Goal: Contribute content: Contribute content

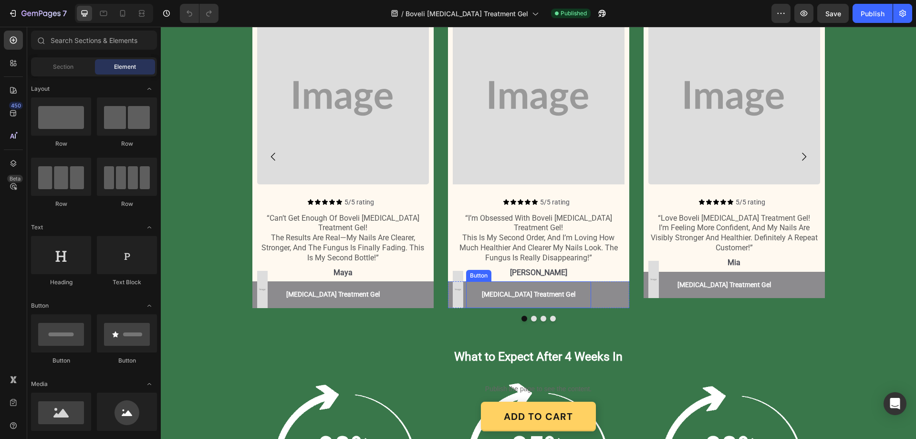
scroll to position [1098, 0]
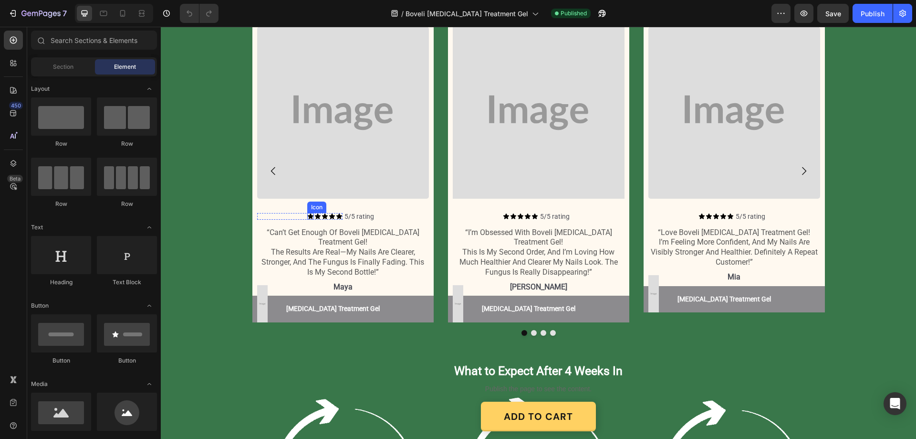
click at [307, 216] on icon at bounding box center [310, 216] width 7 height 7
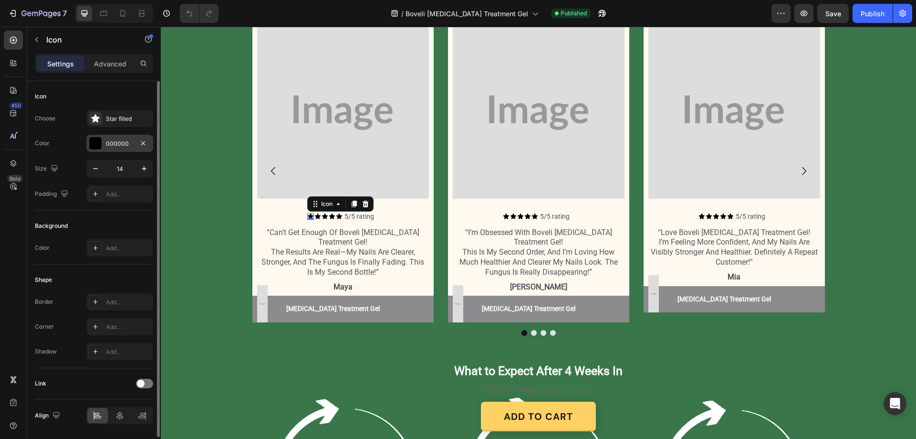
click at [118, 141] on div "000000" at bounding box center [120, 143] width 28 height 9
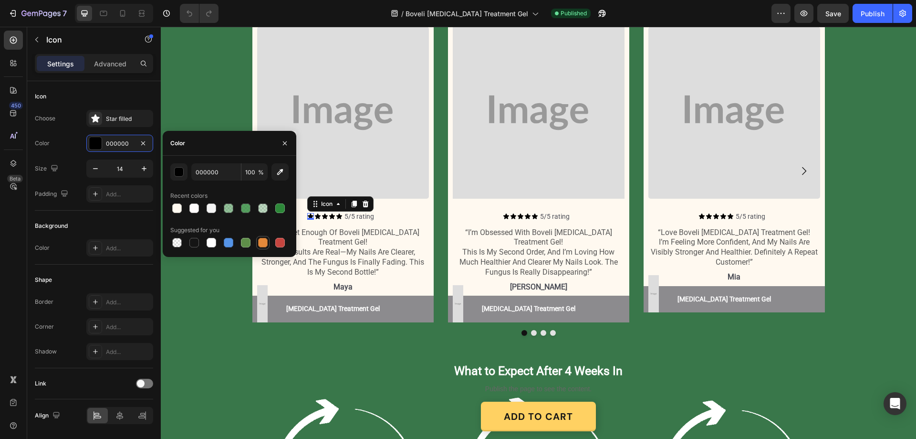
click at [265, 243] on div at bounding box center [263, 243] width 10 height 10
type input "E4893A"
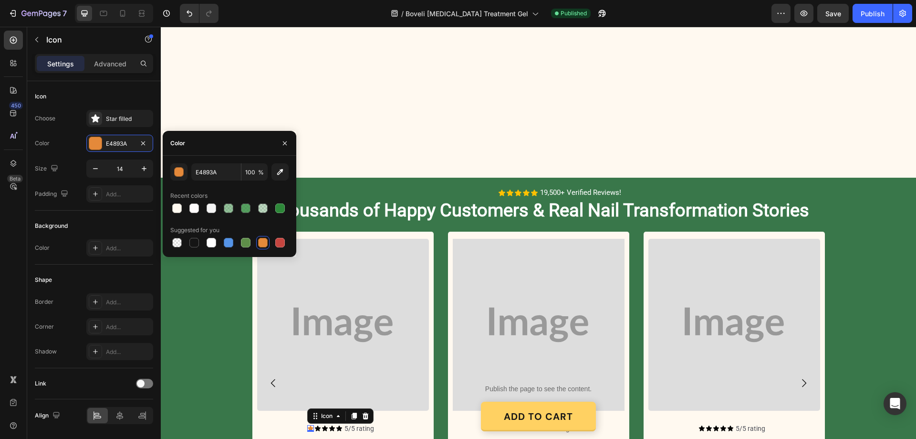
scroll to position [988, 0]
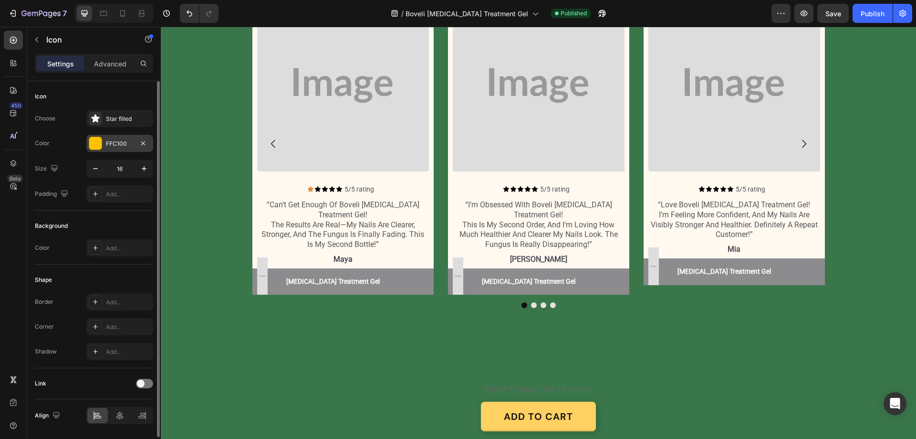
click at [123, 137] on div "FFC100" at bounding box center [119, 143] width 67 height 17
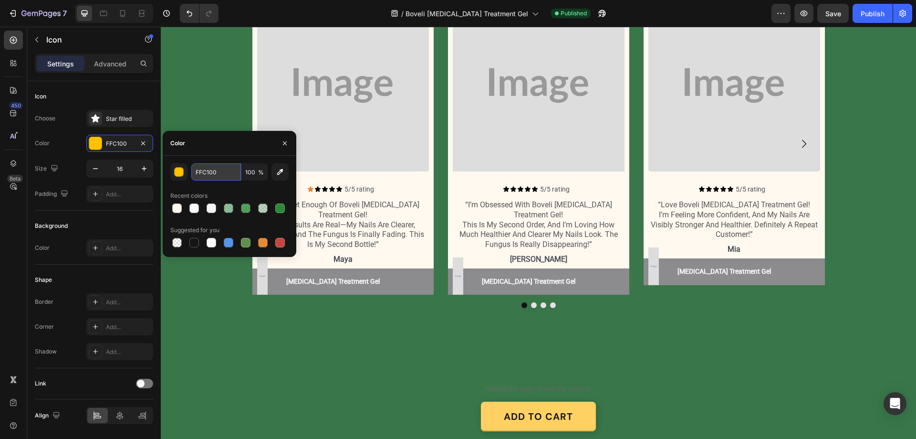
click at [224, 169] on input "FFC100" at bounding box center [216, 171] width 50 height 17
click at [307, 192] on div "Icon 0" at bounding box center [310, 189] width 7 height 7
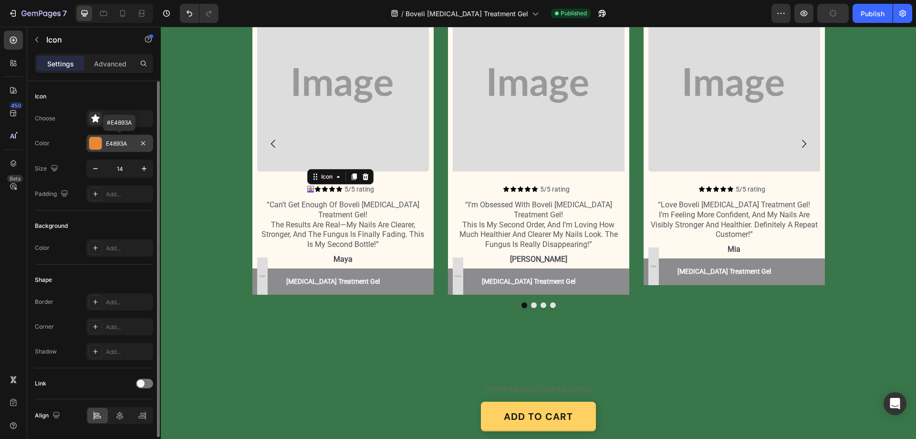
click at [123, 140] on div "E4893A" at bounding box center [120, 143] width 28 height 9
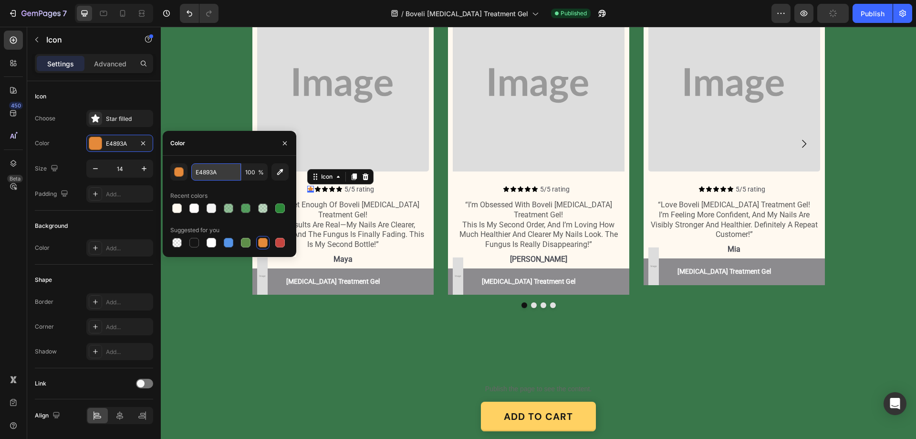
click at [227, 168] on input "E4893A" at bounding box center [216, 171] width 50 height 17
click at [225, 168] on input "E4893A" at bounding box center [216, 171] width 50 height 17
paste input "FFC100"
type input "FFC100"
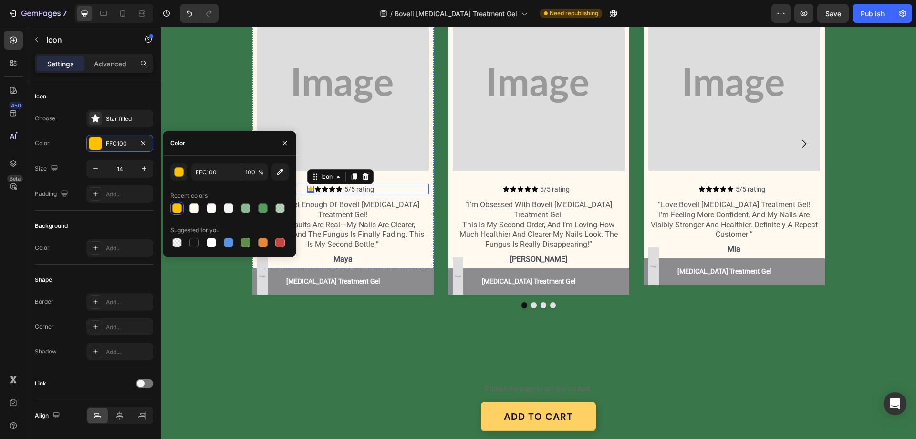
click at [315, 192] on icon at bounding box center [318, 189] width 6 height 6
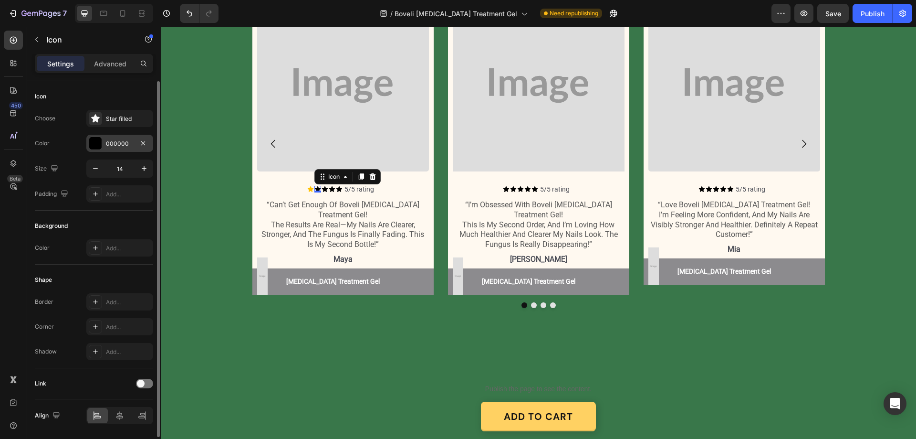
click at [115, 142] on div "000000" at bounding box center [120, 143] width 28 height 9
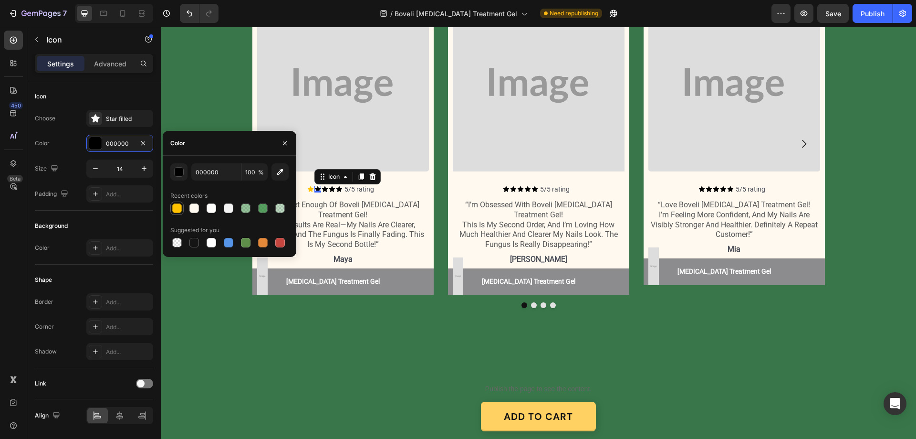
click at [173, 208] on div at bounding box center [177, 208] width 10 height 10
type input "FFC100"
click at [324, 192] on div "Icon" at bounding box center [325, 189] width 7 height 7
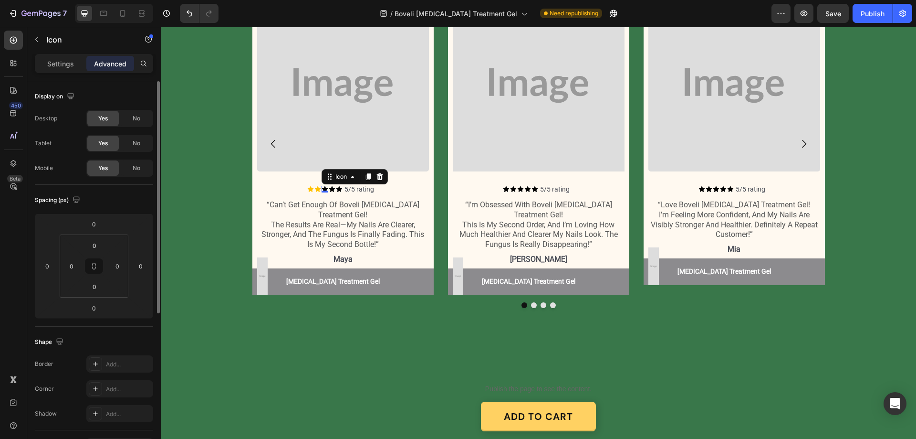
click at [58, 63] on p "Settings" at bounding box center [60, 64] width 27 height 10
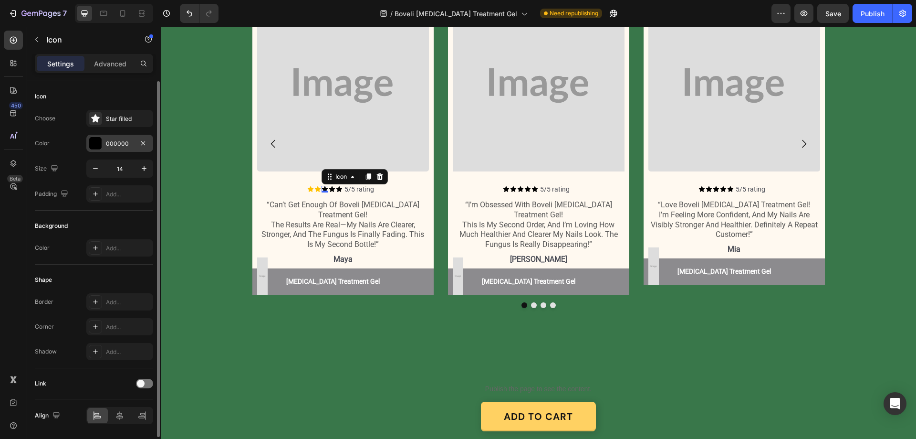
click at [113, 143] on div "000000" at bounding box center [120, 143] width 28 height 9
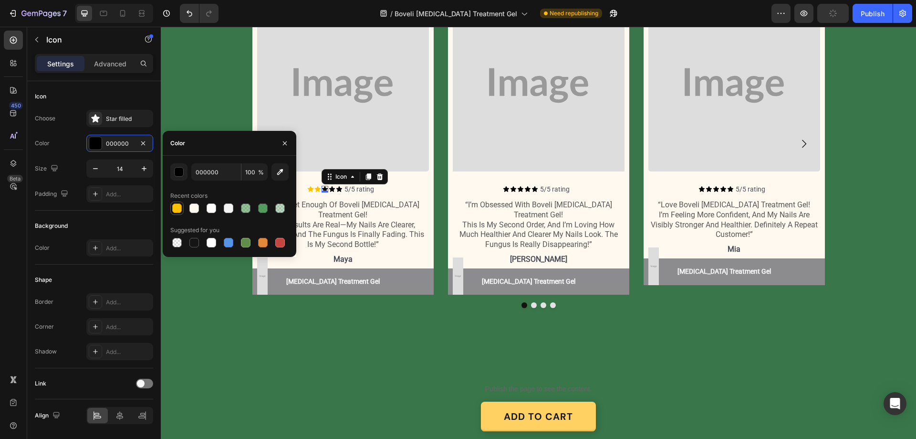
click at [174, 209] on div at bounding box center [177, 208] width 10 height 10
type input "FFC100"
click at [329, 194] on div "Icon Icon Icon 0 Icon Icon Icon List" at bounding box center [299, 189] width 85 height 11
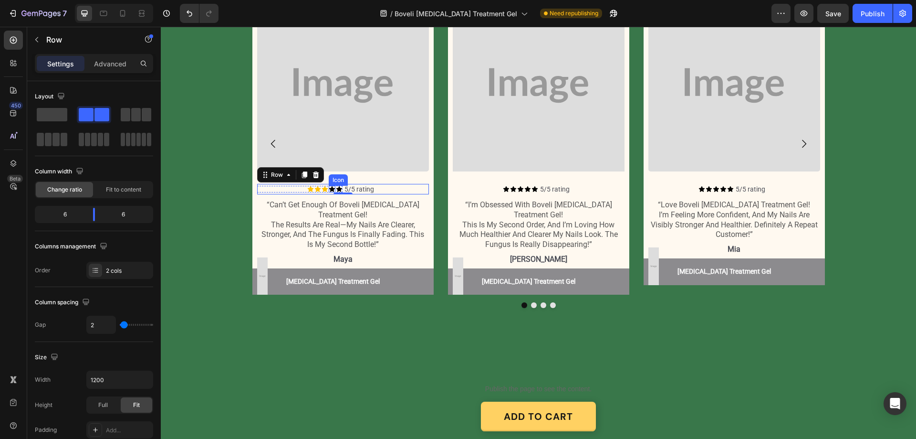
click at [329, 192] on icon at bounding box center [332, 189] width 6 height 6
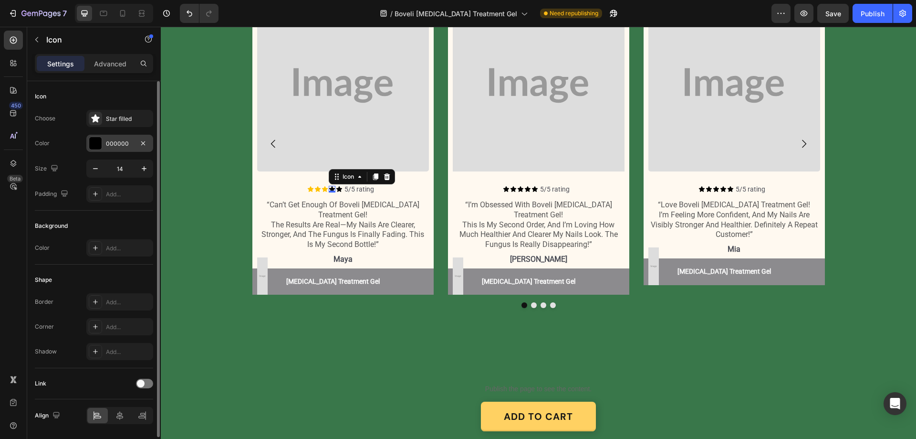
click at [109, 135] on div "000000" at bounding box center [119, 143] width 67 height 17
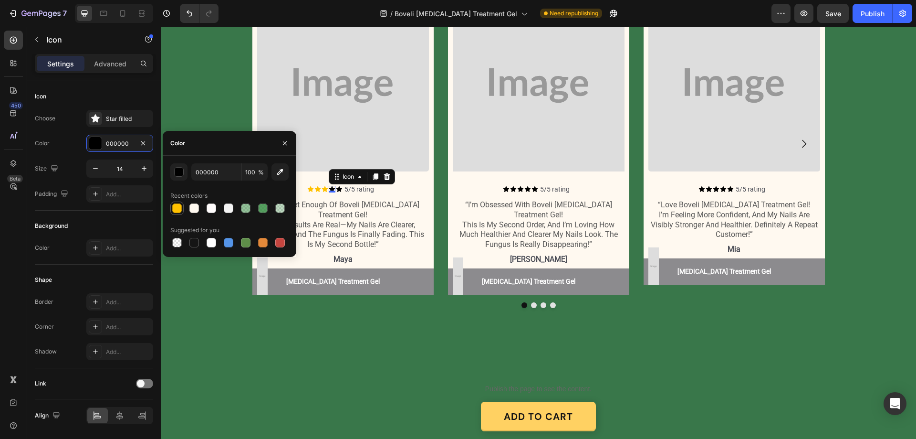
click at [177, 210] on div at bounding box center [177, 208] width 10 height 10
type input "FFC100"
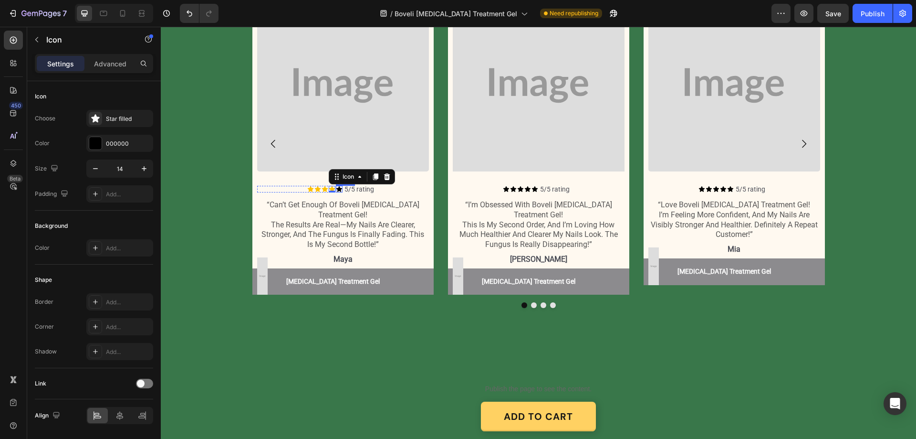
click at [336, 192] on icon at bounding box center [339, 189] width 7 height 7
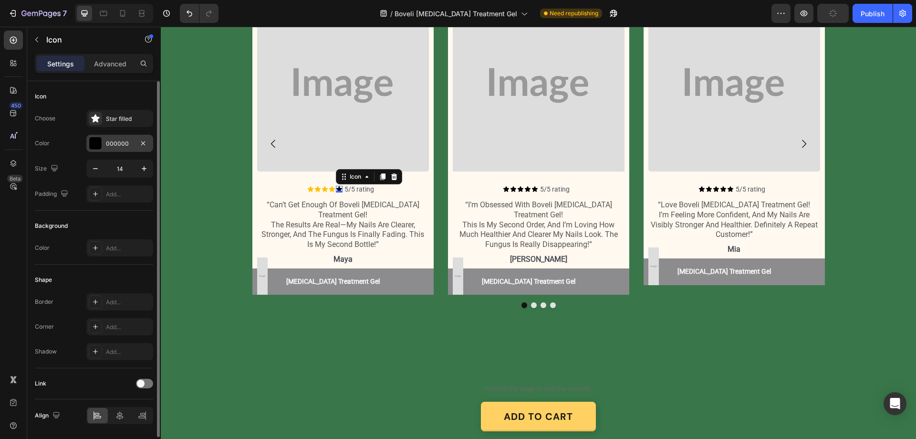
click at [121, 140] on div "000000" at bounding box center [120, 143] width 28 height 9
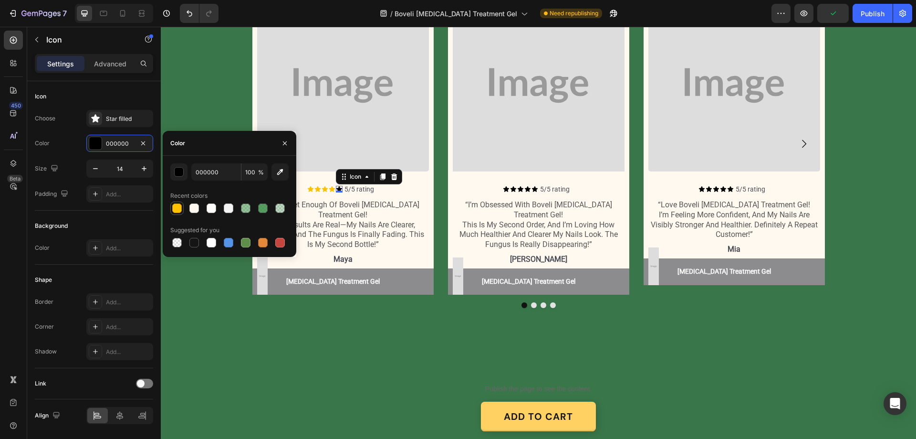
drag, startPoint x: 176, startPoint y: 209, endPoint x: 215, endPoint y: 260, distance: 64.6
click at [176, 209] on div at bounding box center [177, 208] width 10 height 10
type input "FFC100"
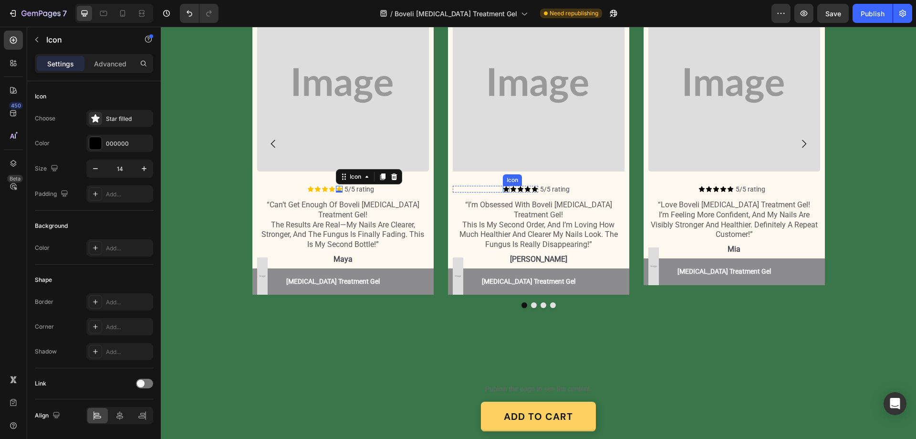
click at [503, 192] on icon at bounding box center [506, 189] width 6 height 6
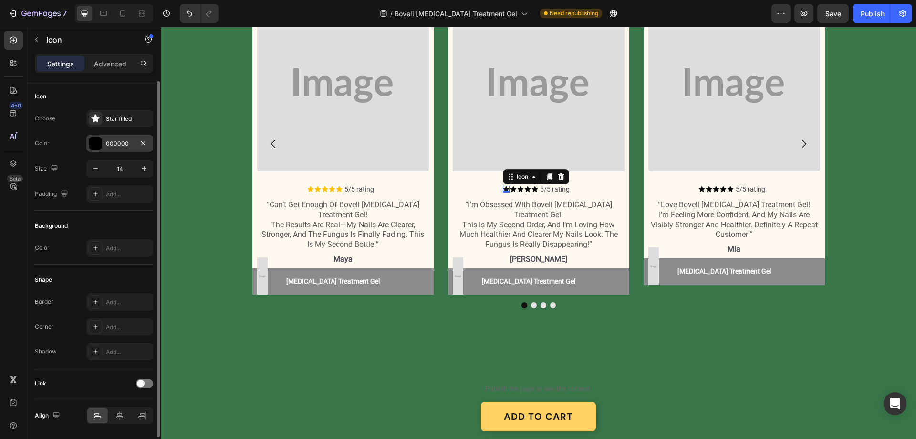
click at [125, 146] on div "000000" at bounding box center [120, 143] width 28 height 9
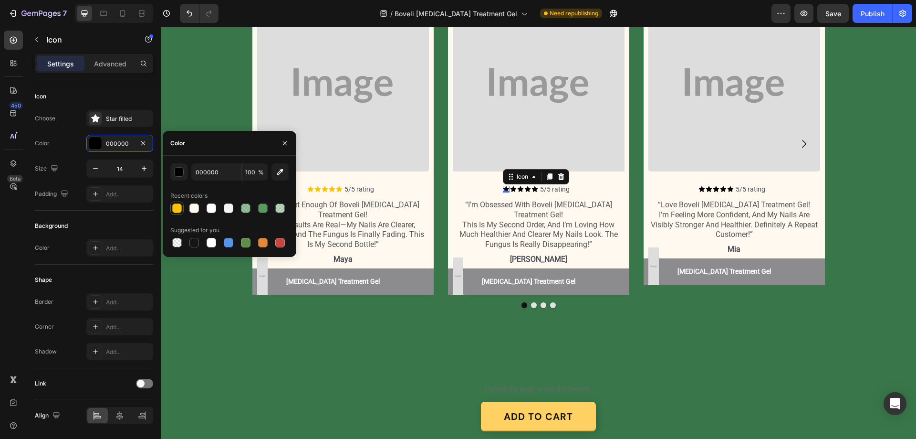
drag, startPoint x: 177, startPoint y: 208, endPoint x: 280, endPoint y: 237, distance: 107.7
click at [177, 208] on div at bounding box center [177, 208] width 10 height 10
type input "FFC100"
click at [510, 192] on div "Icon" at bounding box center [513, 189] width 7 height 7
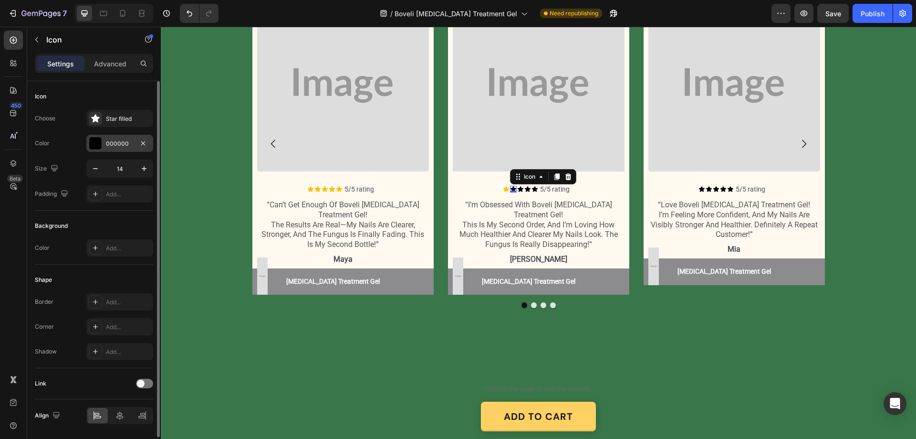
click at [107, 137] on div "000000" at bounding box center [119, 143] width 67 height 17
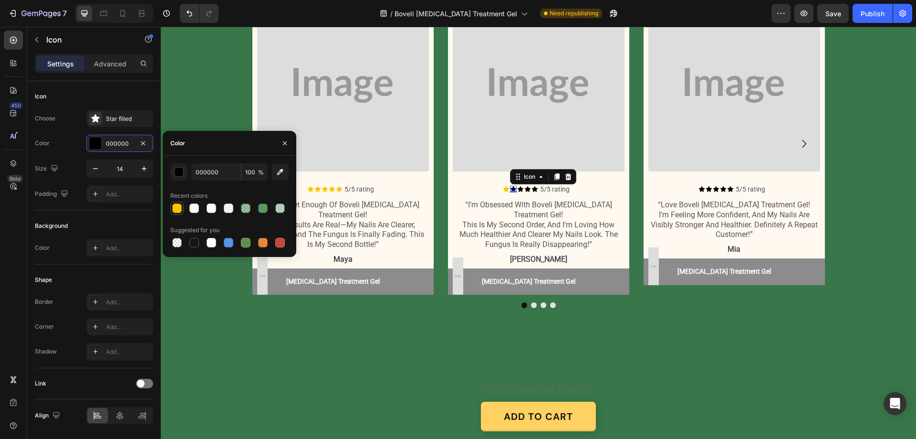
click at [179, 209] on div at bounding box center [177, 208] width 10 height 10
type input "FFC100"
click at [517, 192] on icon at bounding box center [520, 189] width 7 height 7
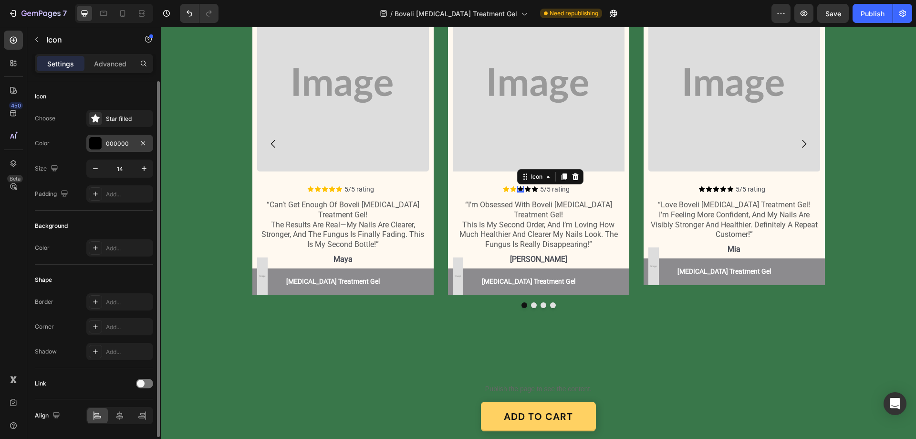
click at [112, 144] on div "000000" at bounding box center [120, 143] width 28 height 9
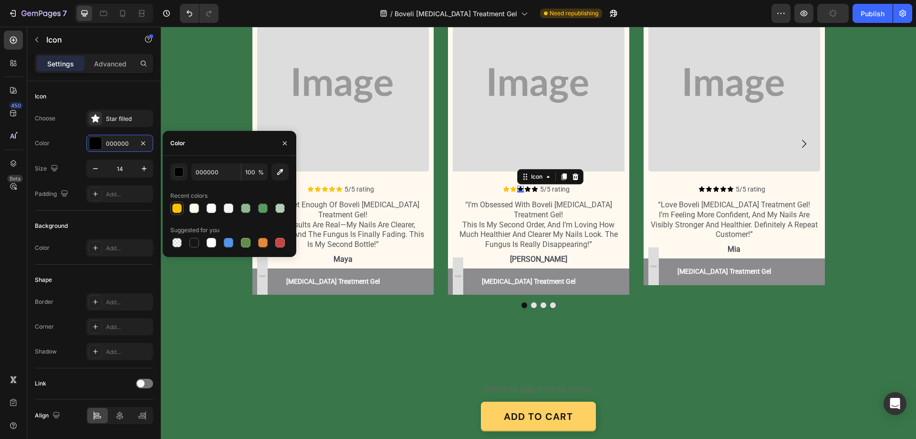
click at [181, 206] on div at bounding box center [177, 208] width 10 height 10
type input "FFC100"
click at [526, 192] on div "Icon 0" at bounding box center [528, 189] width 7 height 7
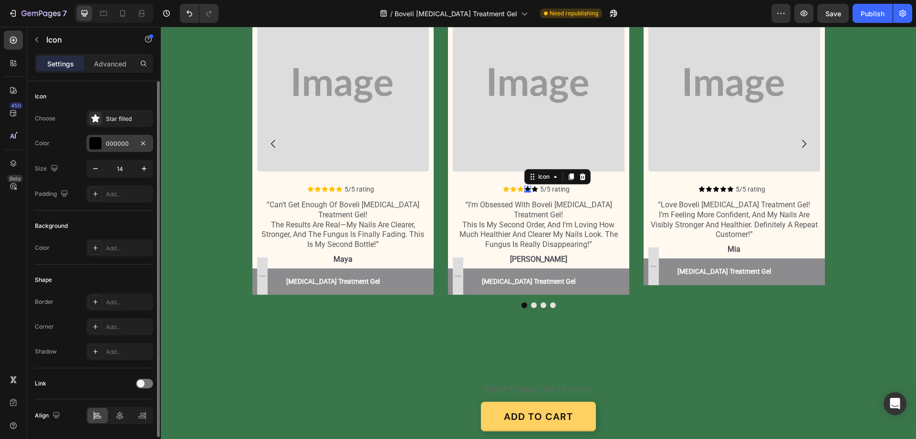
click at [111, 145] on div "000000" at bounding box center [120, 143] width 28 height 9
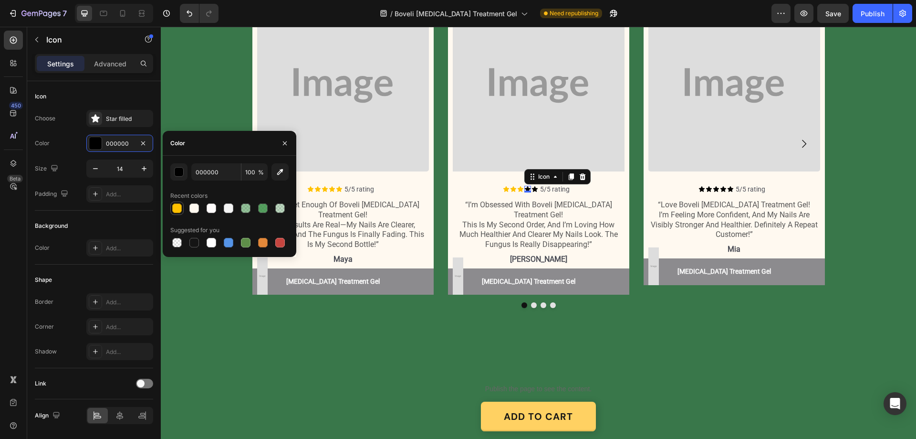
drag, startPoint x: 178, startPoint y: 211, endPoint x: 315, endPoint y: 275, distance: 151.8
click at [178, 211] on div at bounding box center [177, 208] width 10 height 10
type input "FFC100"
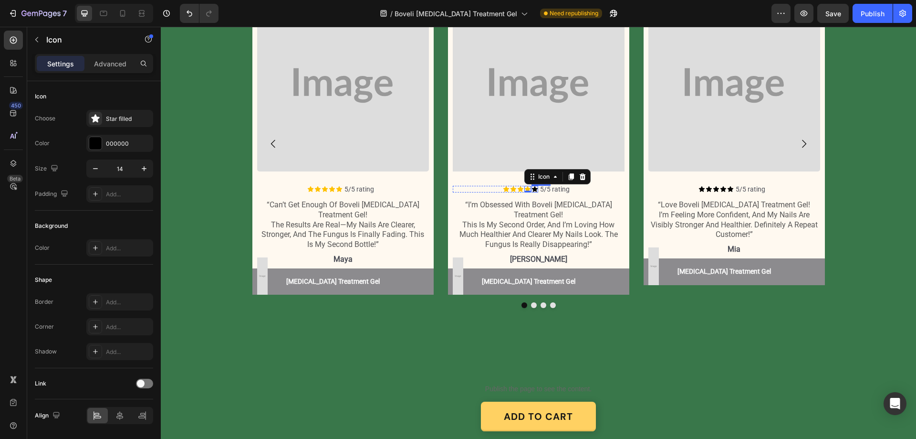
click at [534, 192] on div "Icon" at bounding box center [535, 189] width 7 height 7
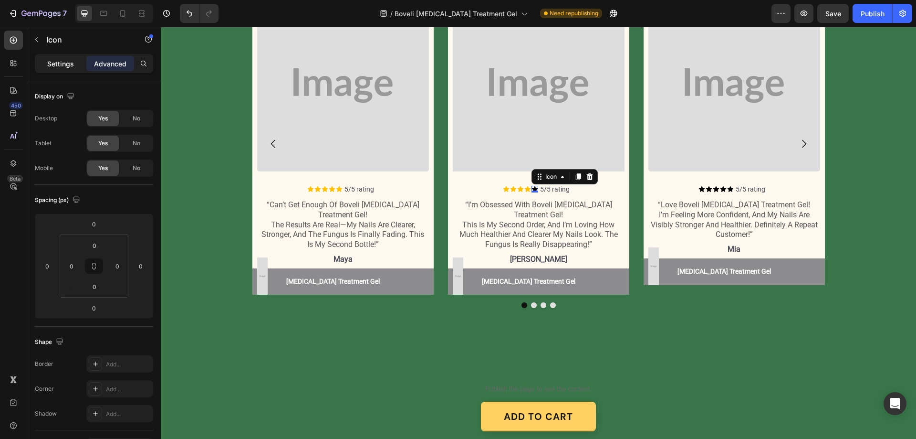
click at [50, 66] on p "Settings" at bounding box center [60, 64] width 27 height 10
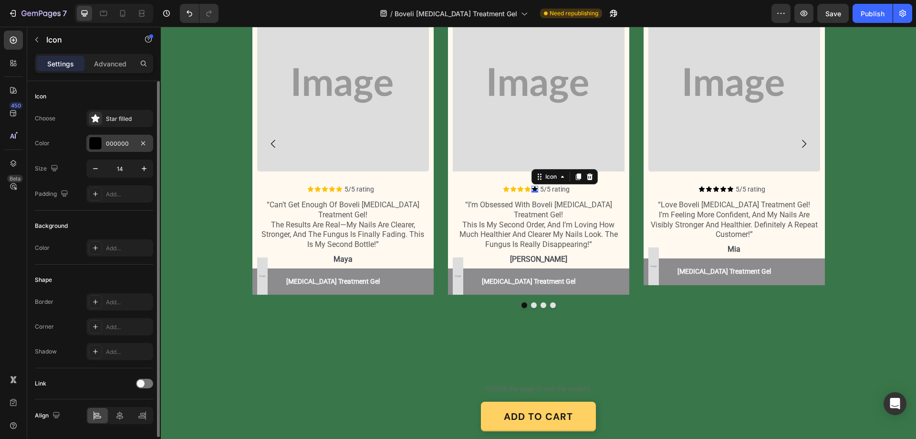
click at [111, 143] on div "000000" at bounding box center [120, 143] width 28 height 9
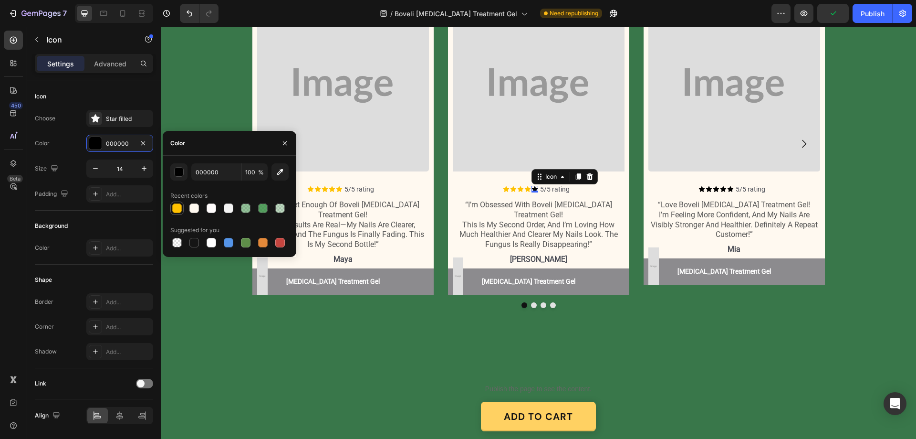
click at [174, 204] on div at bounding box center [177, 208] width 10 height 10
type input "FFC100"
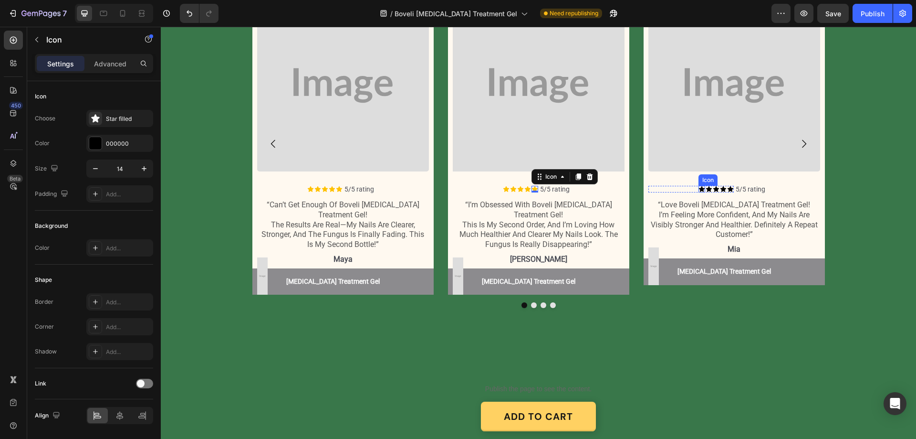
click at [699, 192] on icon at bounding box center [702, 189] width 7 height 7
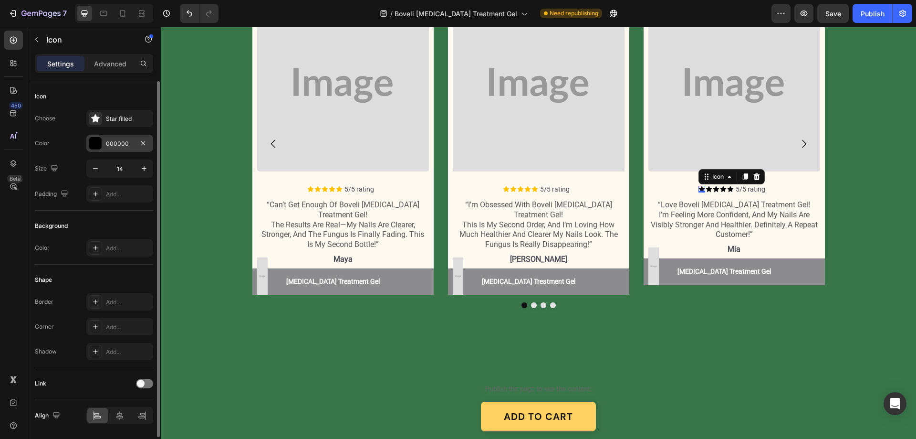
click at [122, 143] on div "000000" at bounding box center [120, 143] width 28 height 9
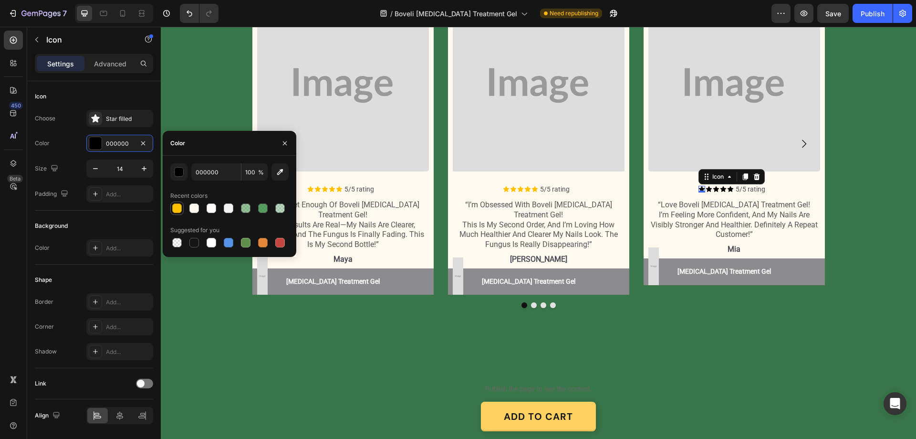
click at [174, 206] on div at bounding box center [177, 208] width 10 height 10
type input "FFC100"
click at [707, 192] on icon at bounding box center [709, 189] width 7 height 7
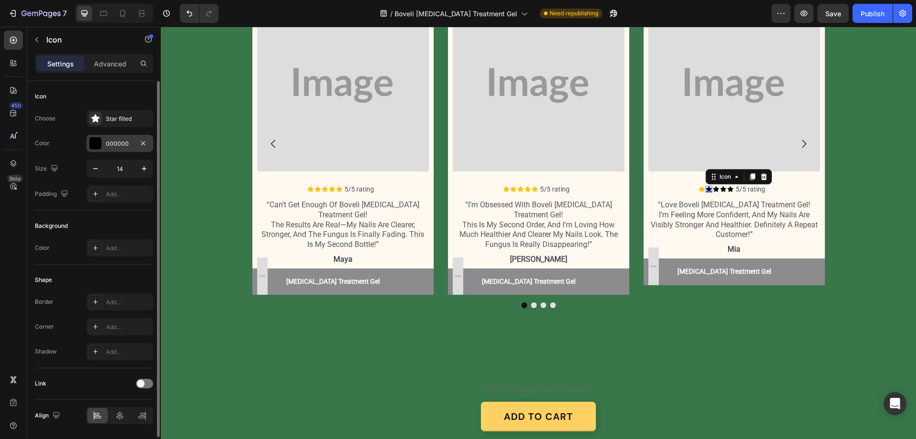
click at [116, 137] on div "000000" at bounding box center [119, 143] width 67 height 17
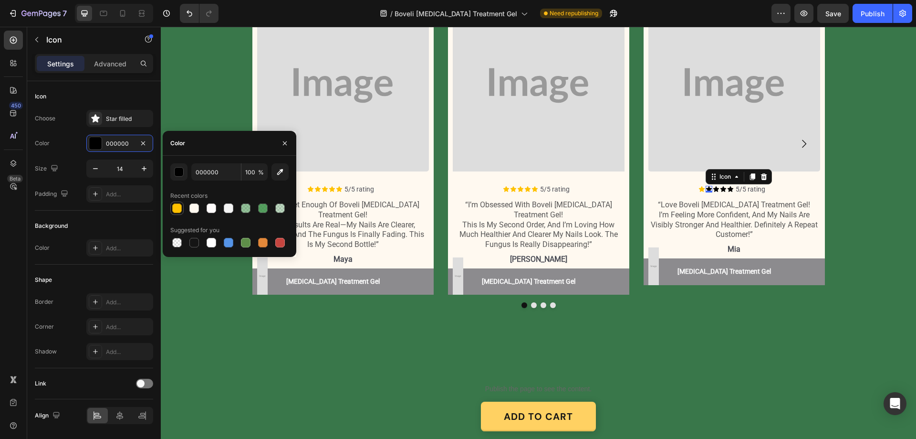
click at [179, 206] on div at bounding box center [177, 208] width 10 height 10
type input "FFC100"
click at [720, 192] on icon at bounding box center [723, 189] width 7 height 7
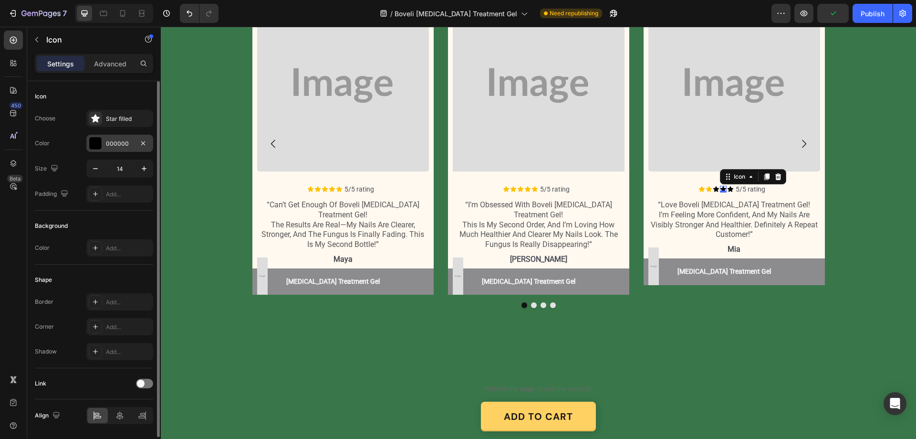
click at [122, 147] on div "000000" at bounding box center [120, 143] width 28 height 9
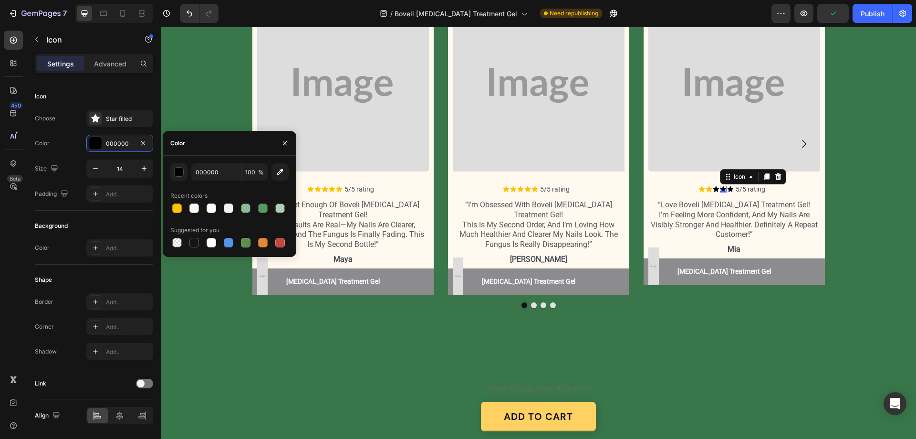
click at [176, 206] on div at bounding box center [177, 208] width 10 height 10
type input "FFC100"
click at [713, 192] on div "Icon 0" at bounding box center [716, 189] width 7 height 7
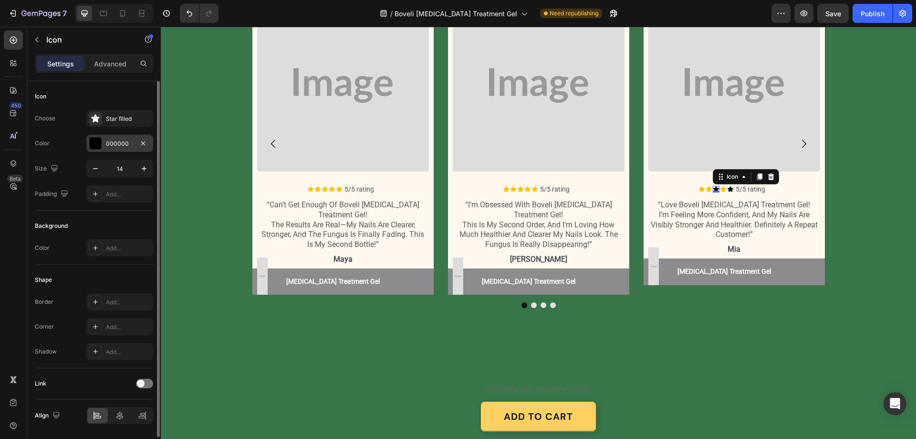
click at [122, 142] on div "000000" at bounding box center [120, 143] width 28 height 9
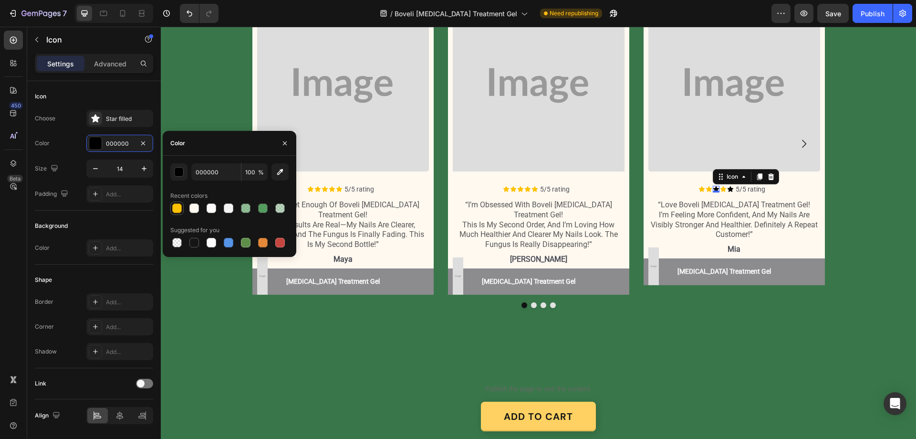
click at [175, 202] on div at bounding box center [176, 207] width 13 height 13
type input "FFC100"
click at [727, 192] on div "Icon 0" at bounding box center [730, 189] width 7 height 7
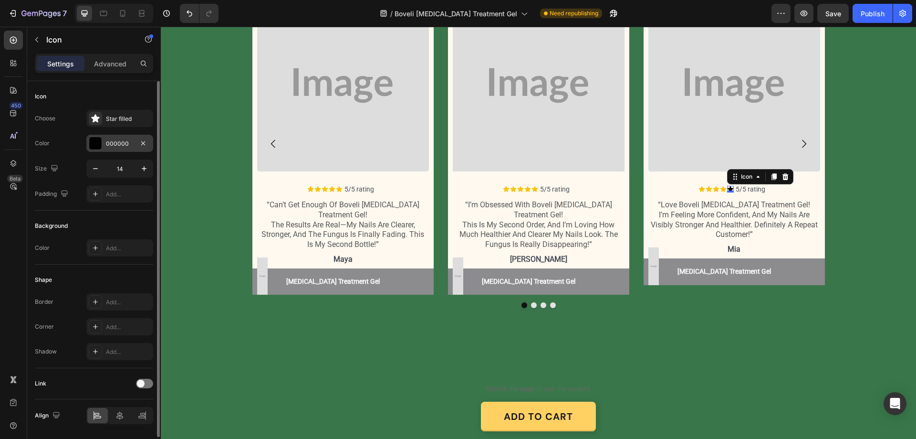
click at [112, 142] on div "000000" at bounding box center [120, 143] width 28 height 9
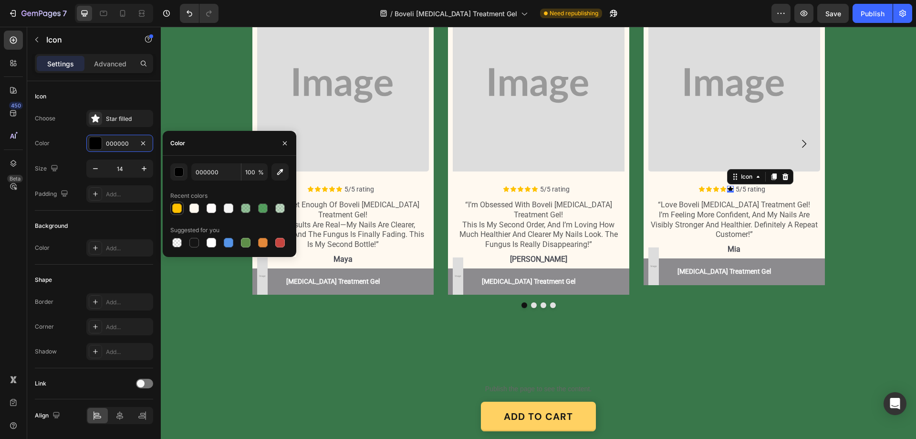
click at [172, 207] on div at bounding box center [176, 207] width 11 height 11
type input "FFC100"
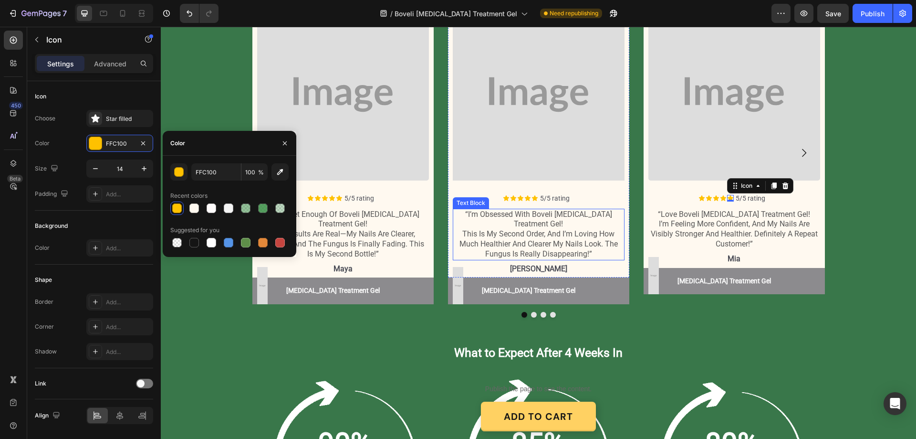
scroll to position [1131, 0]
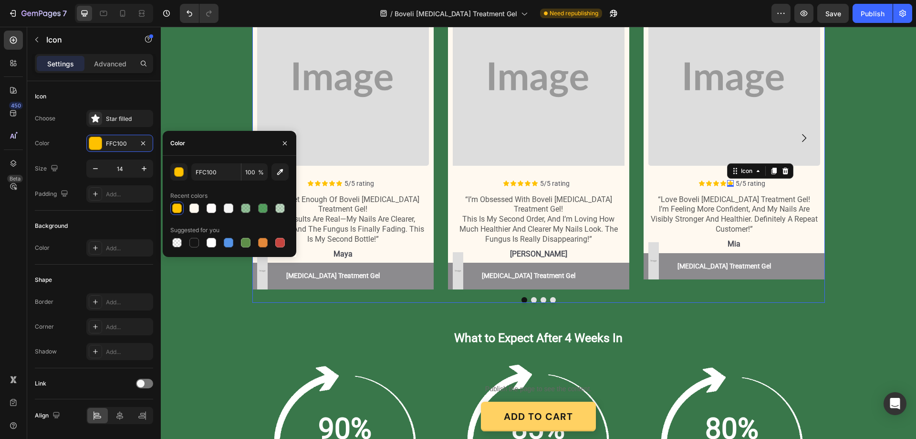
click at [550, 297] on button "Dot" at bounding box center [553, 300] width 6 height 6
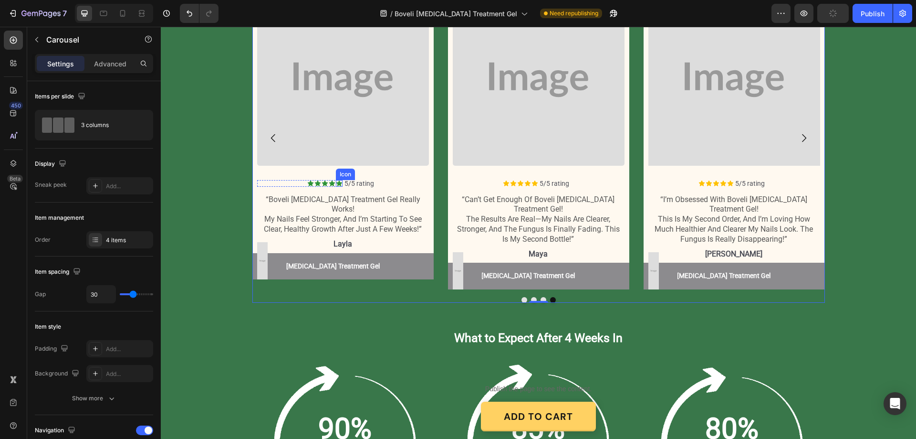
click at [336, 182] on icon at bounding box center [339, 183] width 6 height 6
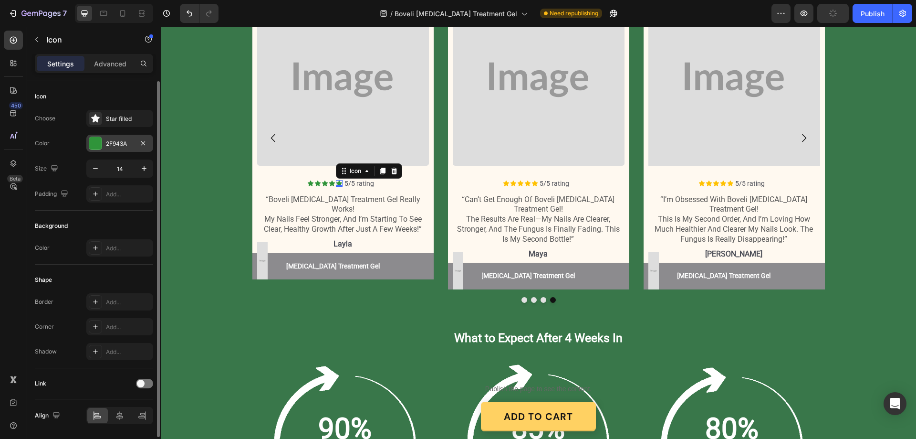
click at [114, 150] on div "2F943A" at bounding box center [119, 143] width 67 height 17
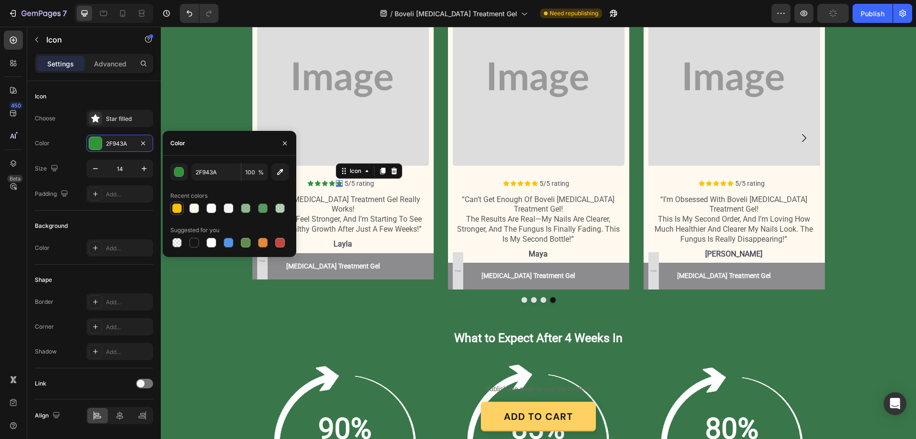
click at [176, 212] on div at bounding box center [177, 208] width 10 height 10
type input "FFC100"
click at [329, 182] on icon at bounding box center [332, 183] width 6 height 6
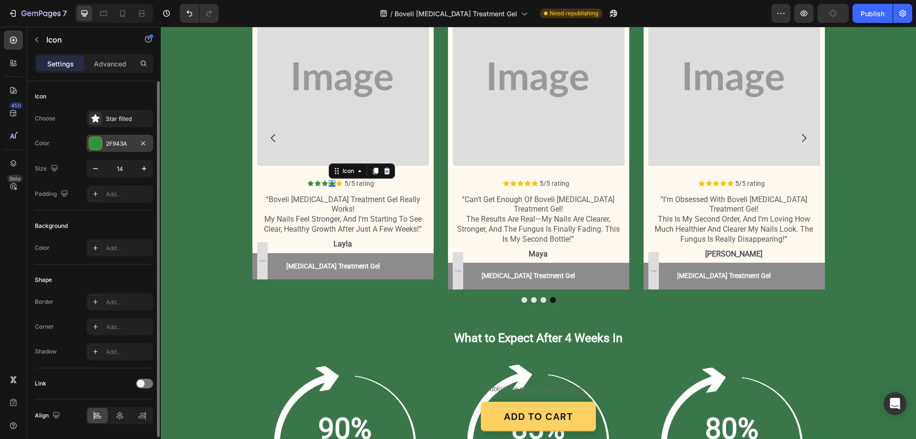
click at [119, 139] on div "2F943A" at bounding box center [120, 143] width 28 height 9
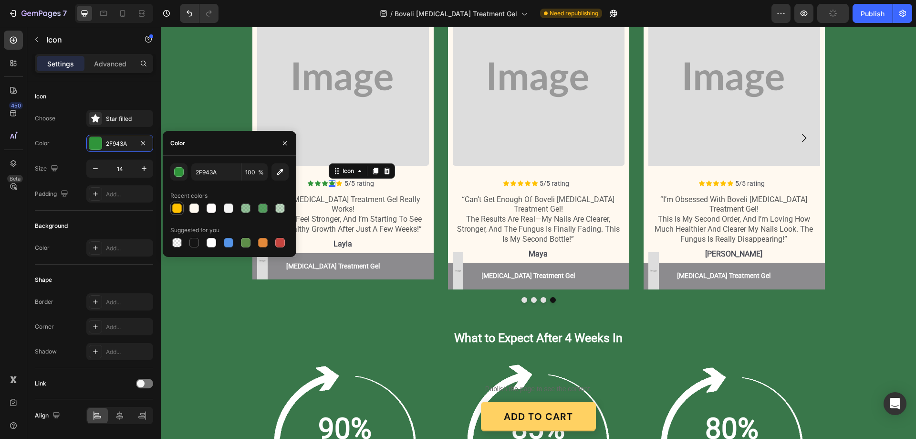
click at [177, 206] on div at bounding box center [177, 208] width 10 height 10
type input "FFC100"
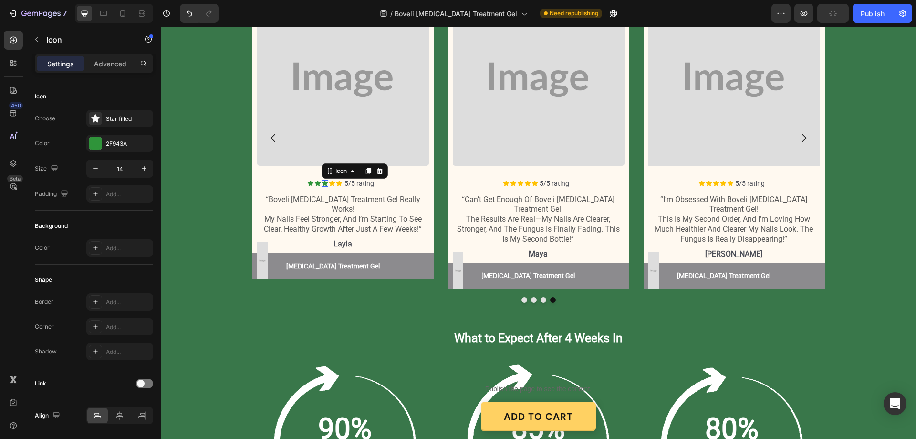
click at [322, 184] on div "Icon 0" at bounding box center [325, 183] width 7 height 7
click at [105, 144] on div "2F943A" at bounding box center [119, 143] width 67 height 17
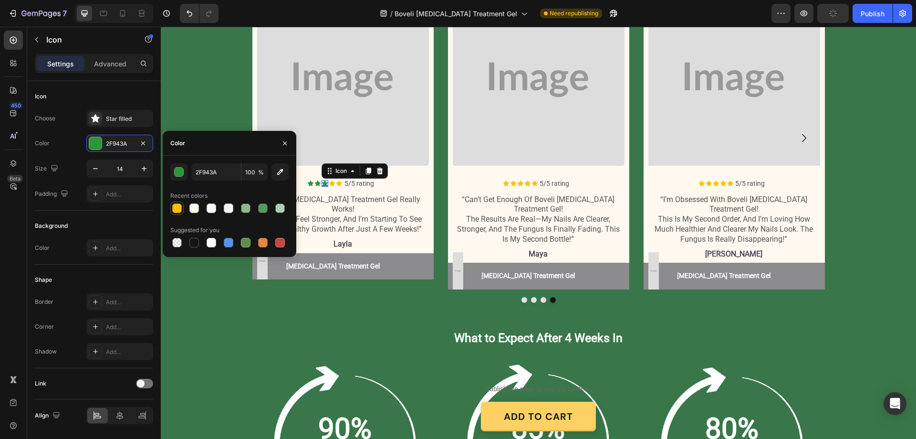
click at [177, 210] on div at bounding box center [177, 208] width 10 height 10
type input "FFC100"
click at [315, 183] on div "Icon" at bounding box center [318, 183] width 7 height 7
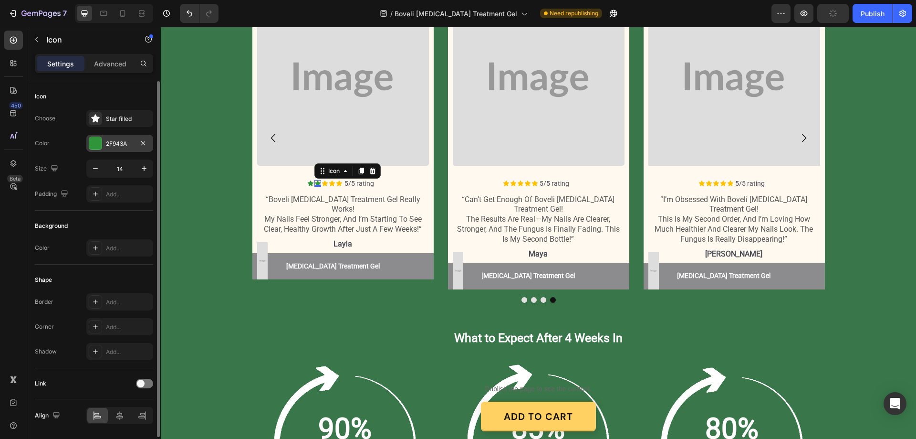
click at [123, 137] on div "2F943A" at bounding box center [119, 143] width 67 height 17
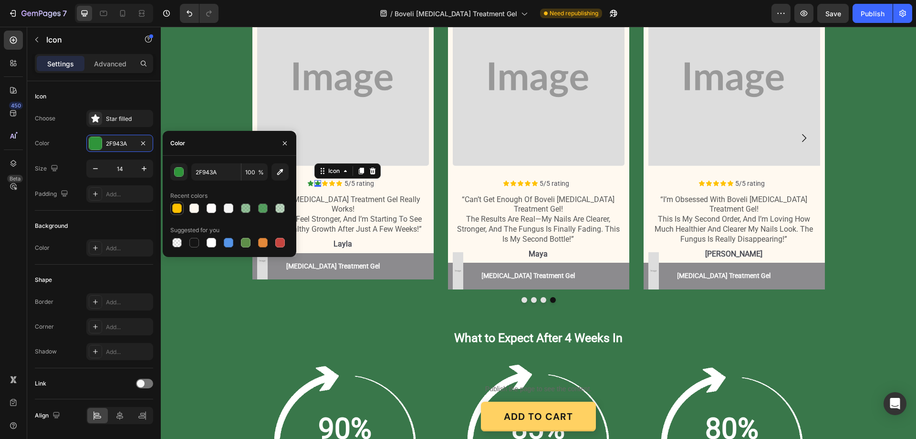
click at [175, 205] on div at bounding box center [177, 208] width 10 height 10
type input "FFC100"
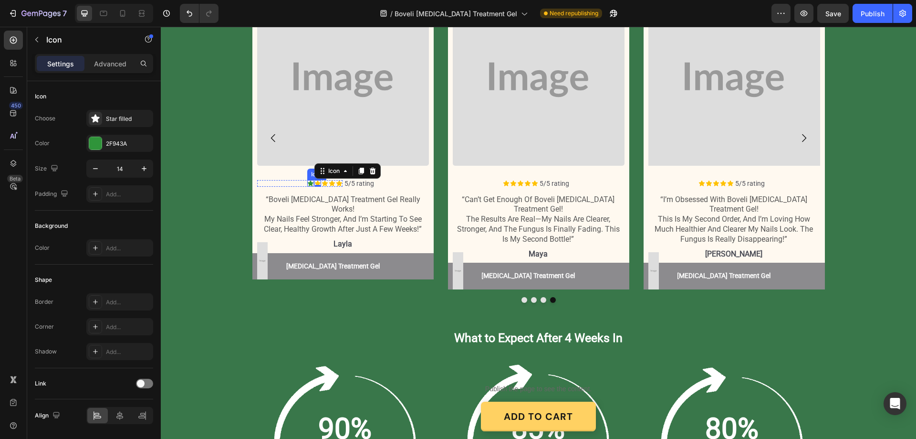
click at [307, 182] on icon at bounding box center [310, 183] width 7 height 7
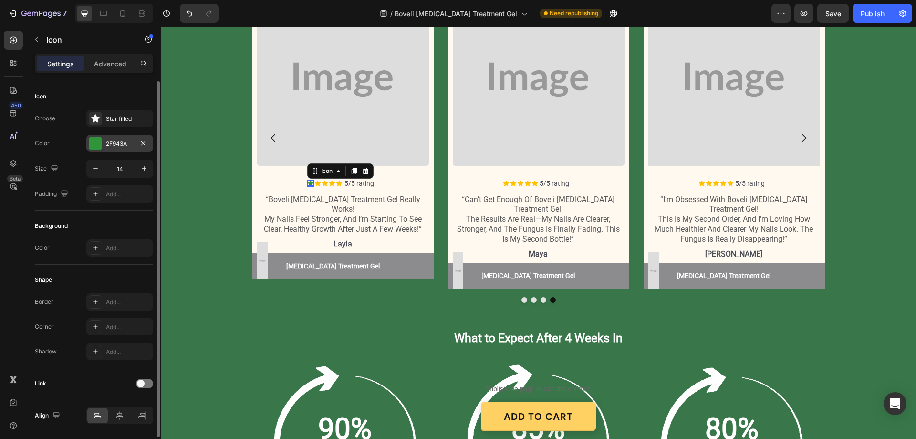
click at [109, 138] on div "2F943A" at bounding box center [119, 143] width 67 height 17
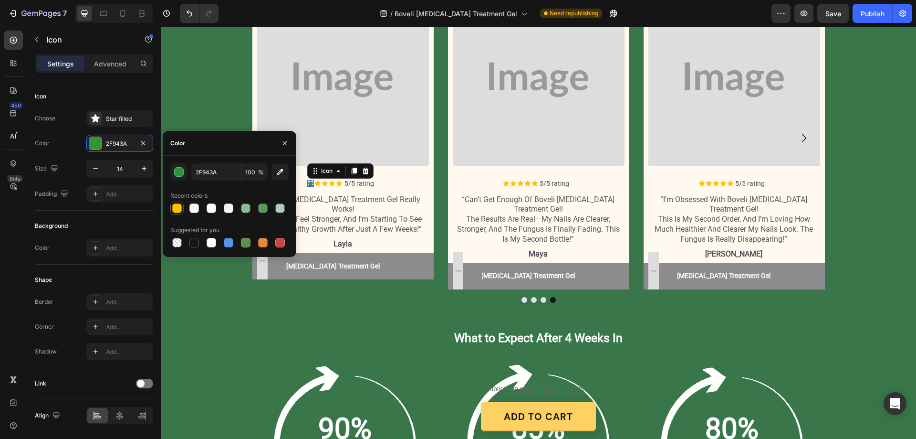
click at [178, 208] on div at bounding box center [177, 208] width 10 height 10
type input "FFC100"
click at [408, 264] on div "Image [MEDICAL_DATA] Treatment Gel Button Hair Growth Serum Button Row" at bounding box center [343, 266] width 181 height 27
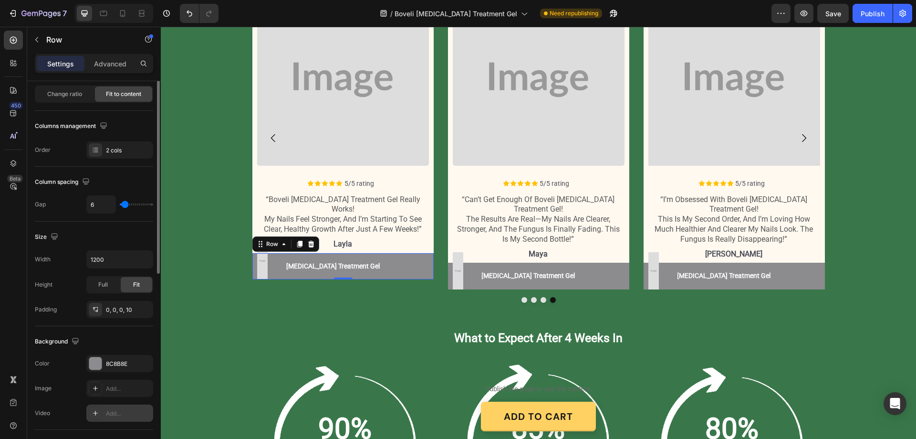
scroll to position [286, 0]
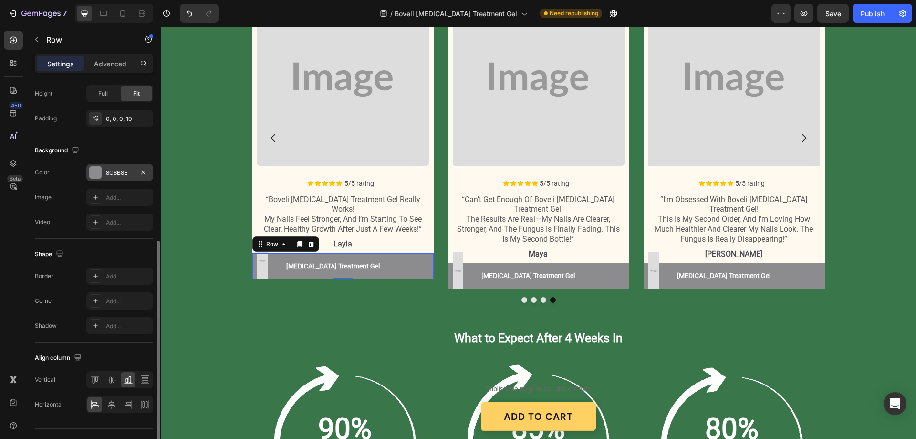
click at [122, 168] on div "8C8B8E" at bounding box center [120, 172] width 28 height 9
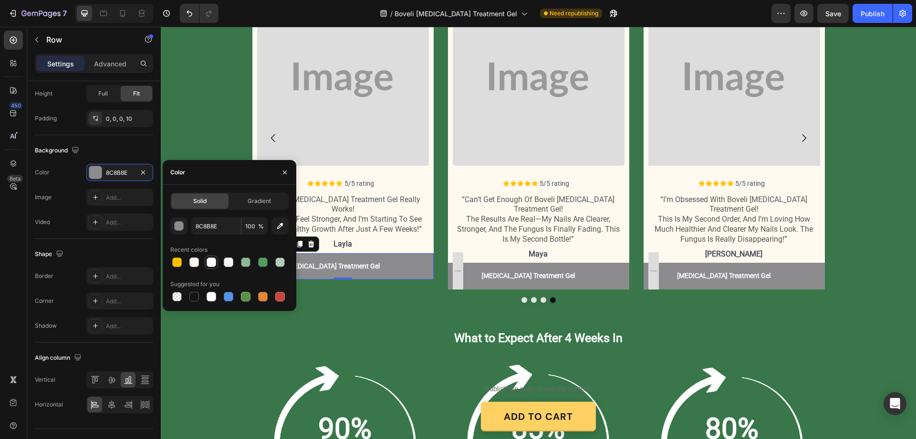
click at [213, 262] on div at bounding box center [212, 262] width 10 height 10
type input "FFFCFC"
click at [371, 253] on button "[MEDICAL_DATA] Treatment Gel" at bounding box center [333, 266] width 125 height 27
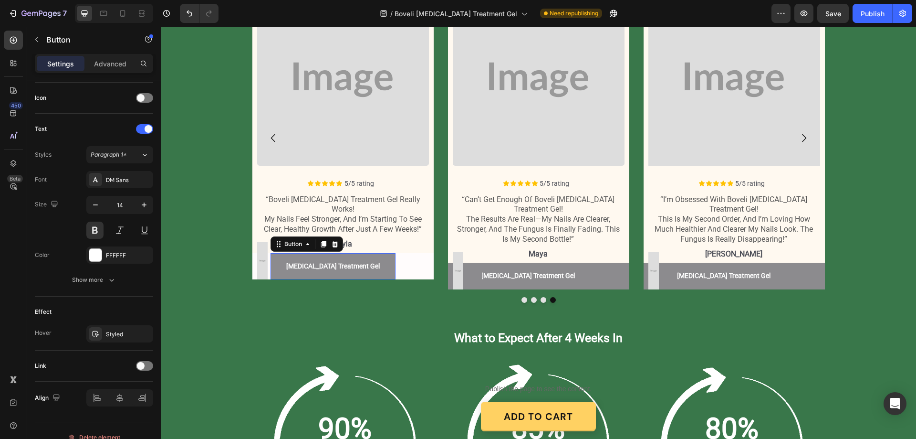
scroll to position [0, 0]
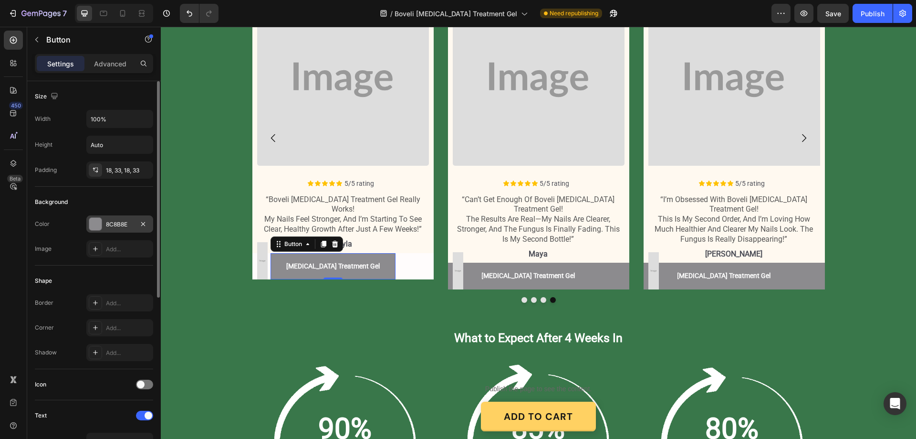
click at [122, 223] on div "8C8B8E" at bounding box center [120, 224] width 28 height 9
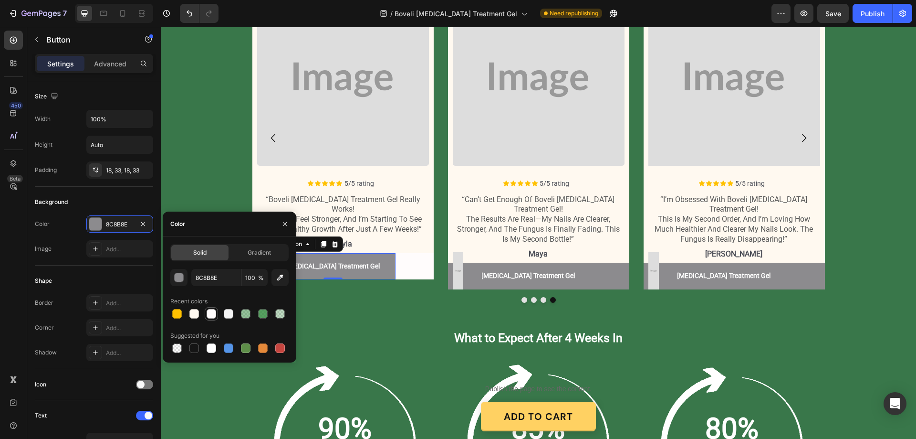
click at [210, 311] on div at bounding box center [212, 314] width 10 height 10
click at [208, 347] on div at bounding box center [212, 348] width 10 height 10
type input "FFFFFF"
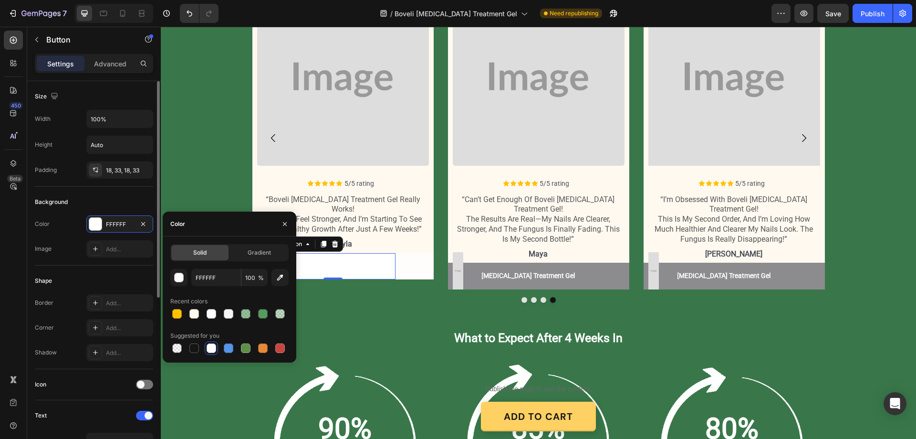
scroll to position [143, 0]
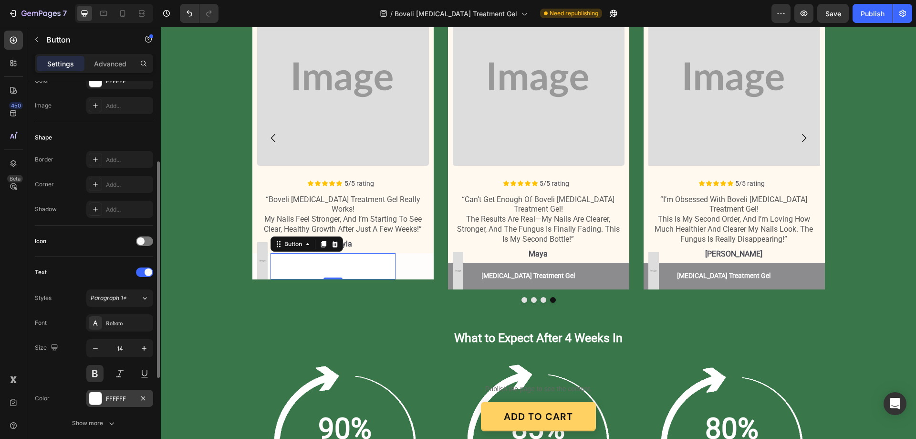
click at [116, 391] on div "FFFFFF" at bounding box center [119, 397] width 67 height 17
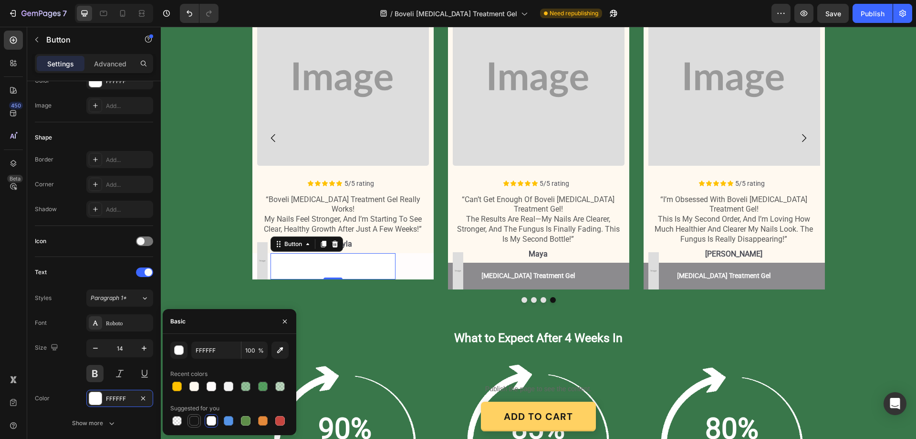
click at [192, 421] on div at bounding box center [194, 421] width 10 height 10
click at [225, 348] on input "151515" at bounding box center [216, 349] width 50 height 17
type input "000000"
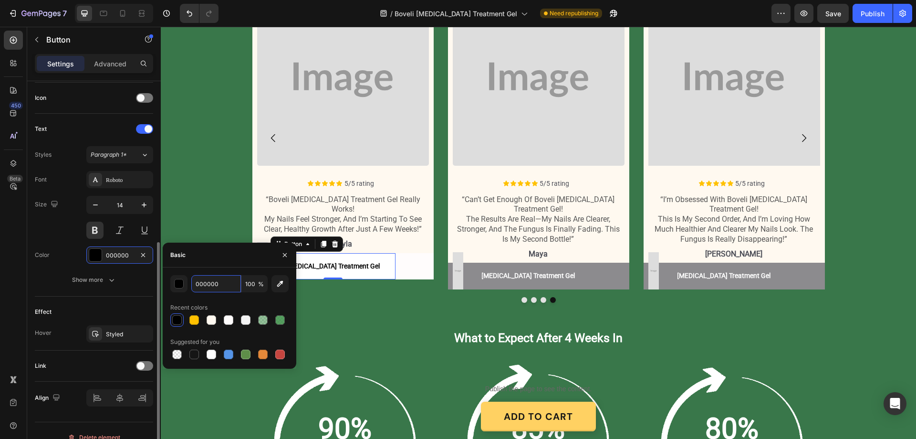
scroll to position [300, 0]
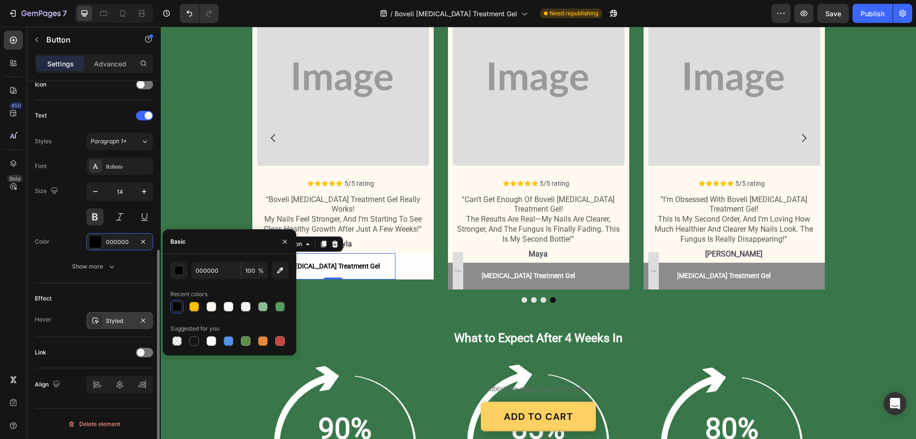
click at [121, 318] on div "Styled" at bounding box center [120, 320] width 28 height 9
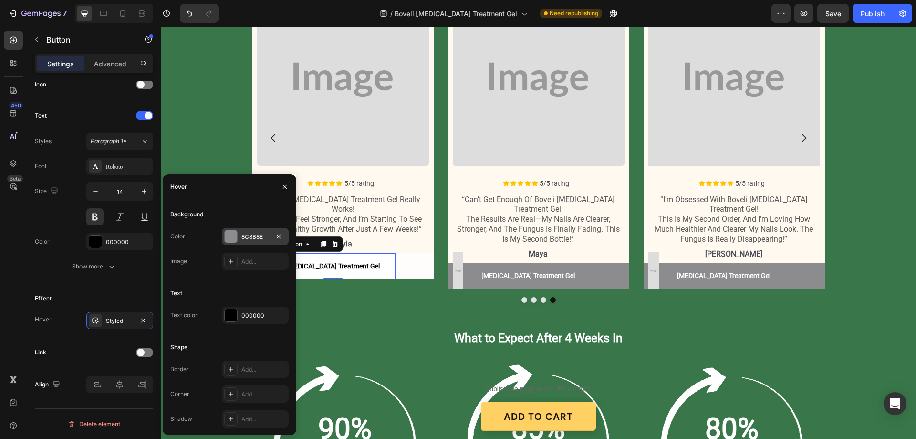
click at [260, 233] on div "8C8B8E" at bounding box center [256, 236] width 28 height 9
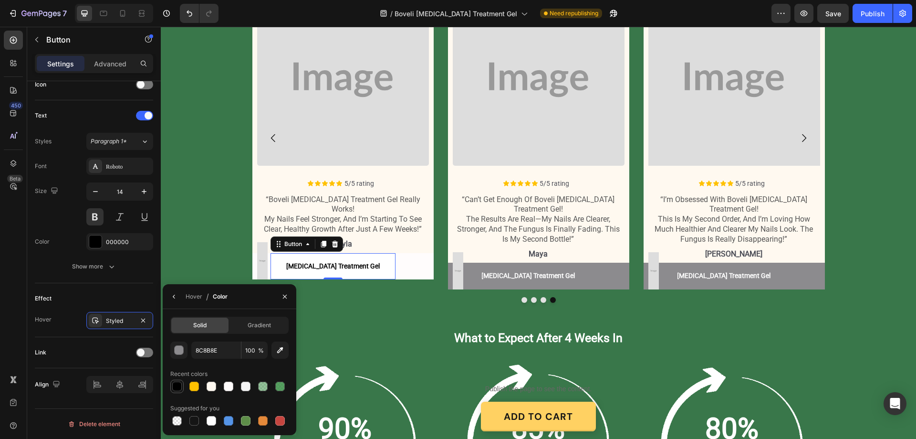
click at [178, 380] on div at bounding box center [176, 385] width 13 height 13
type input "000000"
click at [178, 350] on div "button" at bounding box center [180, 351] width 10 height 10
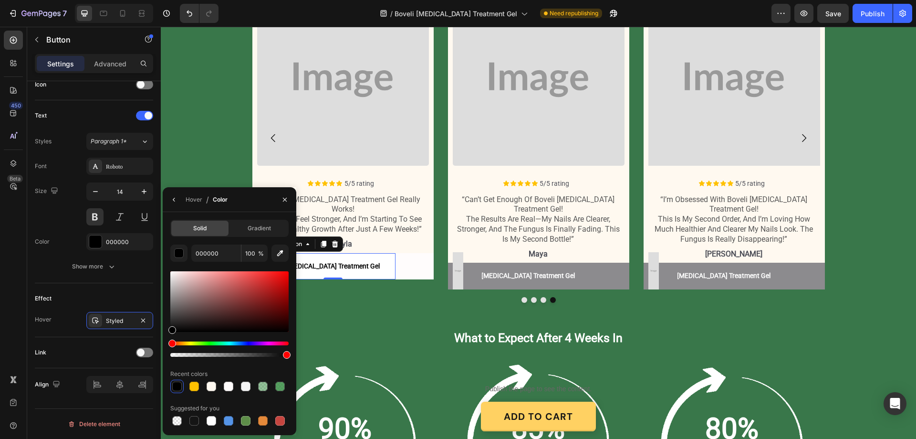
click at [223, 353] on div at bounding box center [229, 355] width 118 height 4
click at [214, 352] on div at bounding box center [229, 348] width 118 height 15
drag, startPoint x: 223, startPoint y: 356, endPoint x: 270, endPoint y: 317, distance: 61.1
click at [215, 356] on div at bounding box center [217, 355] width 8 height 8
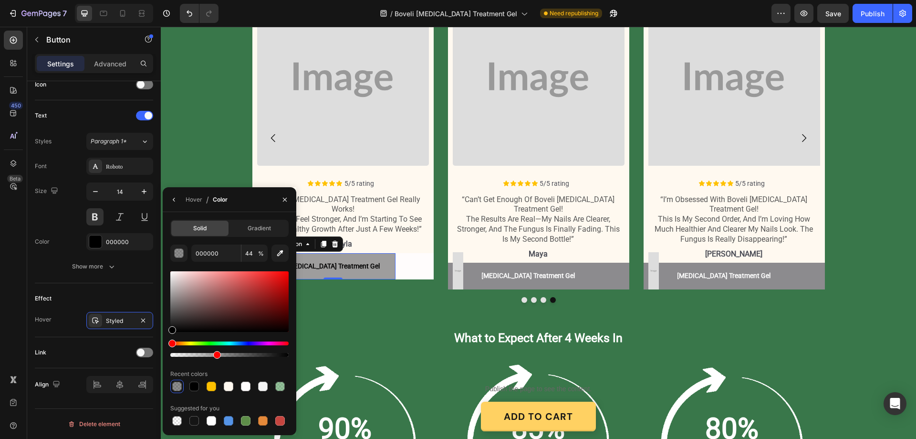
type input "38"
click at [421, 284] on div "Image Icon Icon Icon Icon Icon Icon List 5/5 rating Text Block Row “boveli [MED…" at bounding box center [343, 138] width 181 height 303
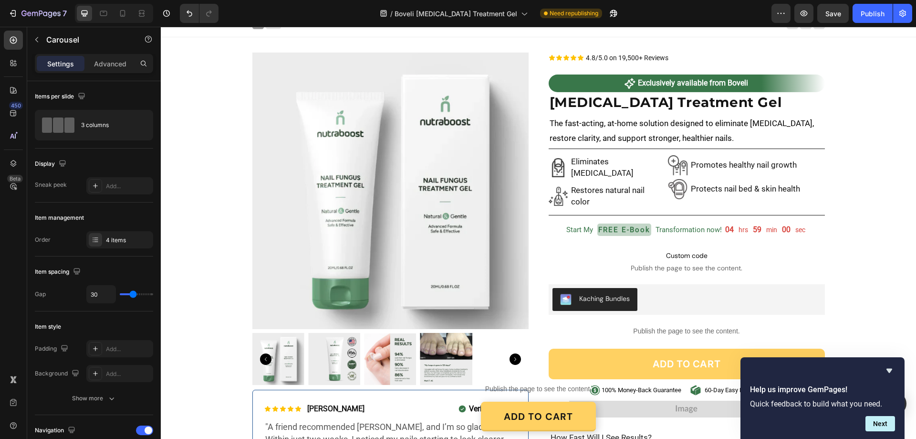
scroll to position [0, 0]
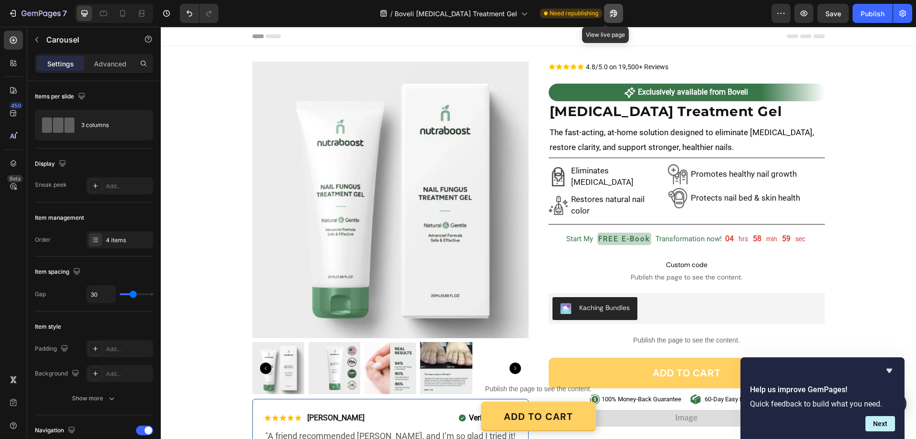
click at [610, 11] on icon "button" at bounding box center [613, 13] width 7 height 7
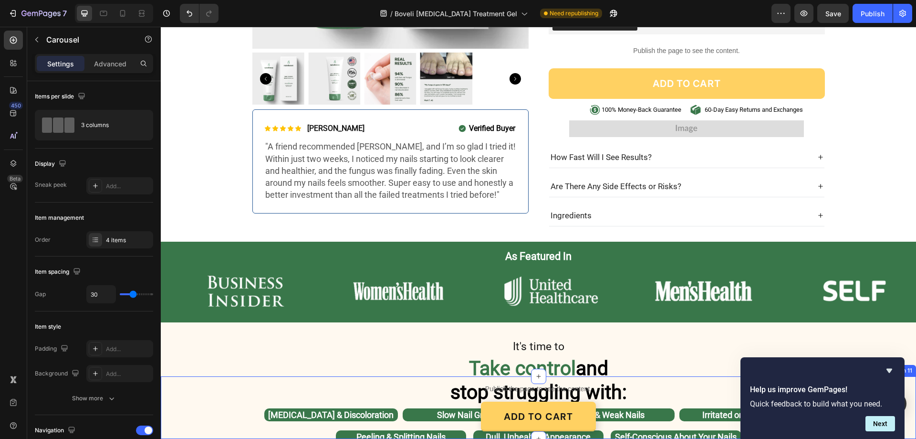
scroll to position [334, 0]
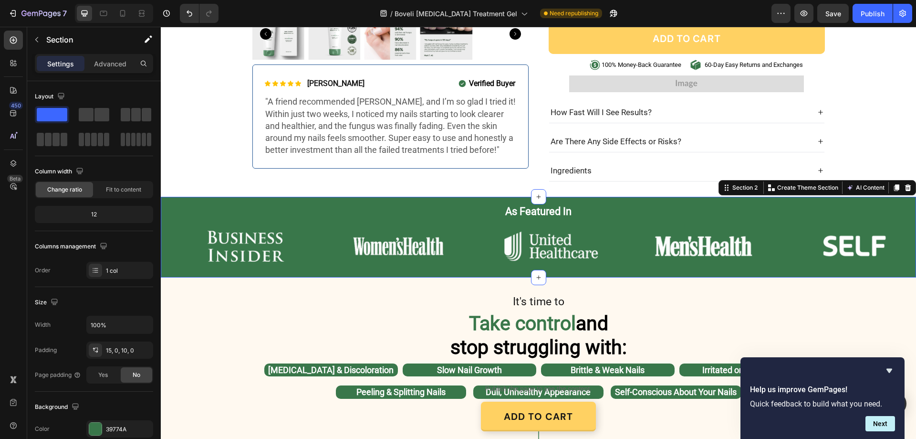
click at [162, 197] on div "As Featured In Heading Row Image Image Image Image Image Image Carousel Image I…" at bounding box center [539, 237] width 756 height 81
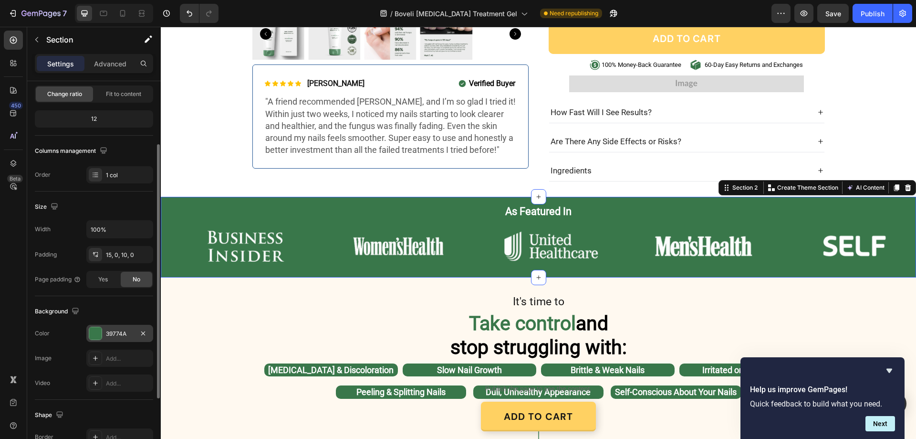
click at [110, 331] on div "39774A" at bounding box center [120, 333] width 28 height 9
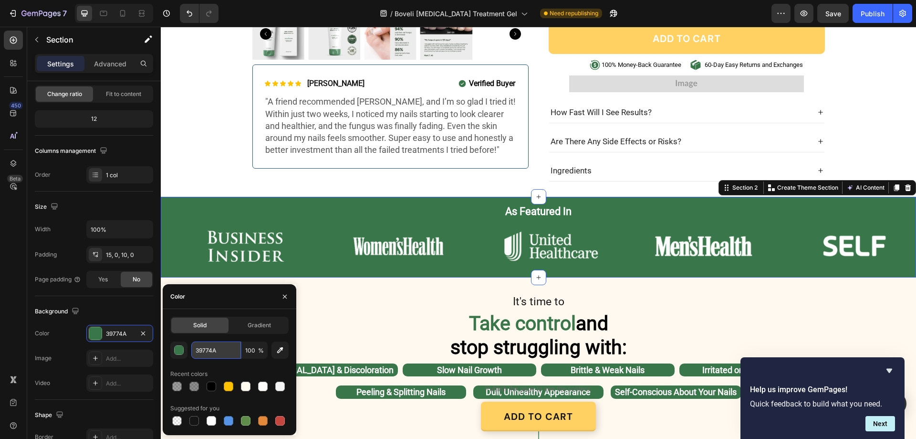
click at [226, 348] on input "39774A" at bounding box center [216, 349] width 50 height 17
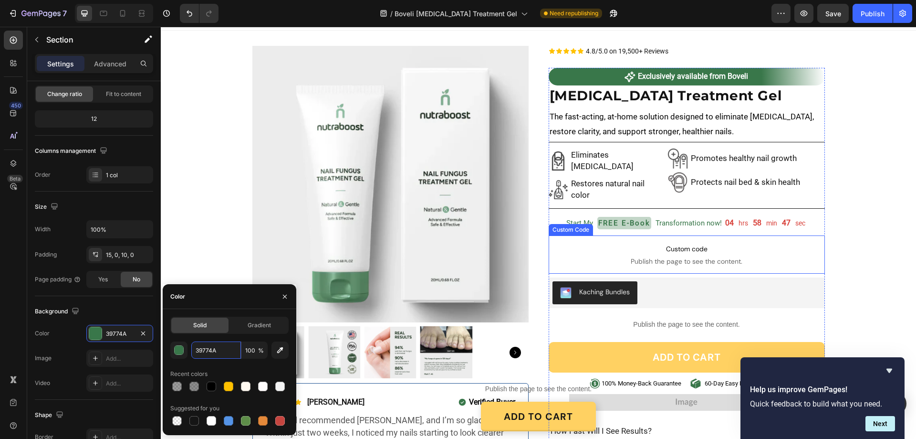
scroll to position [0, 0]
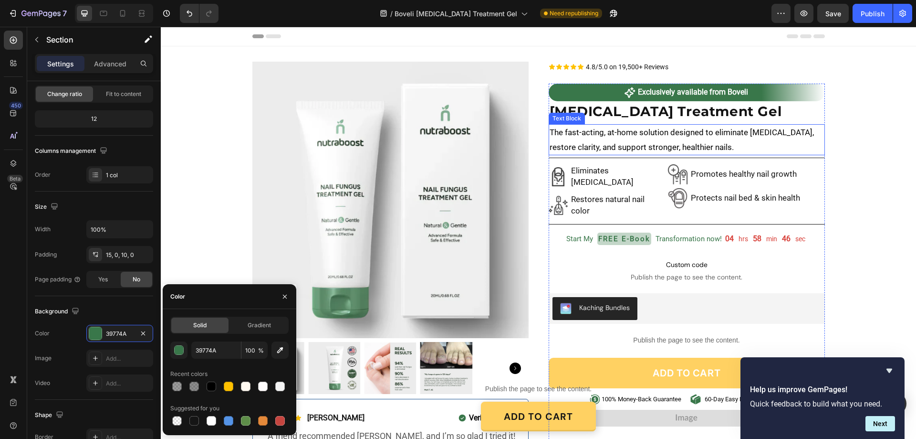
click at [603, 136] on p "The fast-acting, at-home solution designed to eliminate [MEDICAL_DATA], restore…" at bounding box center [687, 139] width 274 height 29
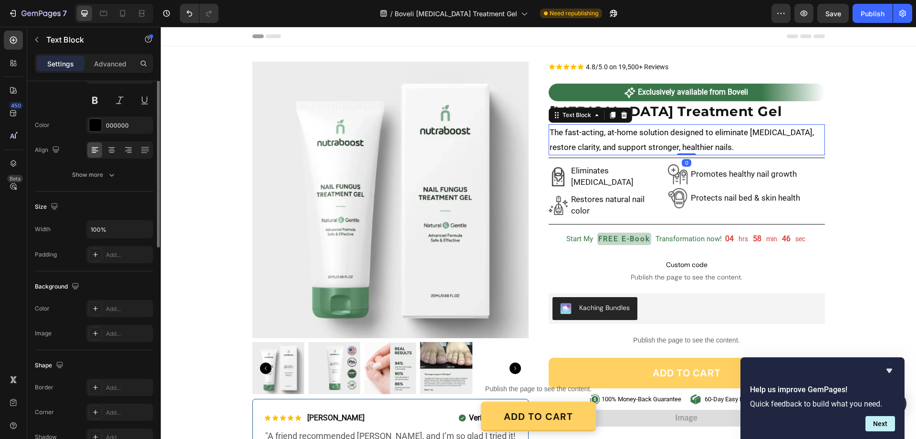
click at [603, 136] on p "The fast-acting, at-home solution designed to eliminate [MEDICAL_DATA], restore…" at bounding box center [687, 139] width 274 height 29
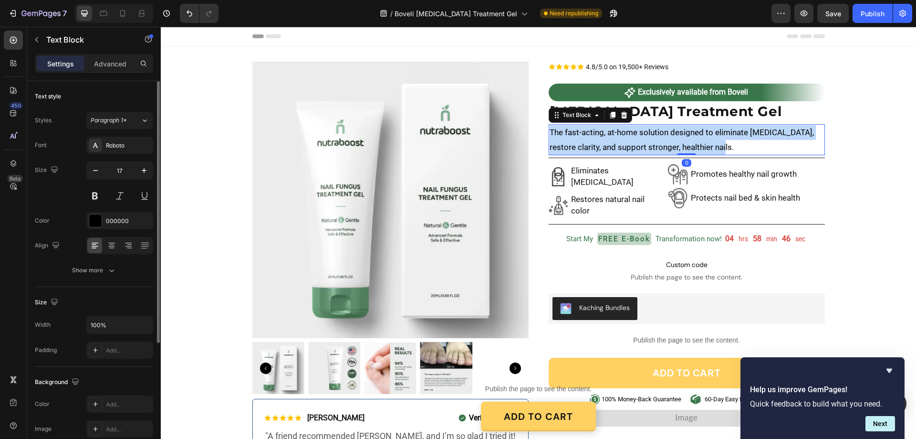
click at [603, 136] on p "The fast-acting, at-home solution designed to eliminate [MEDICAL_DATA], restore…" at bounding box center [687, 139] width 274 height 29
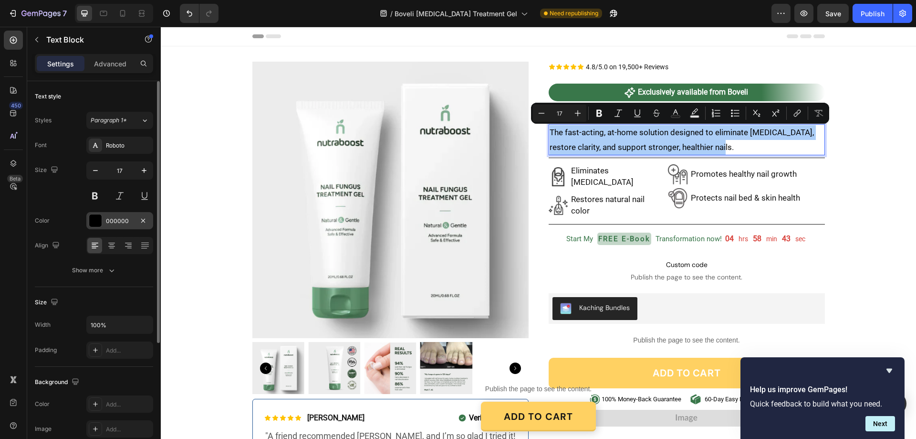
click at [114, 221] on div "000000" at bounding box center [120, 221] width 28 height 9
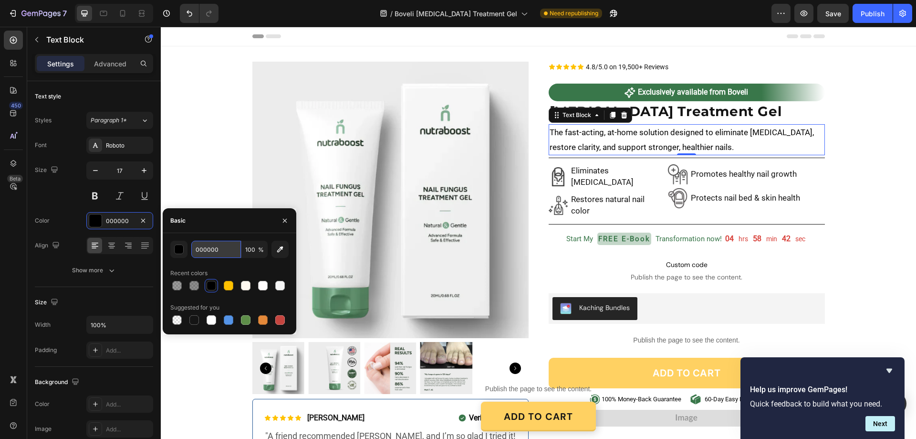
click at [219, 251] on input "000000" at bounding box center [216, 249] width 50 height 17
paste input "39774A"
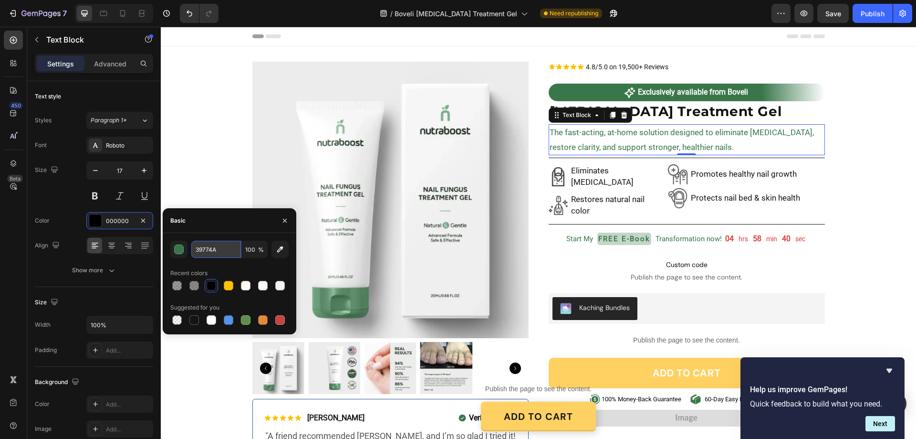
type input "39774A"
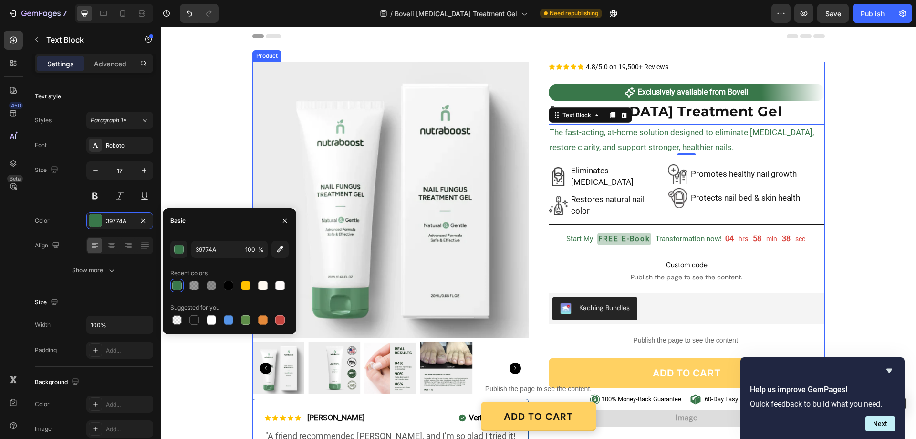
click at [528, 178] on div "Product Images Icon Icon Icon Icon Icon Icon List [PERSON_NAME] Text Block Row …" at bounding box center [539, 289] width 573 height 454
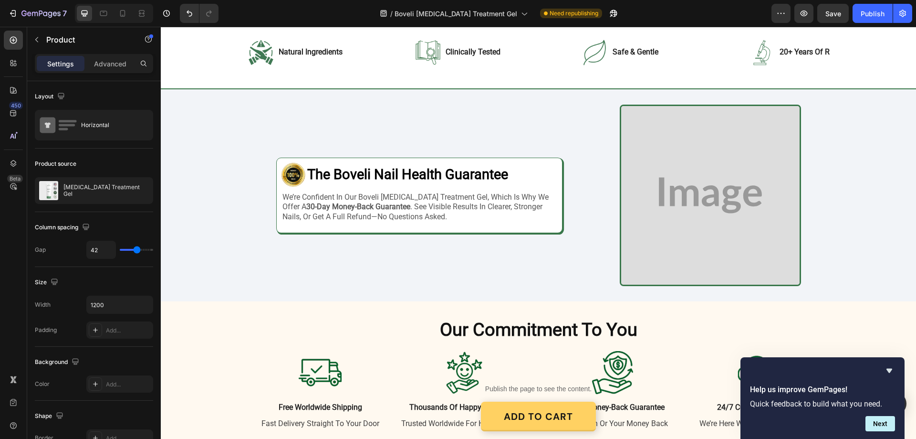
scroll to position [1623, 0]
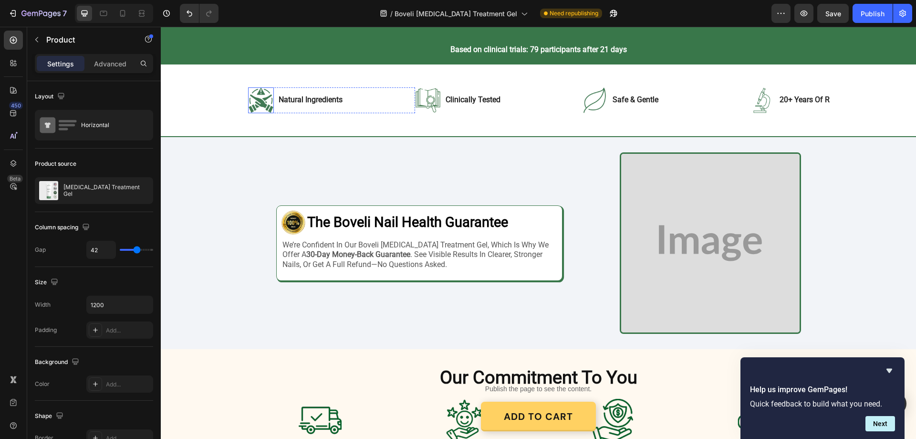
click at [254, 102] on img at bounding box center [261, 100] width 26 height 26
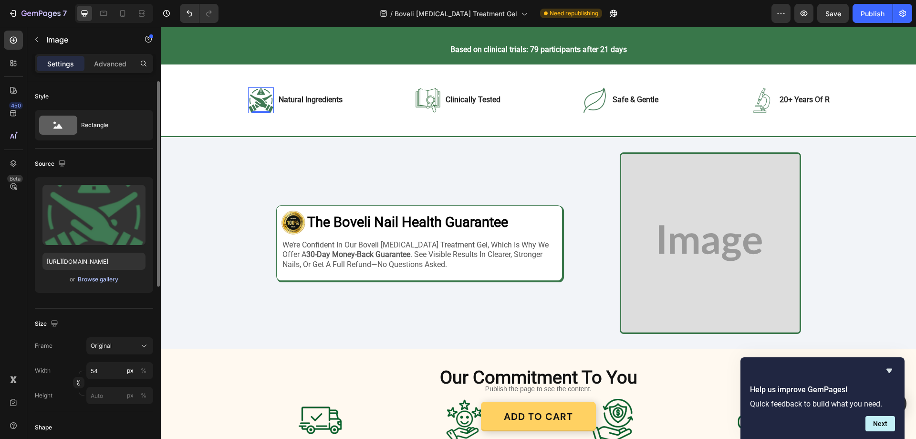
click at [106, 281] on div "Browse gallery" at bounding box center [98, 279] width 41 height 9
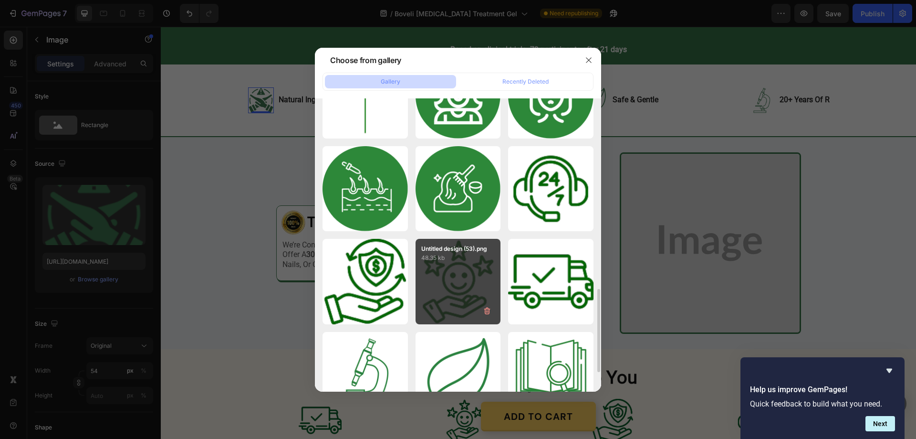
scroll to position [430, 0]
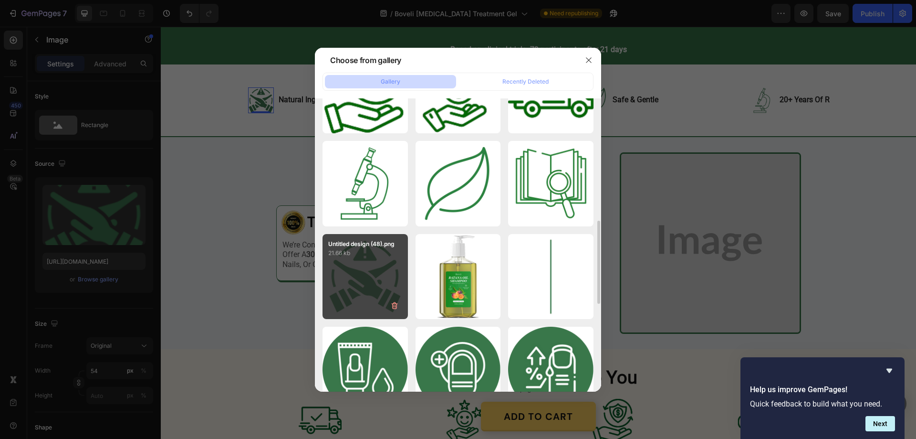
click at [381, 269] on div "Untitled design (48).png 21.66 kb" at bounding box center [365, 276] width 85 height 85
type input "[URL][DOMAIN_NAME]"
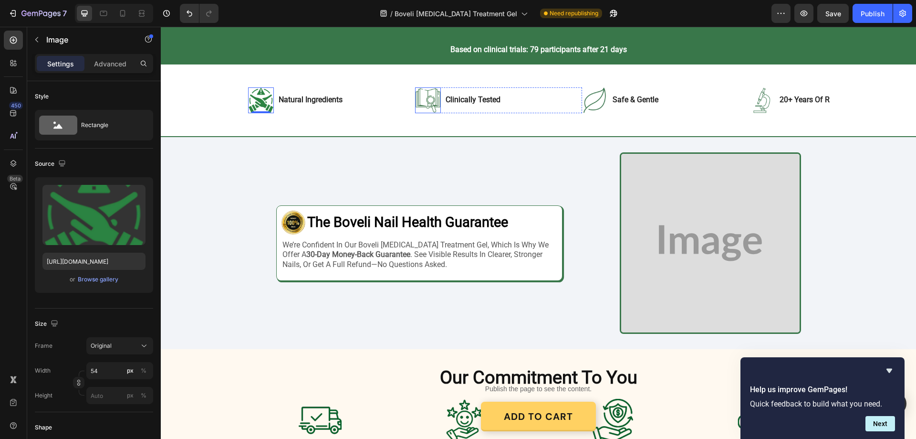
click at [431, 100] on img at bounding box center [428, 100] width 26 height 26
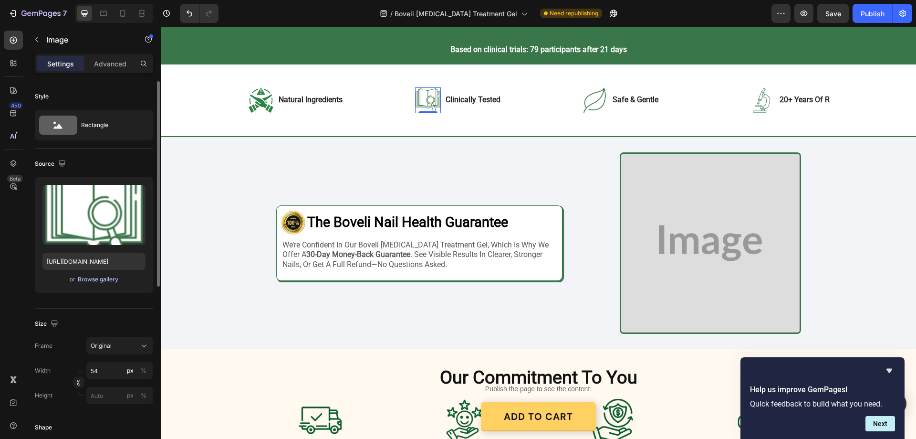
click at [104, 280] on div "Browse gallery" at bounding box center [98, 279] width 41 height 9
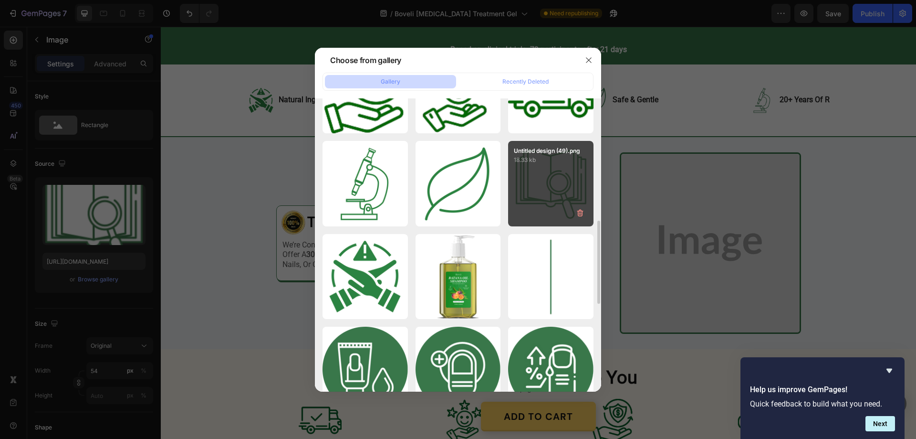
click at [547, 182] on div "Untitled design (49).png 18.33 kb" at bounding box center [550, 183] width 85 height 85
type input "[URL][DOMAIN_NAME]"
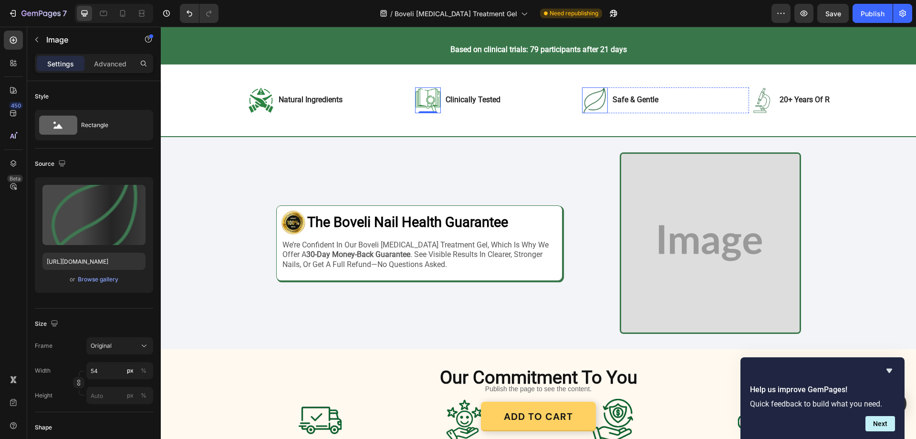
click at [595, 106] on img at bounding box center [595, 100] width 26 height 26
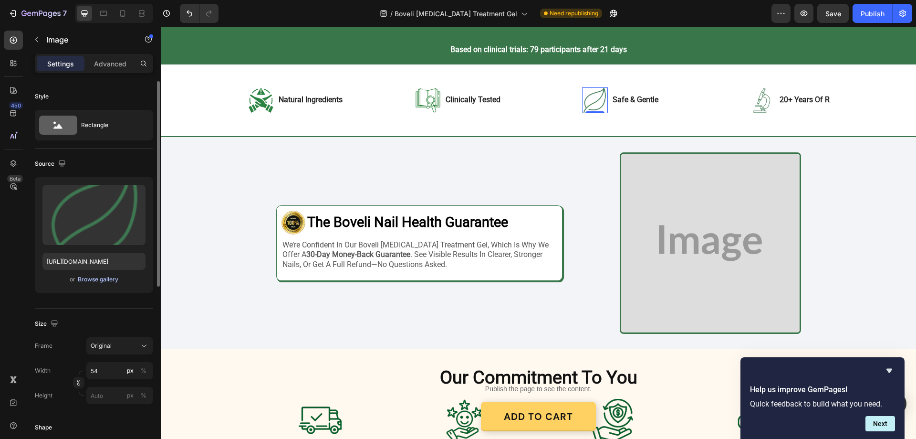
click at [85, 276] on div "Browse gallery" at bounding box center [98, 279] width 41 height 9
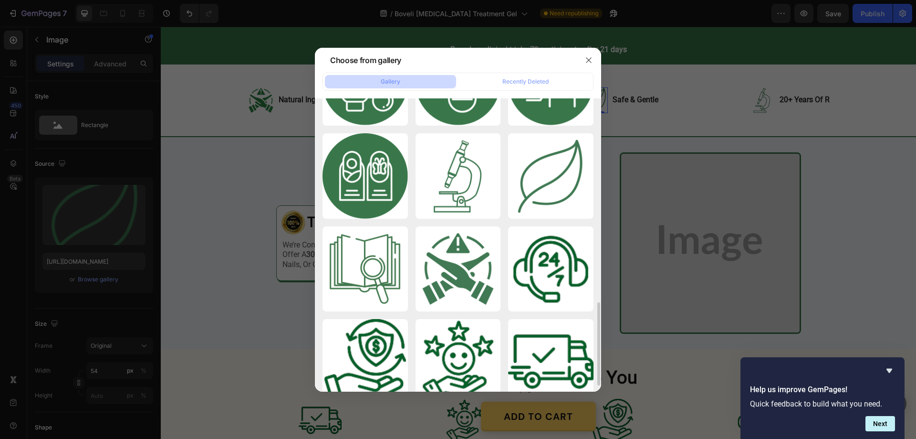
scroll to position [737, 0]
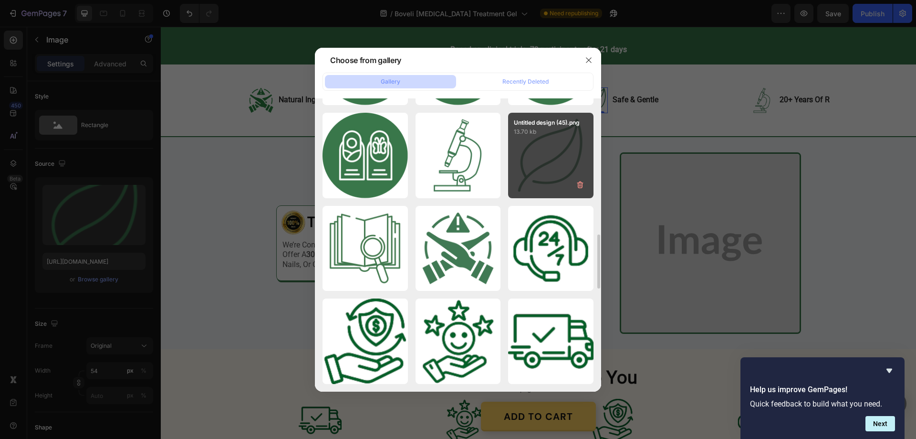
click at [529, 185] on div "Untitled design (45).png 13.70 kb" at bounding box center [550, 155] width 85 height 85
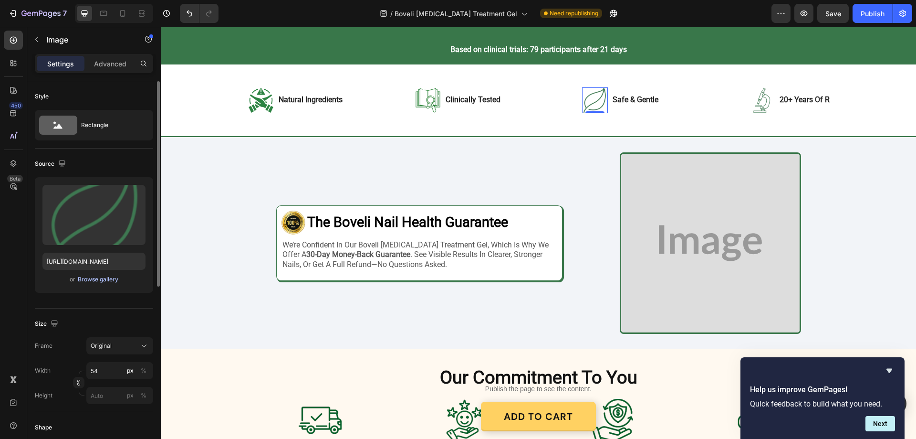
click at [109, 281] on div "Browse gallery" at bounding box center [98, 279] width 41 height 9
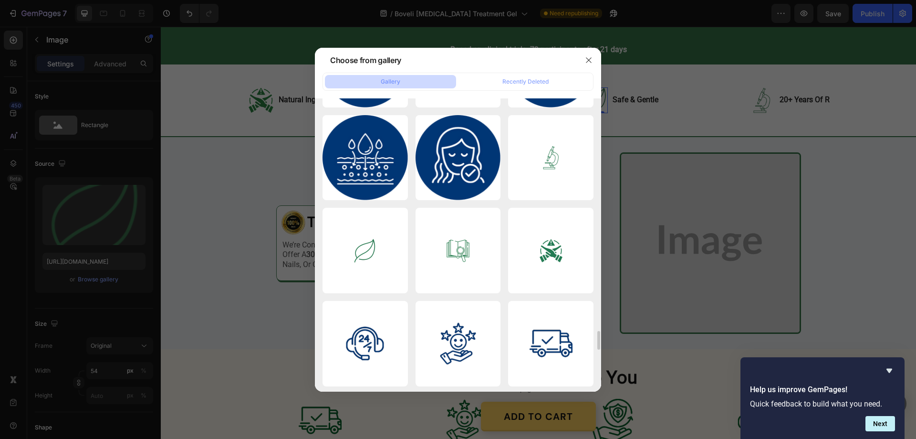
scroll to position [3662, 0]
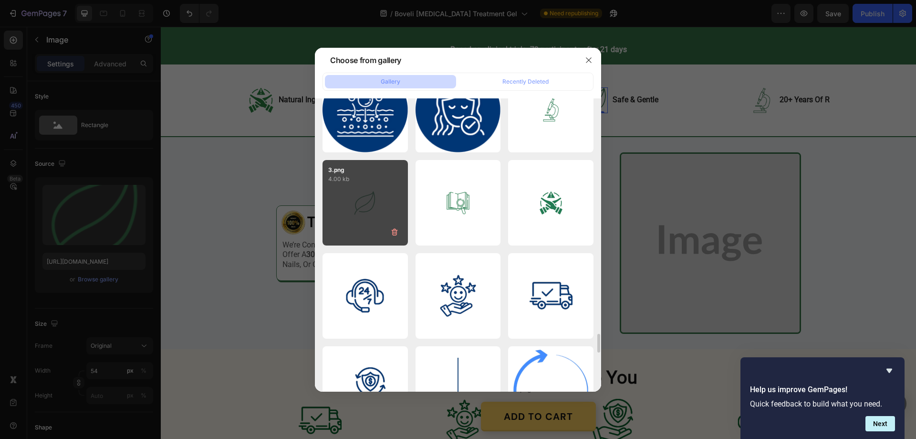
click at [373, 207] on div "3.png 4.00 kb" at bounding box center [365, 202] width 85 height 85
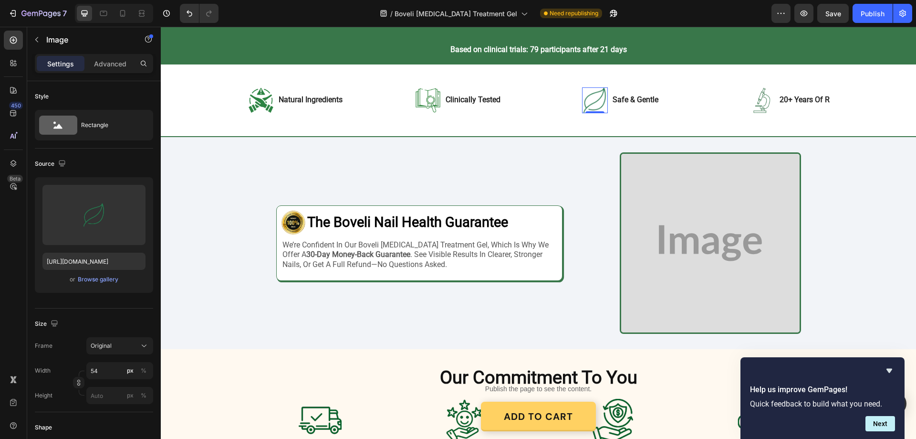
click at [589, 102] on img at bounding box center [595, 100] width 26 height 26
click at [101, 279] on div "Browse gallery" at bounding box center [98, 279] width 41 height 9
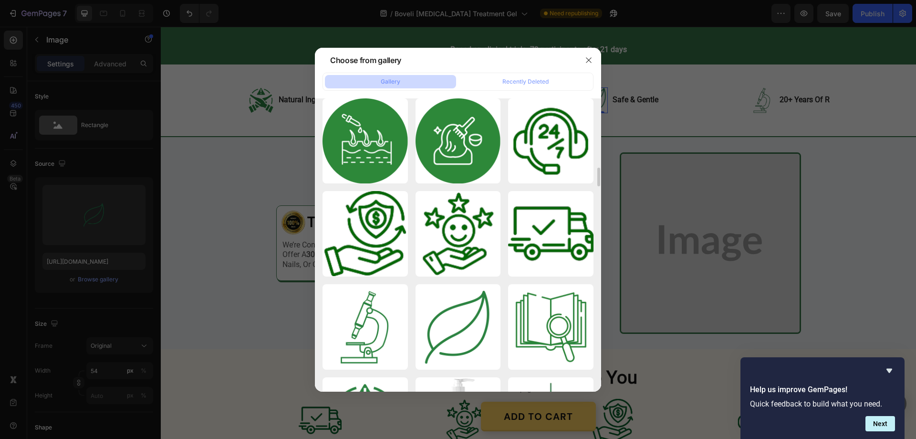
scroll to position [334, 0]
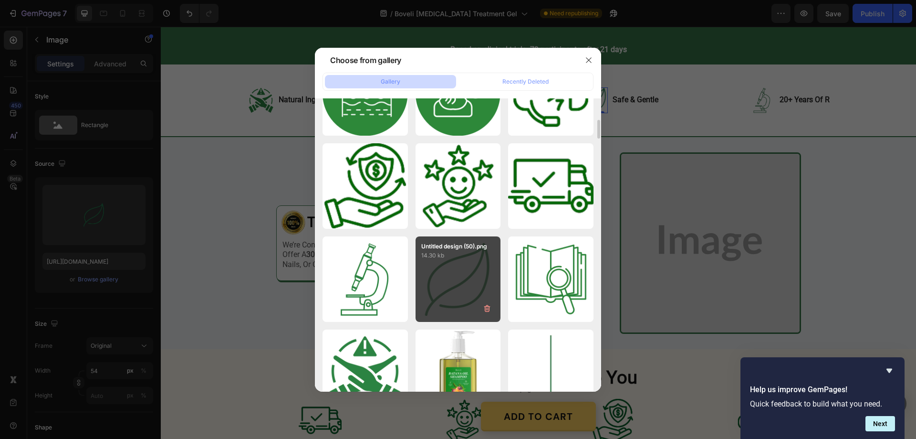
click at [479, 254] on p "14.30 kb" at bounding box center [458, 256] width 74 height 10
type input "[URL][DOMAIN_NAME]"
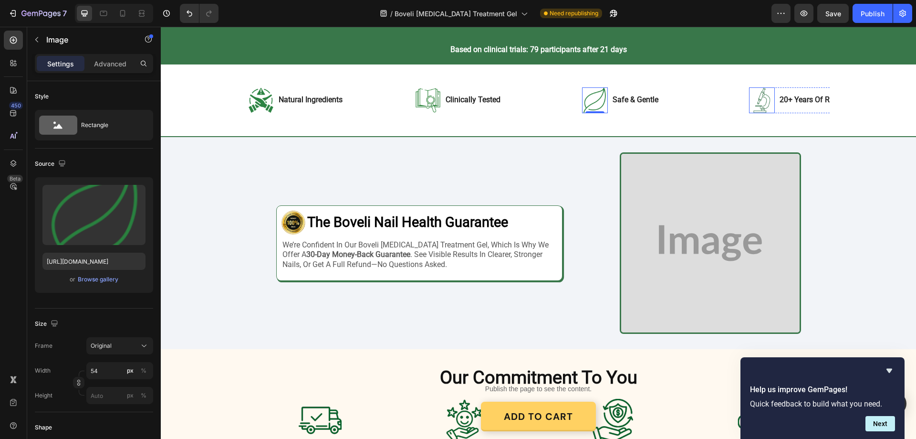
click at [761, 105] on img at bounding box center [762, 100] width 26 height 26
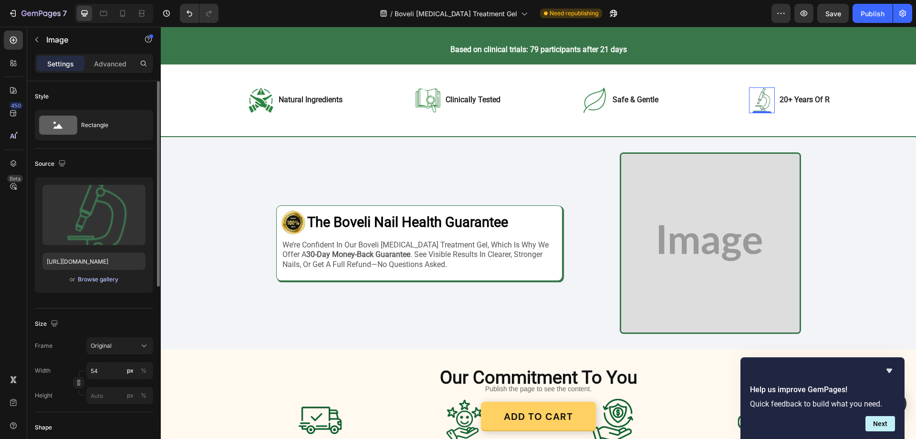
click at [97, 277] on div "Browse gallery" at bounding box center [98, 279] width 41 height 9
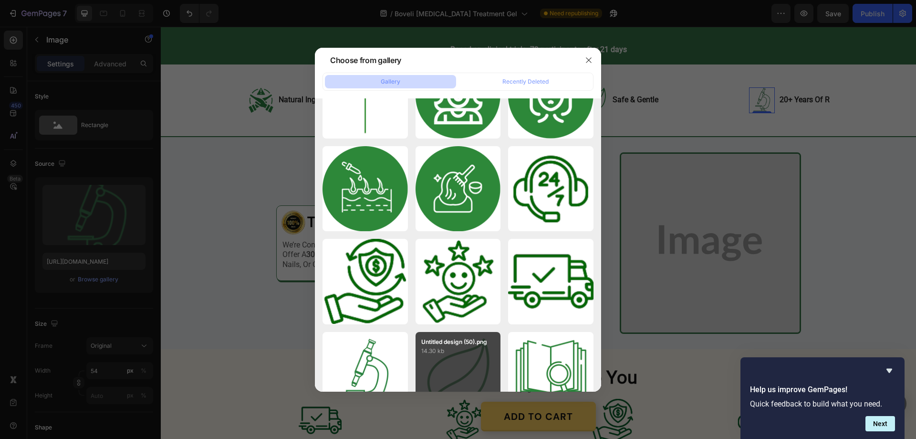
scroll to position [430, 0]
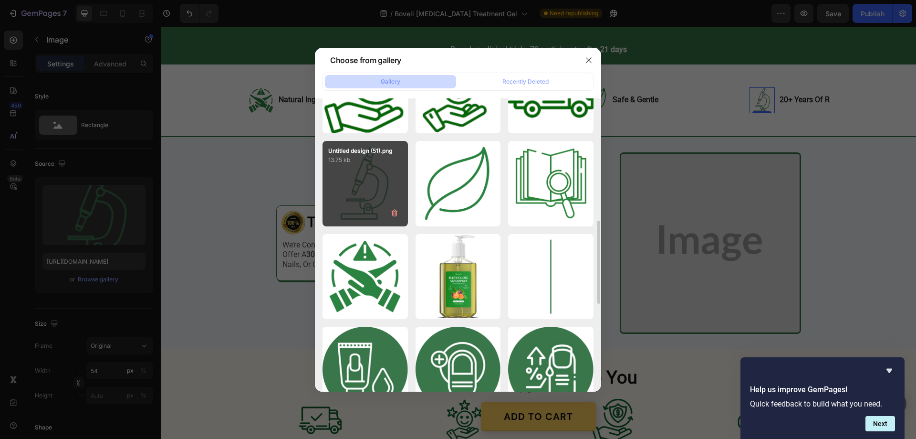
click at [386, 203] on div "Untitled design (51).png 13.75 kb" at bounding box center [365, 183] width 85 height 85
type input "[URL][DOMAIN_NAME]"
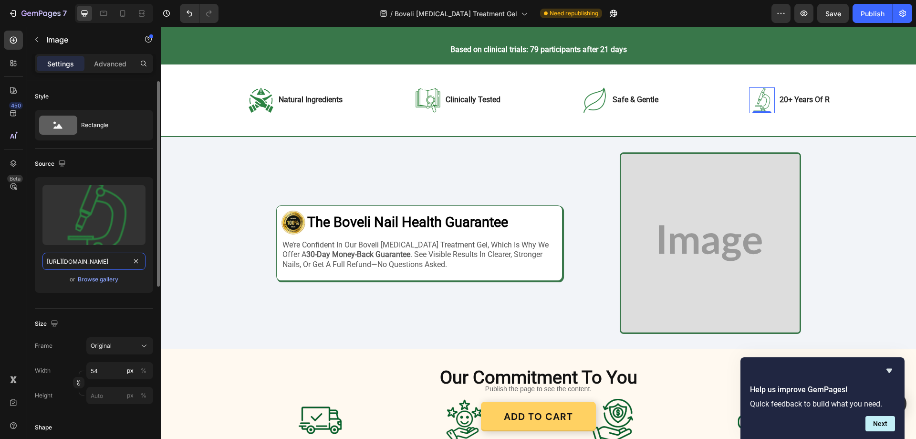
drag, startPoint x: 97, startPoint y: 278, endPoint x: 82, endPoint y: 261, distance: 22.7
drag, startPoint x: 82, startPoint y: 261, endPoint x: 62, endPoint y: 263, distance: 20.1
click at [62, 263] on input "[URL][DOMAIN_NAME]" at bounding box center [93, 261] width 103 height 17
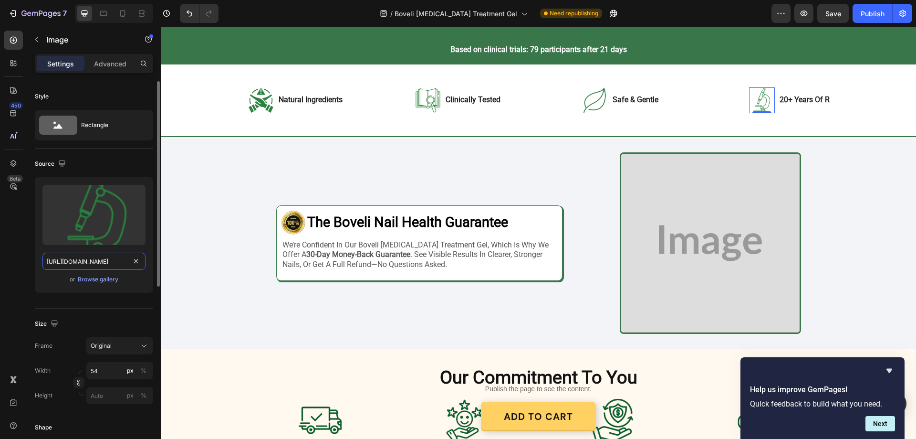
click at [62, 263] on input "[URL][DOMAIN_NAME]" at bounding box center [93, 261] width 103 height 17
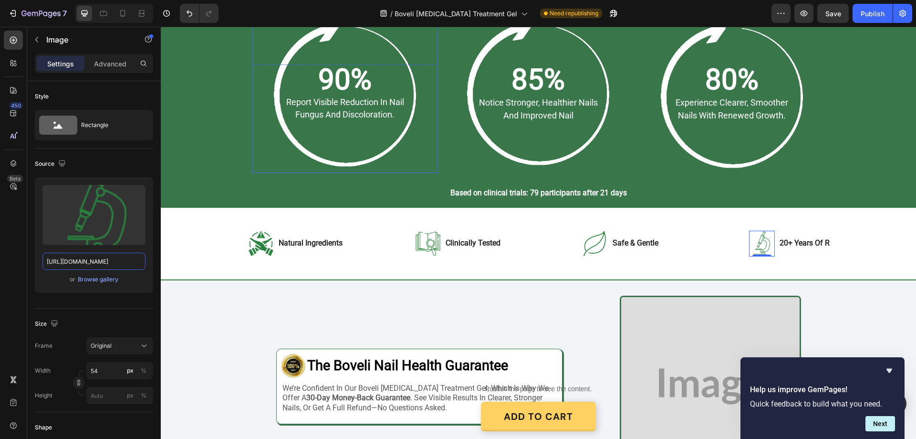
scroll to position [1432, 0]
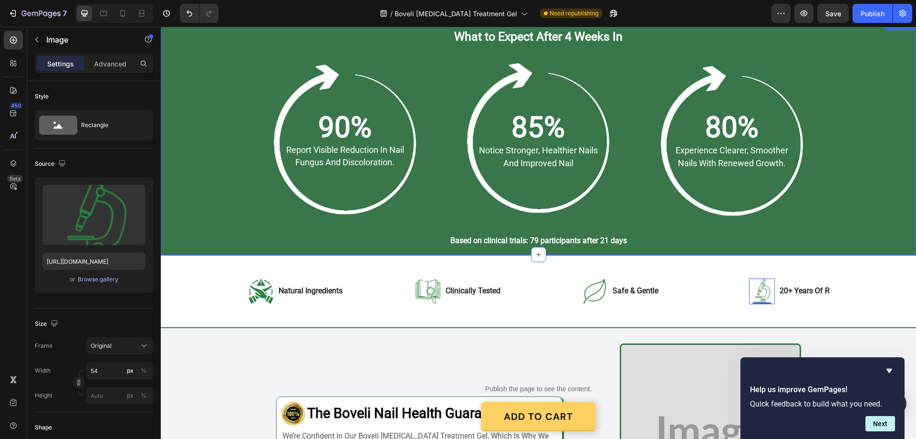
click at [189, 95] on div "What to Expect After 4 Weeks In Heading Row 90% Text Block report visible reduc…" at bounding box center [538, 137] width 737 height 219
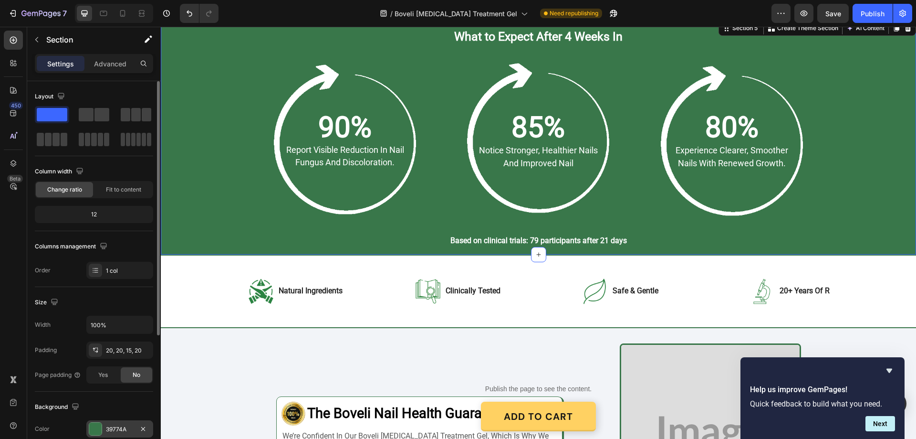
scroll to position [95, 0]
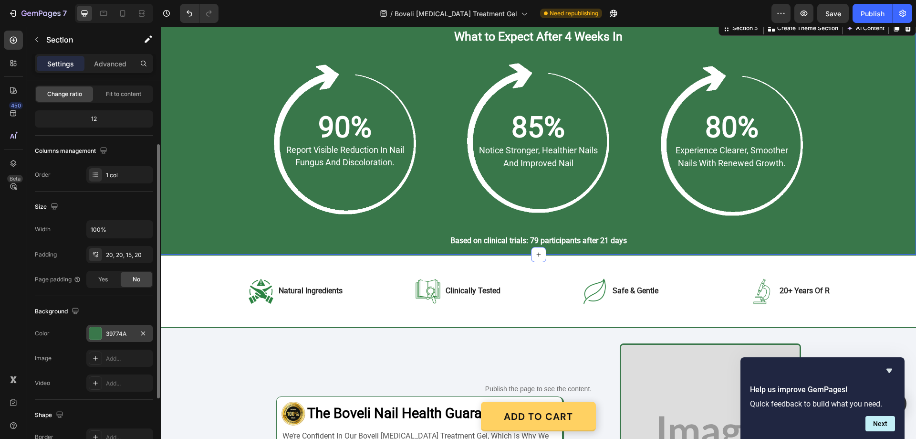
click at [125, 328] on div "39774A" at bounding box center [119, 333] width 67 height 17
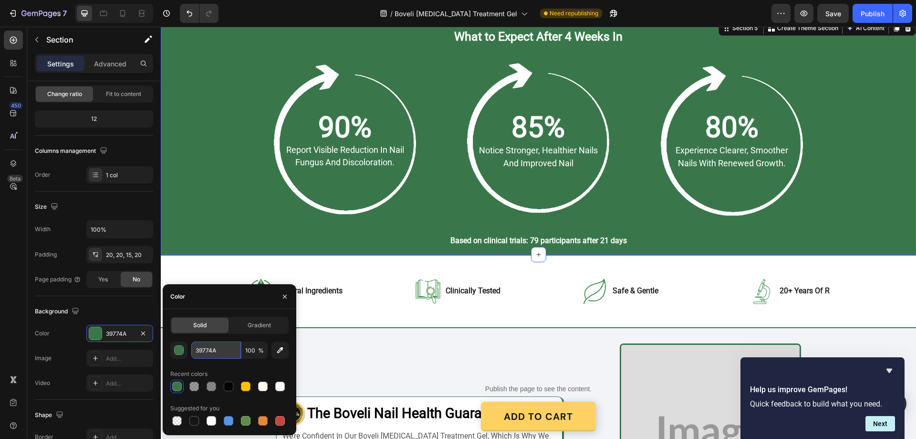
click at [225, 345] on input "39774A" at bounding box center [216, 349] width 50 height 17
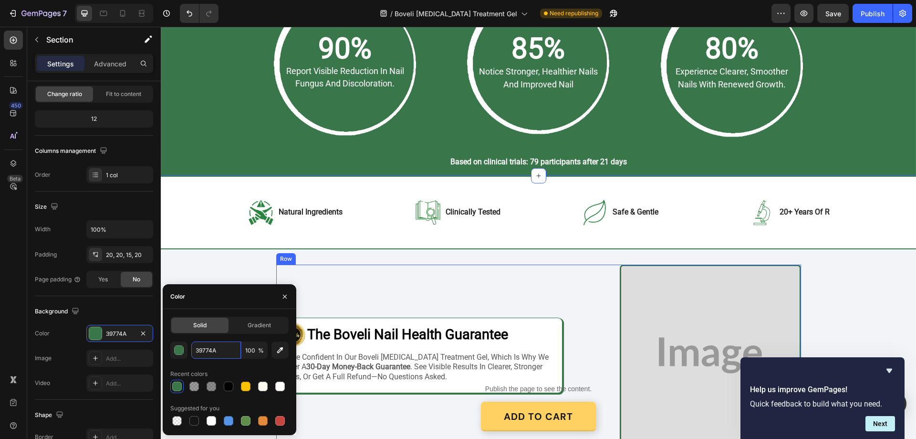
scroll to position [1575, 0]
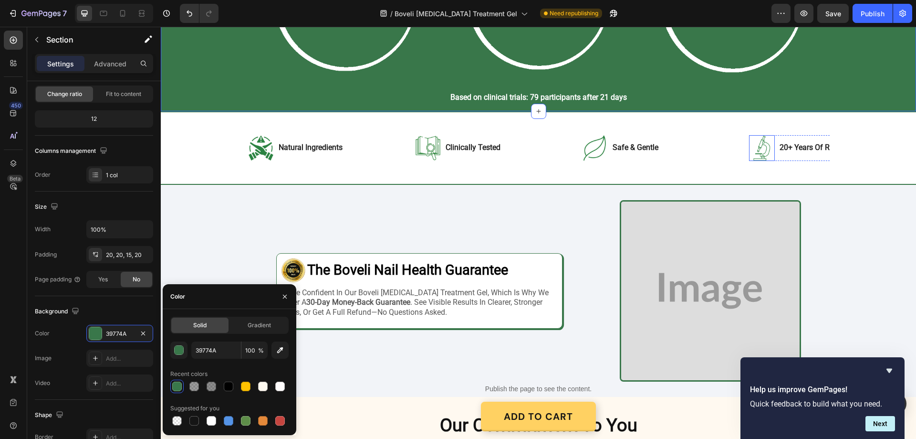
click at [760, 153] on img at bounding box center [762, 148] width 26 height 26
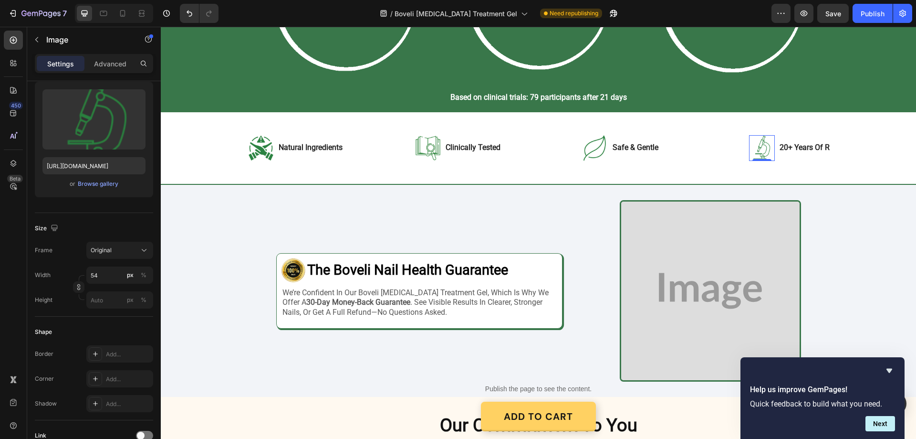
scroll to position [0, 0]
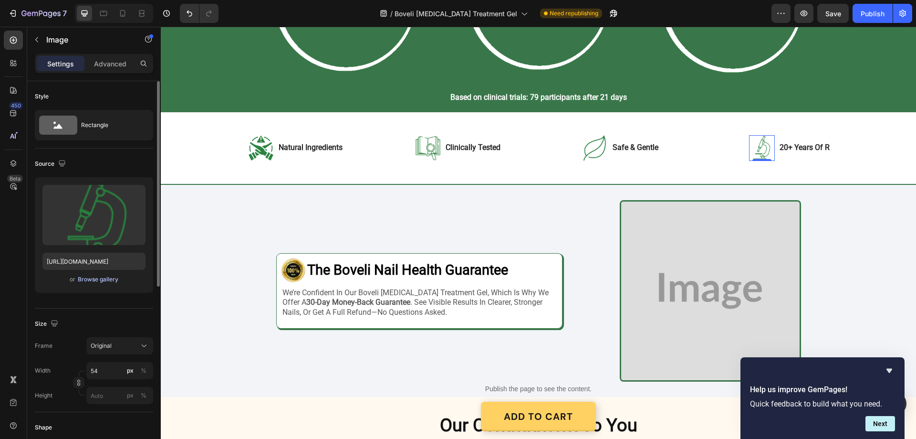
click at [100, 276] on div "Browse gallery" at bounding box center [98, 279] width 41 height 9
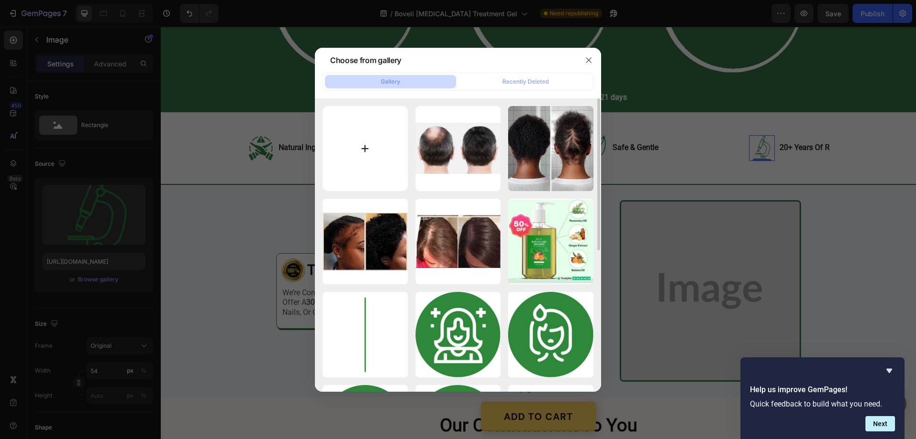
click at [362, 147] on input "file" at bounding box center [365, 148] width 85 height 85
type input "C:\fakepath\gempages_580466417665573459-89397897-b444-4166-8267-b2baacc4a47b[1]…"
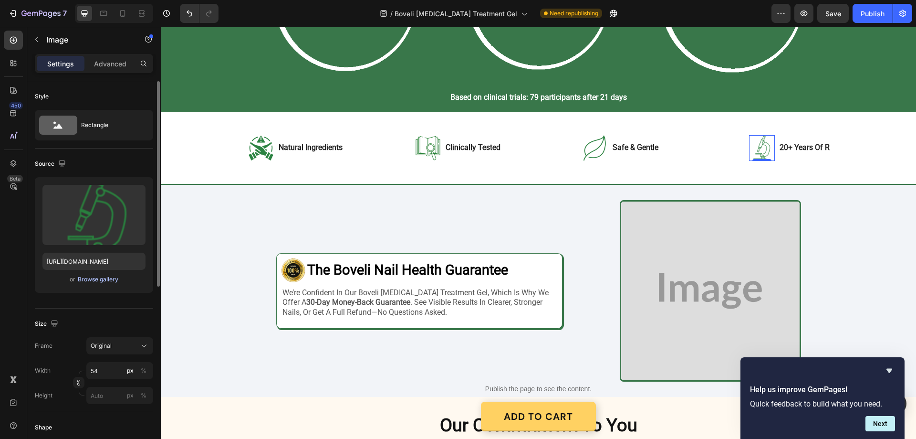
click at [104, 280] on div "Browse gallery" at bounding box center [98, 279] width 41 height 9
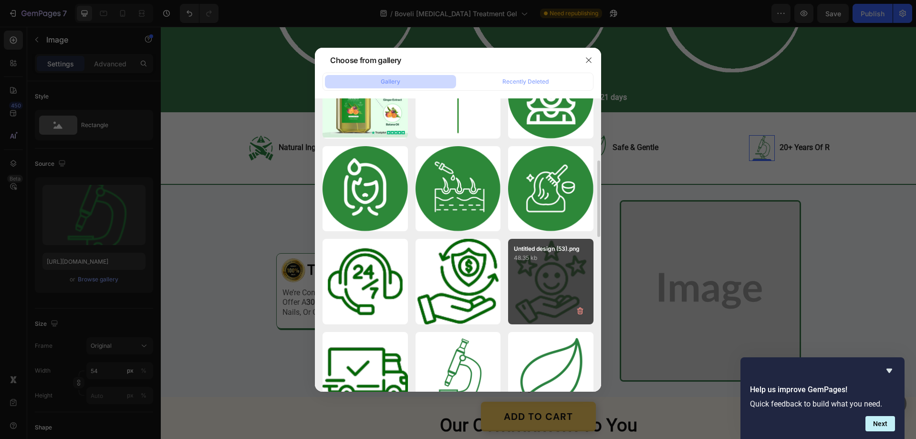
scroll to position [382, 0]
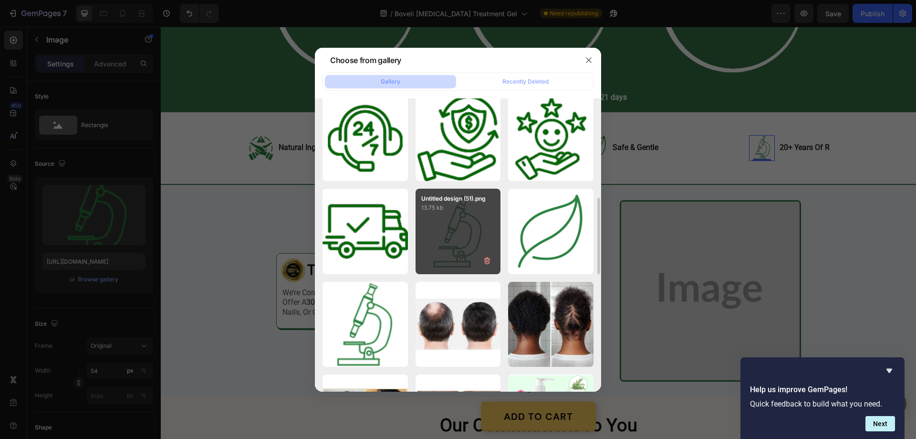
click at [472, 219] on div "Untitled design (51).png 13.75 kb" at bounding box center [458, 231] width 85 height 85
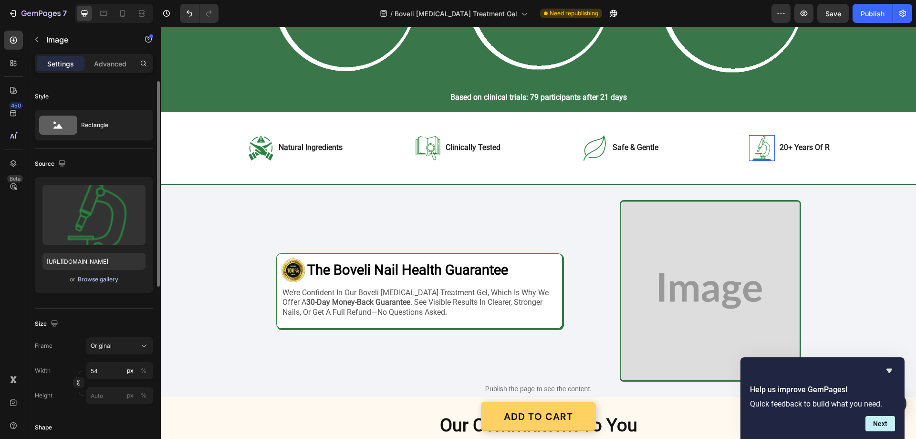
click at [110, 282] on div "Browse gallery" at bounding box center [98, 279] width 41 height 9
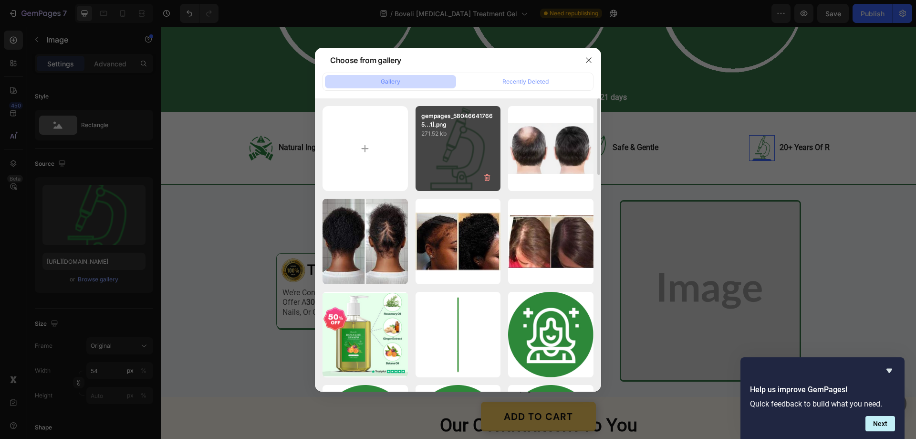
click at [444, 167] on div "gempages_580466417665...1].png 271.52 kb" at bounding box center [458, 148] width 85 height 85
type input "[URL][DOMAIN_NAME]"
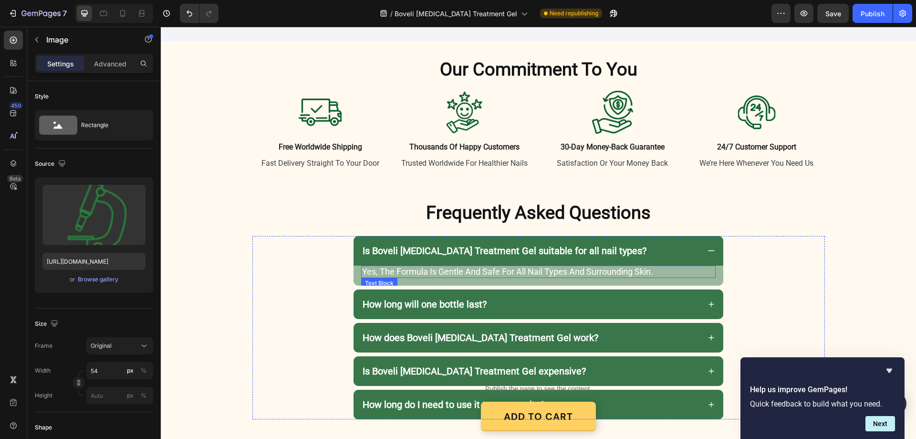
scroll to position [1909, 0]
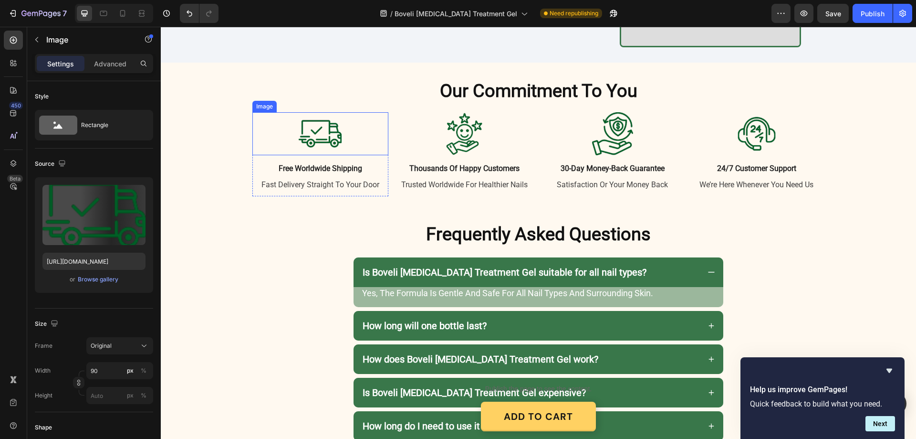
click at [315, 127] on img at bounding box center [320, 133] width 43 height 43
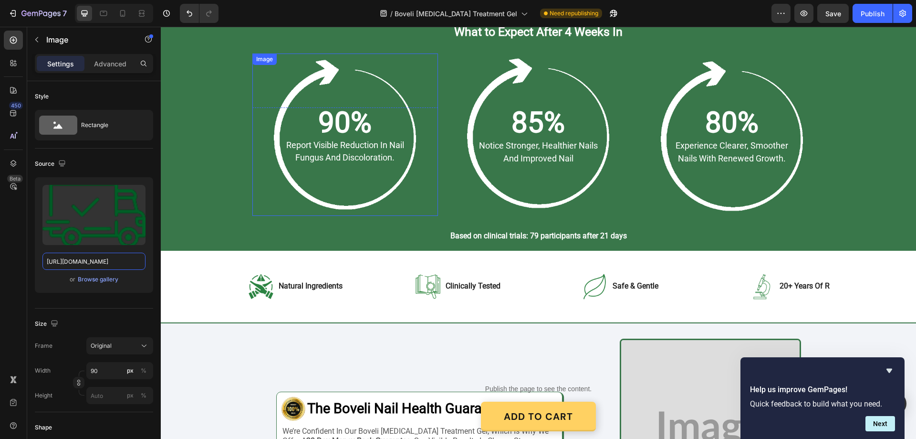
scroll to position [1432, 0]
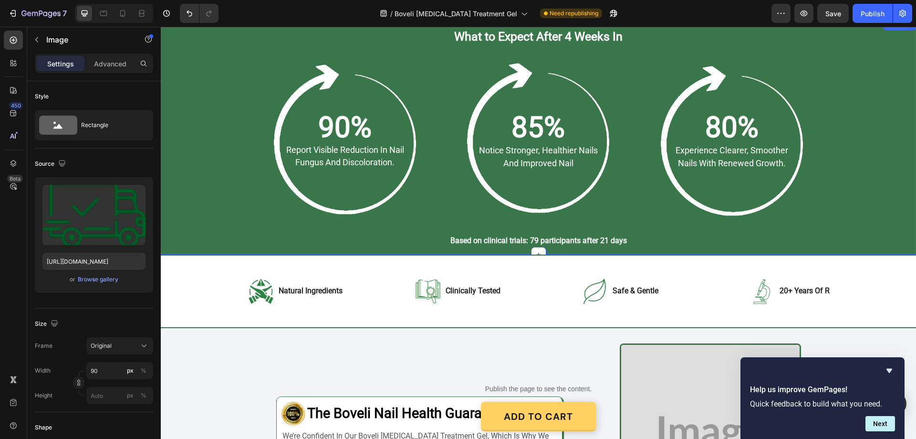
click at [187, 73] on div "What to Expect After 4 Weeks In Heading Row 90% Text Block report visible reduc…" at bounding box center [538, 137] width 737 height 219
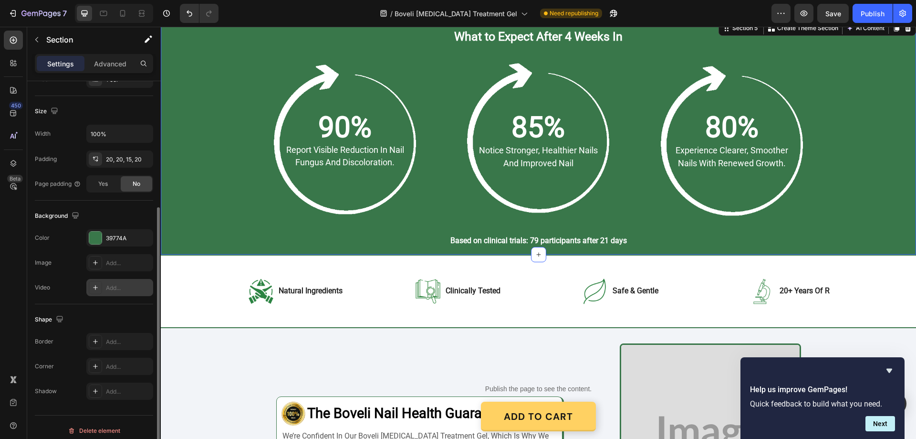
scroll to position [198, 0]
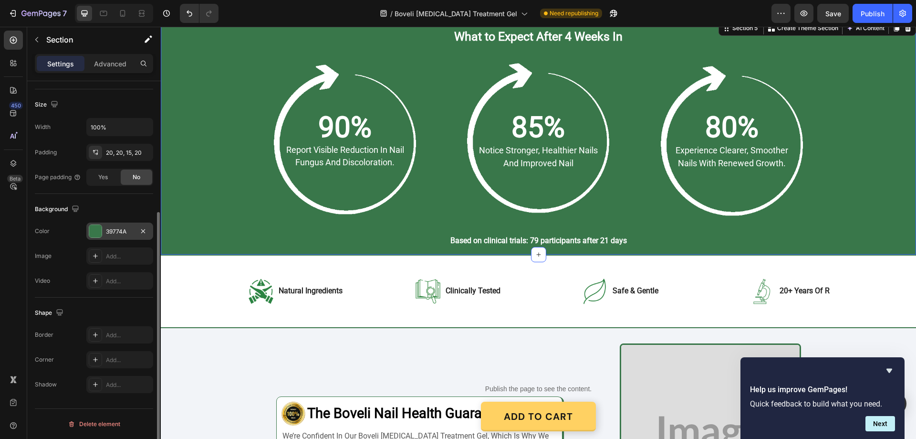
click at [121, 229] on div "39774A" at bounding box center [120, 231] width 28 height 9
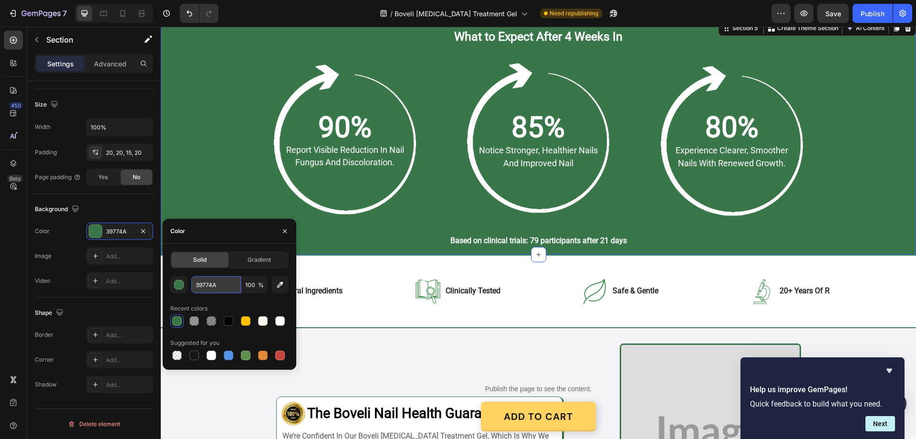
click at [219, 289] on input "39774A" at bounding box center [216, 284] width 50 height 17
click at [284, 233] on icon "button" at bounding box center [285, 231] width 8 height 8
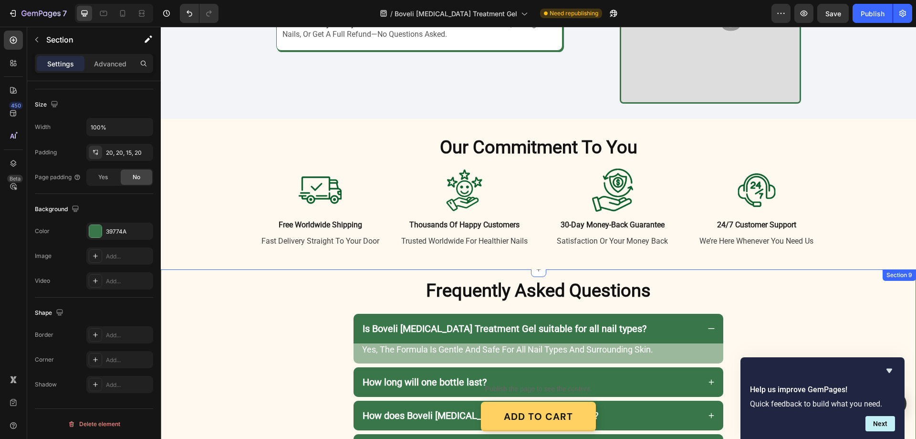
scroll to position [1814, 0]
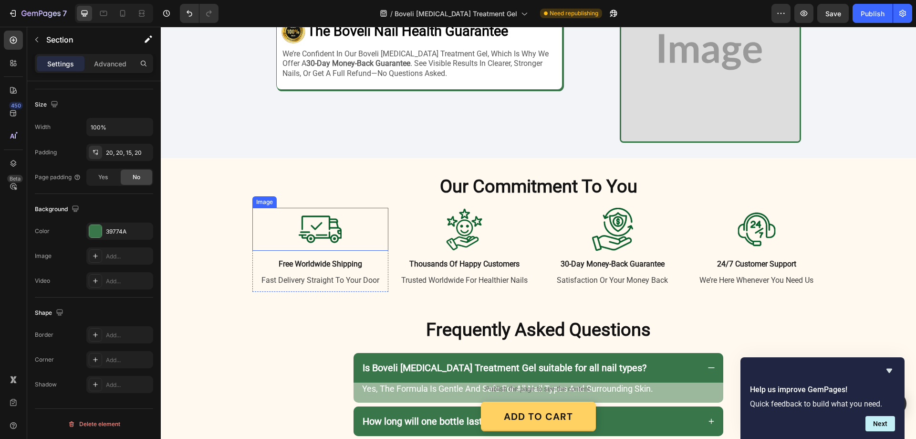
click at [330, 221] on img at bounding box center [320, 229] width 43 height 43
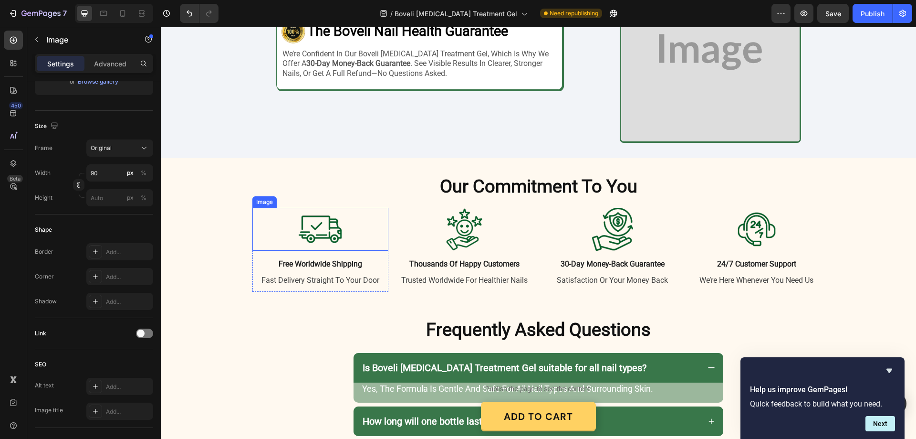
scroll to position [0, 0]
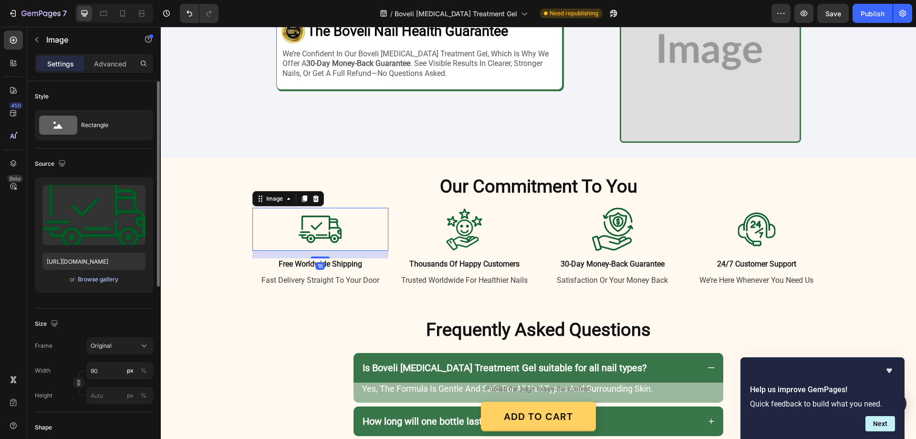
click at [99, 279] on div "Browse gallery" at bounding box center [98, 279] width 41 height 9
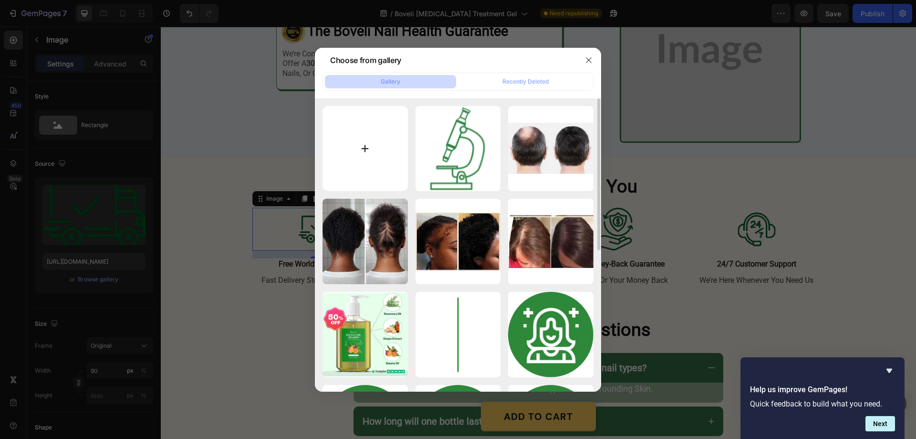
click at [365, 148] on input "file" at bounding box center [365, 148] width 85 height 85
type input "C:\fakepath\gempages_580466417665573459-f3dca1e9-d083-4b69-93c5-2b706841a6f1[1]…"
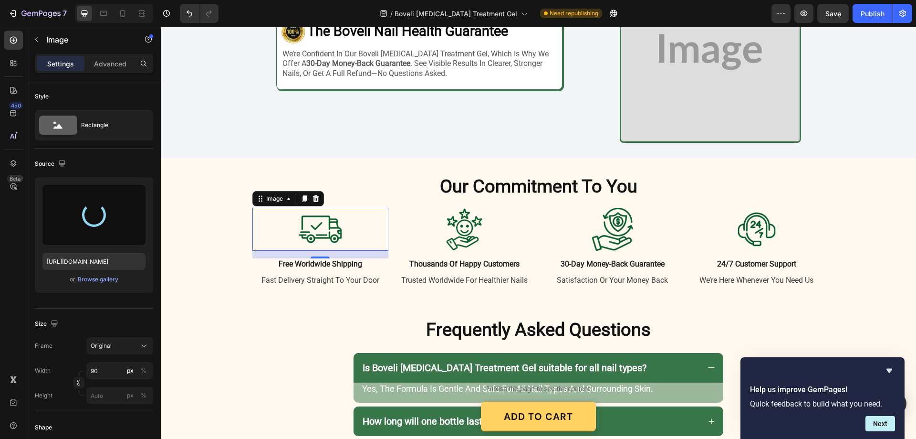
type input "[URL][DOMAIN_NAME]"
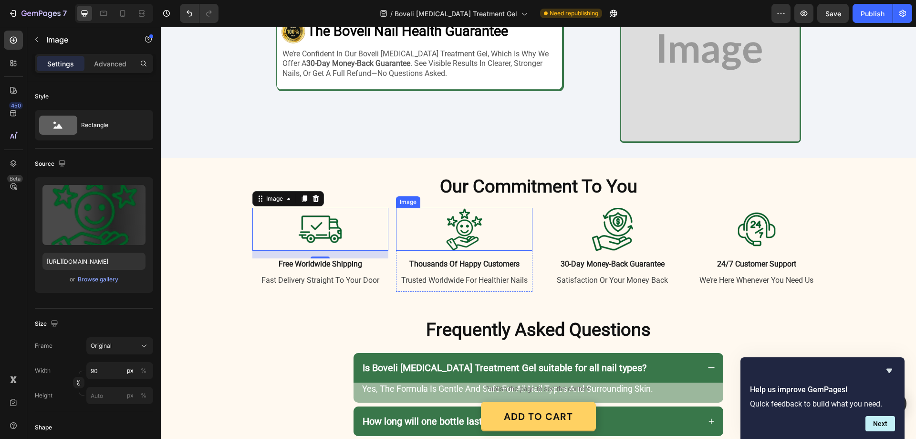
click at [474, 220] on img at bounding box center [464, 229] width 43 height 43
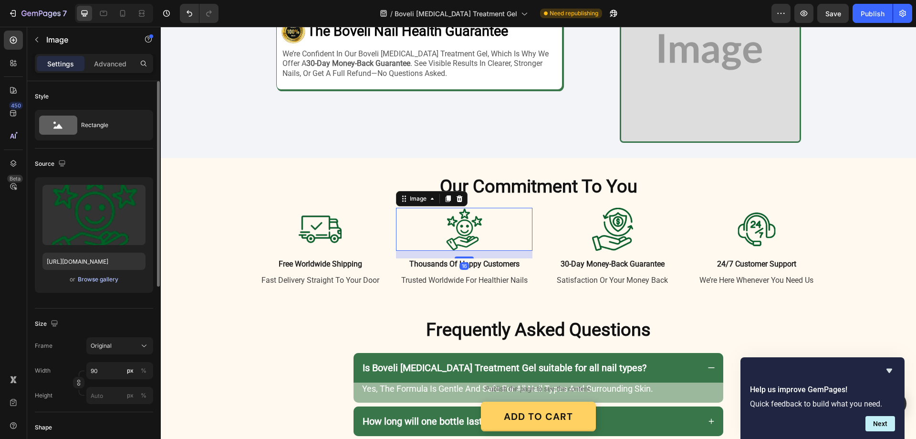
click at [107, 282] on div "Browse gallery" at bounding box center [98, 279] width 41 height 9
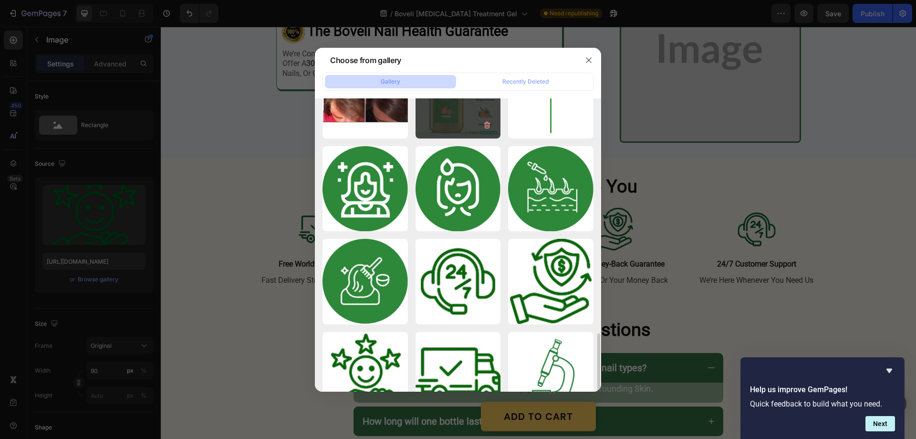
scroll to position [382, 0]
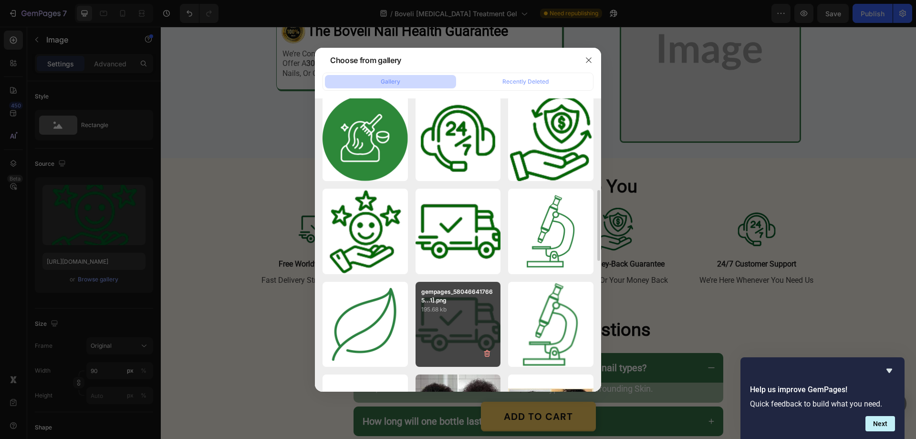
click at [484, 308] on p "195.68 kb" at bounding box center [458, 310] width 74 height 10
type input "[URL][DOMAIN_NAME]"
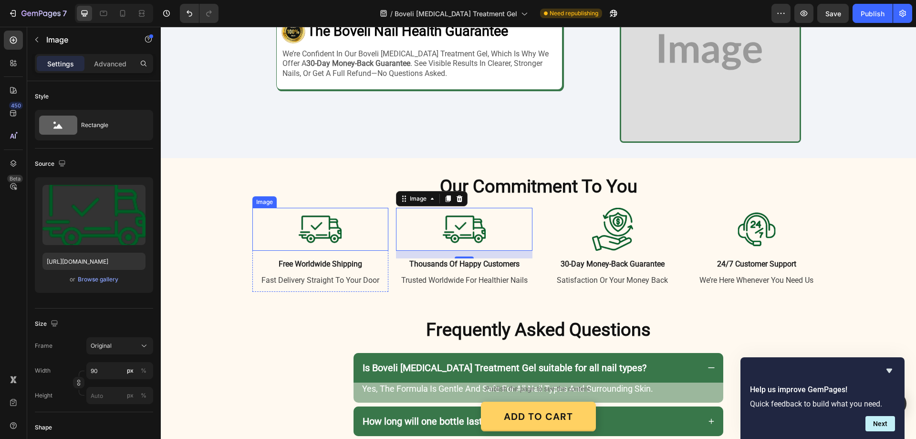
click at [320, 230] on img at bounding box center [320, 229] width 43 height 43
click at [456, 232] on img at bounding box center [464, 229] width 43 height 43
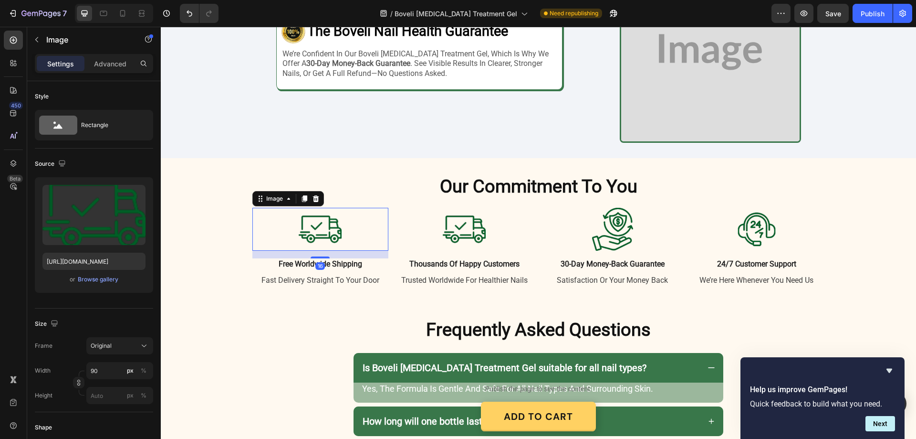
click at [327, 218] on img at bounding box center [320, 229] width 43 height 43
click at [482, 218] on img at bounding box center [464, 229] width 43 height 43
click at [326, 228] on img at bounding box center [320, 229] width 43 height 43
click at [475, 224] on img at bounding box center [464, 229] width 43 height 43
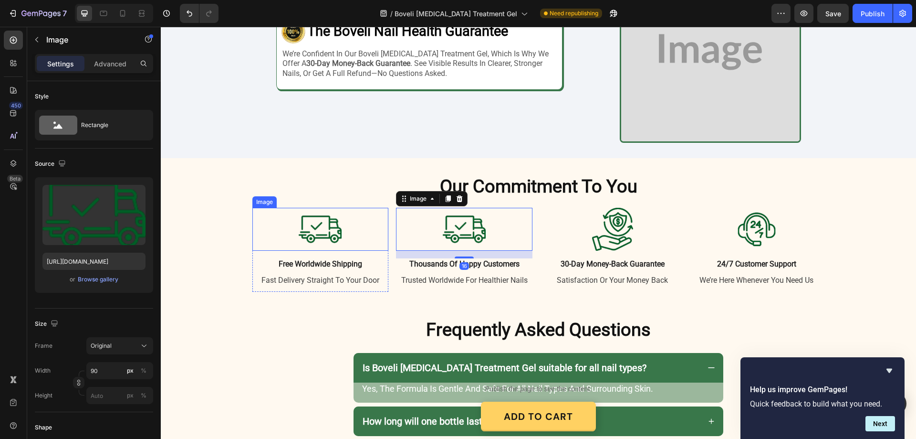
click at [337, 224] on img at bounding box center [320, 229] width 43 height 43
click at [443, 224] on img at bounding box center [464, 229] width 43 height 43
click at [344, 230] on div at bounding box center [321, 229] width 137 height 43
click at [456, 233] on img at bounding box center [464, 229] width 43 height 43
click at [355, 236] on div at bounding box center [321, 229] width 137 height 43
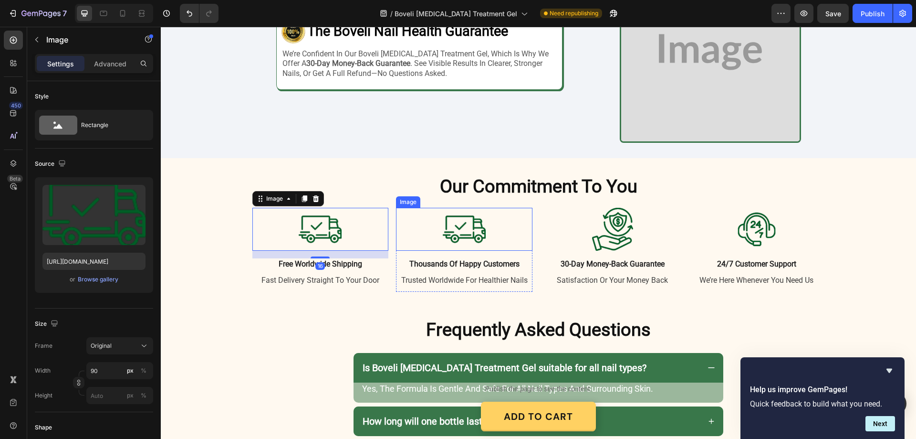
click at [474, 235] on img at bounding box center [464, 229] width 43 height 43
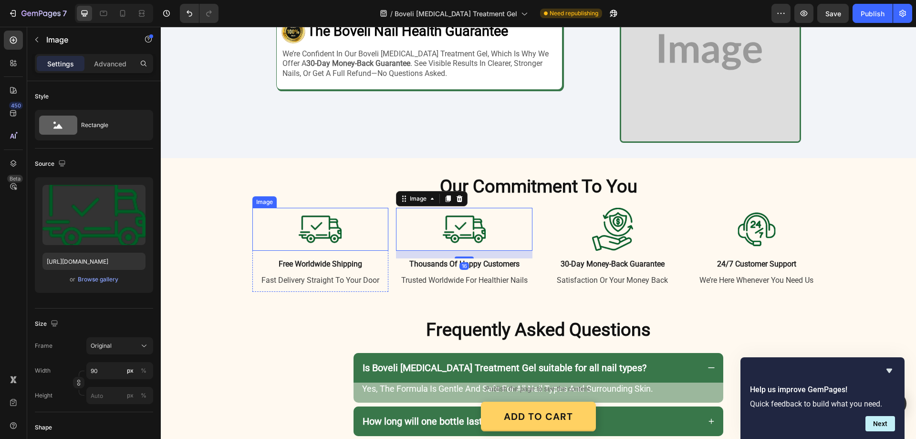
click at [305, 235] on img at bounding box center [320, 229] width 43 height 43
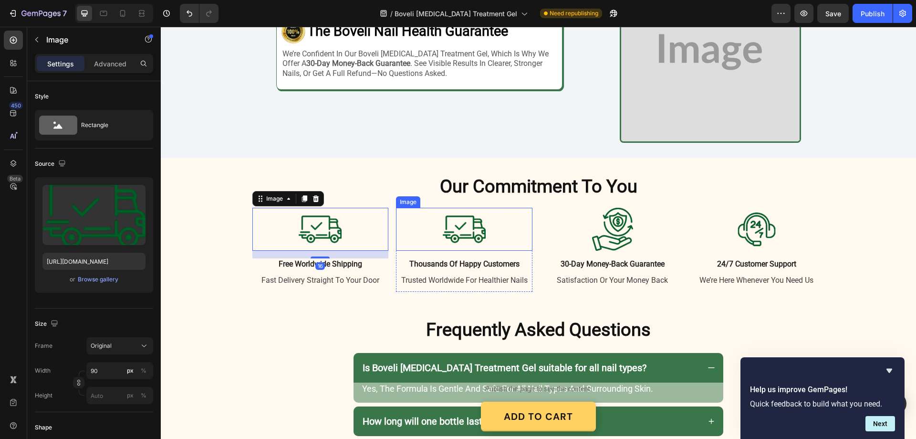
click at [456, 234] on img at bounding box center [464, 229] width 43 height 43
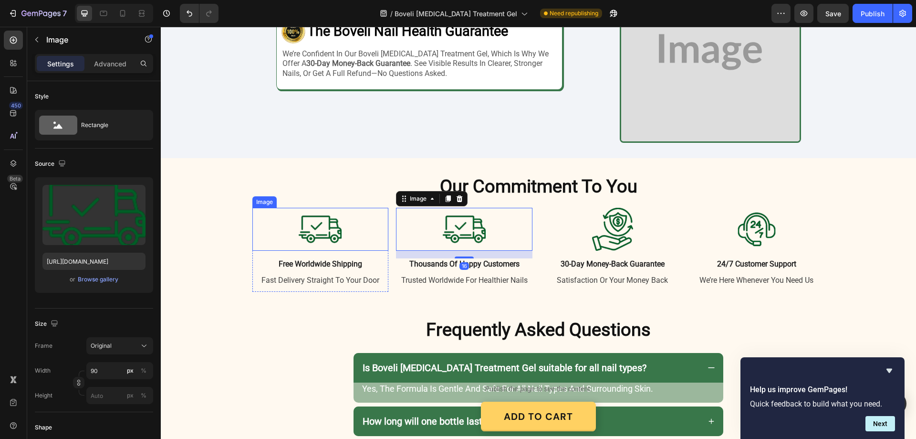
click at [342, 234] on div at bounding box center [321, 229] width 137 height 43
click at [516, 234] on div at bounding box center [464, 229] width 137 height 43
click at [106, 275] on div "Browse gallery" at bounding box center [98, 279] width 41 height 9
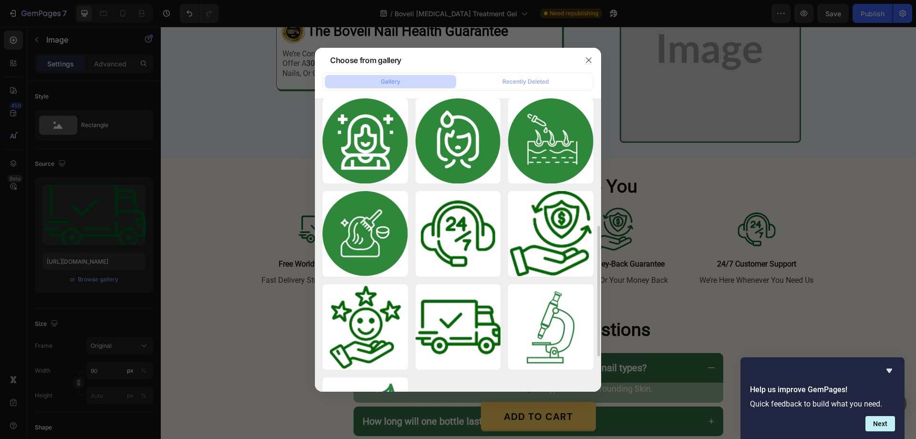
scroll to position [334, 0]
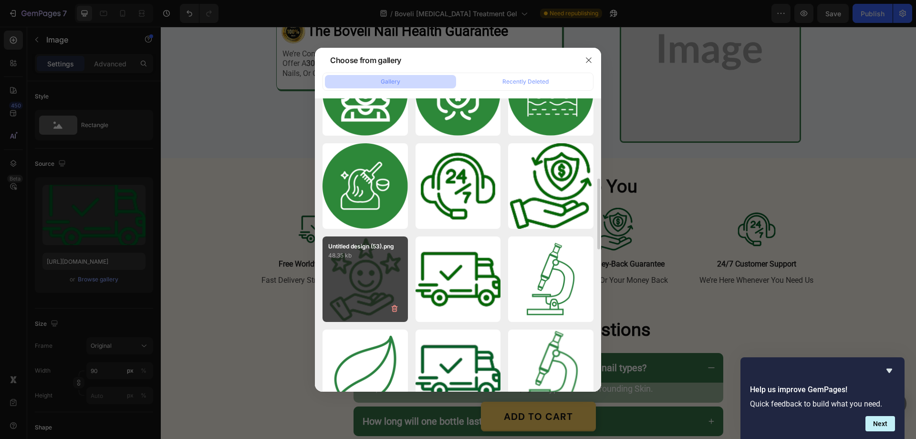
click at [361, 276] on div "Untitled design (53).png 48.35 kb" at bounding box center [365, 278] width 85 height 85
type input "[URL][DOMAIN_NAME]"
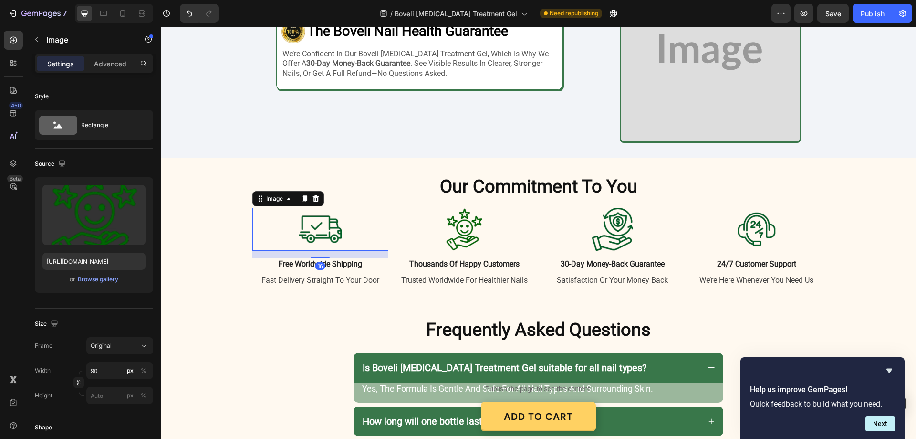
click at [337, 237] on img at bounding box center [320, 229] width 43 height 43
click at [466, 235] on img at bounding box center [464, 229] width 43 height 43
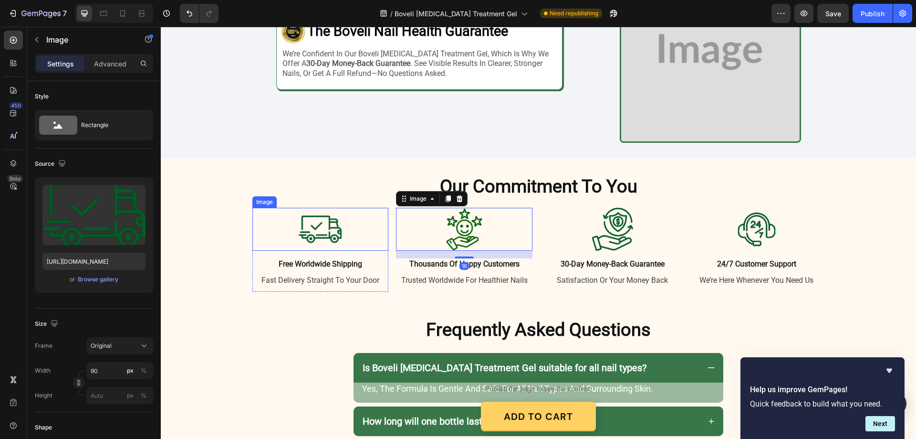
click at [362, 234] on div at bounding box center [321, 229] width 137 height 43
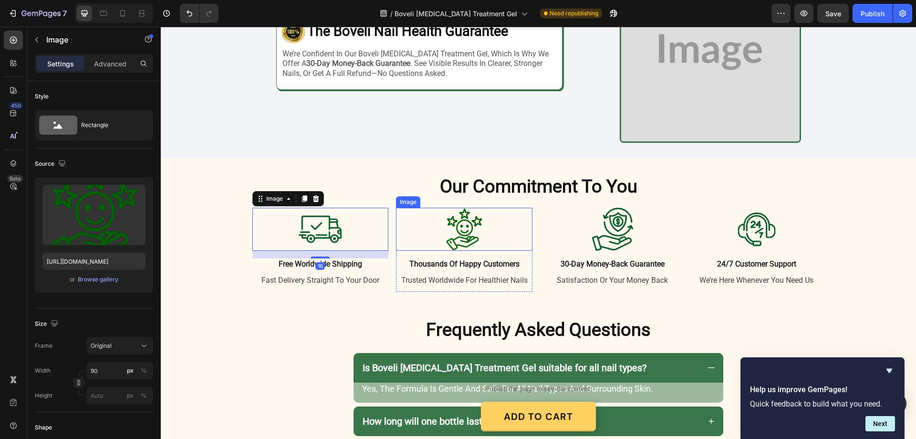
click at [474, 233] on img at bounding box center [464, 229] width 43 height 43
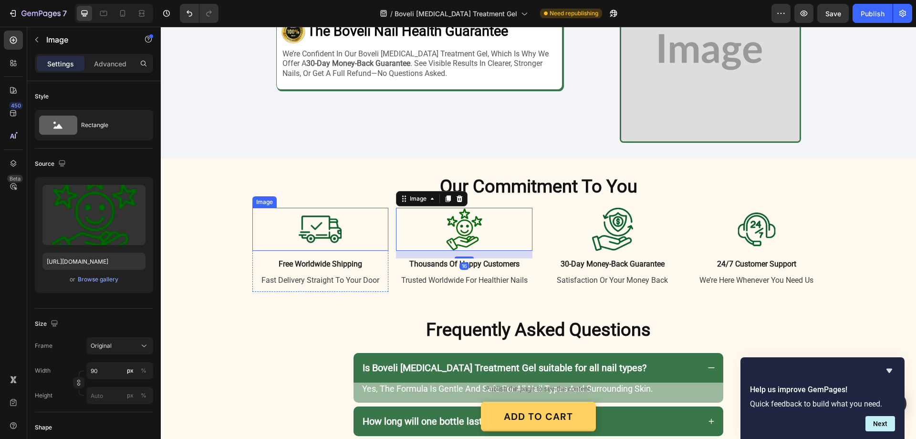
click at [345, 238] on div at bounding box center [321, 229] width 137 height 43
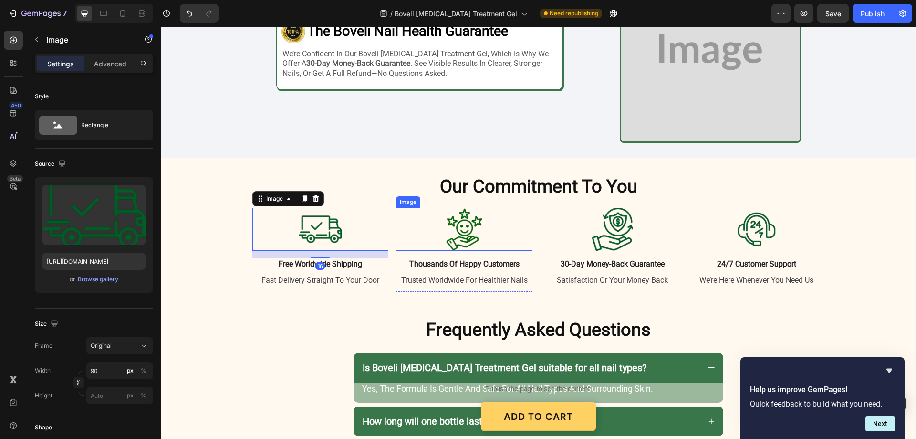
click at [469, 232] on img at bounding box center [464, 229] width 43 height 43
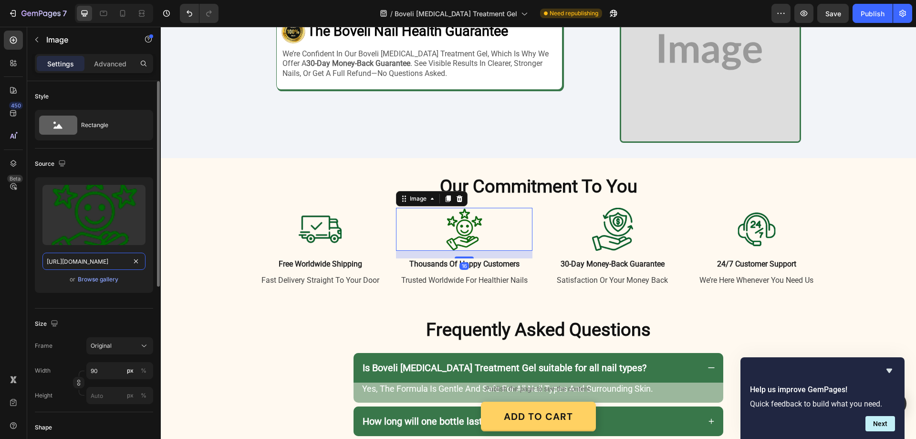
click at [104, 255] on input "[URL][DOMAIN_NAME]" at bounding box center [93, 261] width 103 height 17
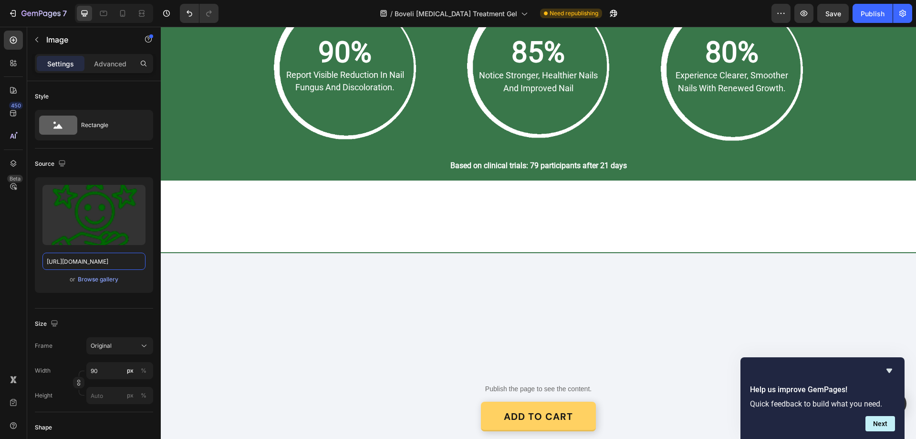
scroll to position [1204, 0]
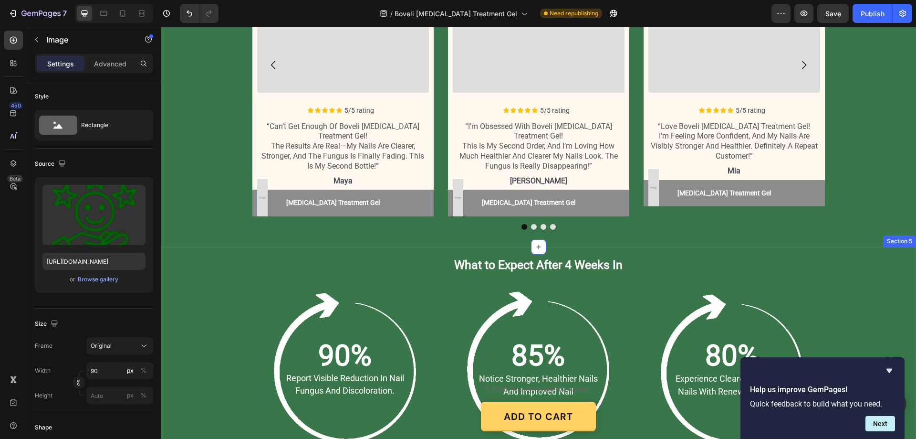
click at [185, 273] on div "What to Expect After 4 Weeks In Heading Row 90% Text Block report visible reduc…" at bounding box center [538, 365] width 737 height 219
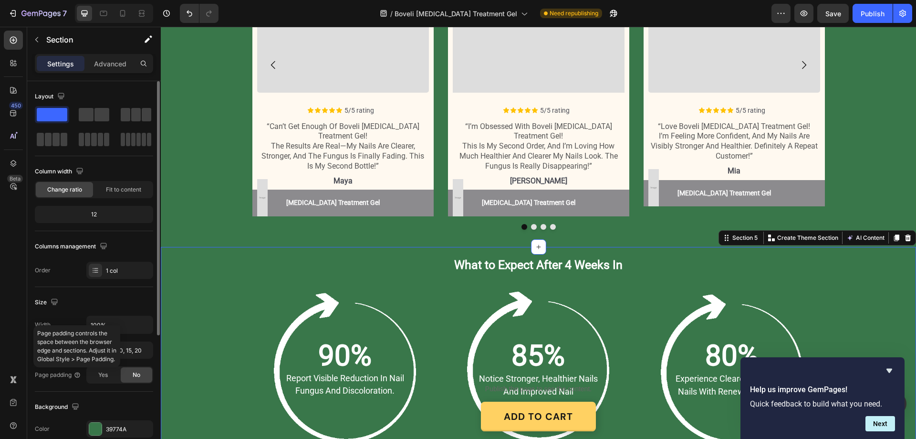
scroll to position [95, 0]
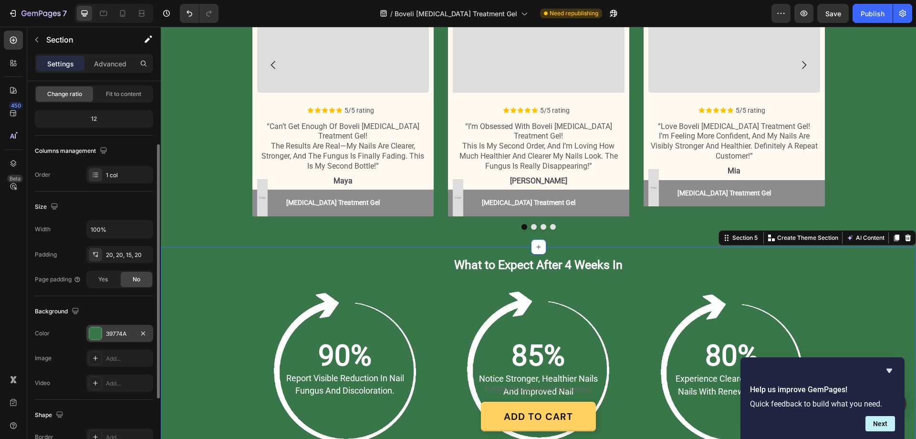
click at [119, 333] on div "39774A" at bounding box center [120, 333] width 28 height 9
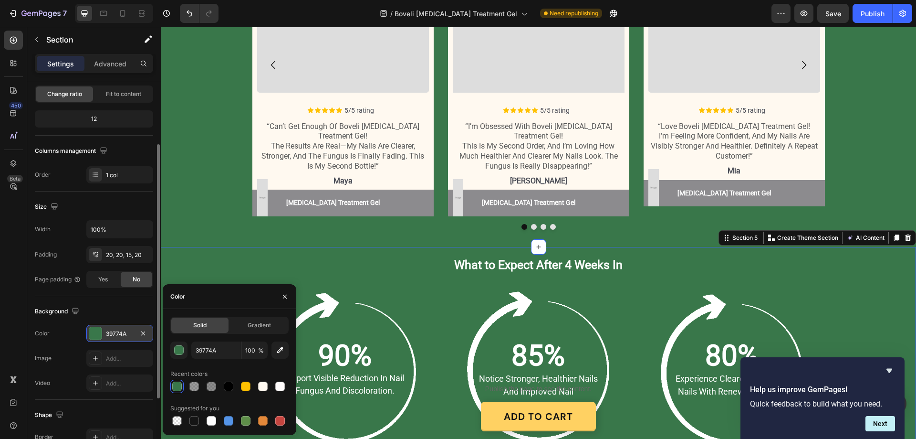
click at [119, 333] on div "39774A" at bounding box center [120, 333] width 28 height 9
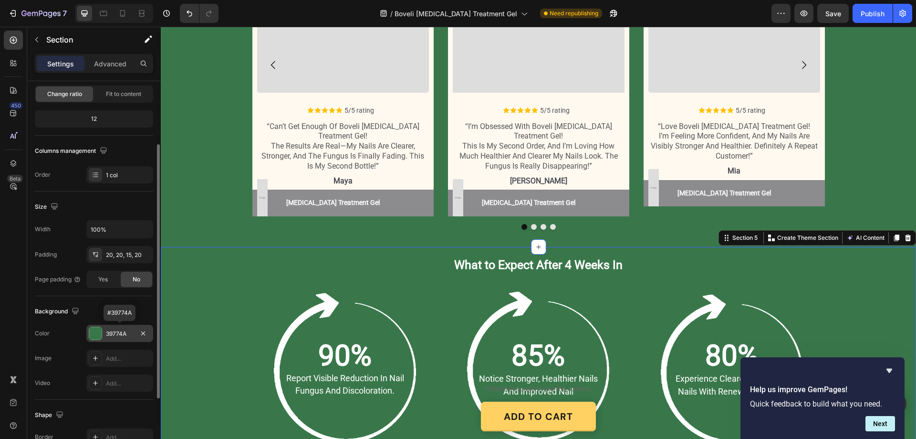
click at [119, 333] on div "39774A" at bounding box center [120, 333] width 28 height 9
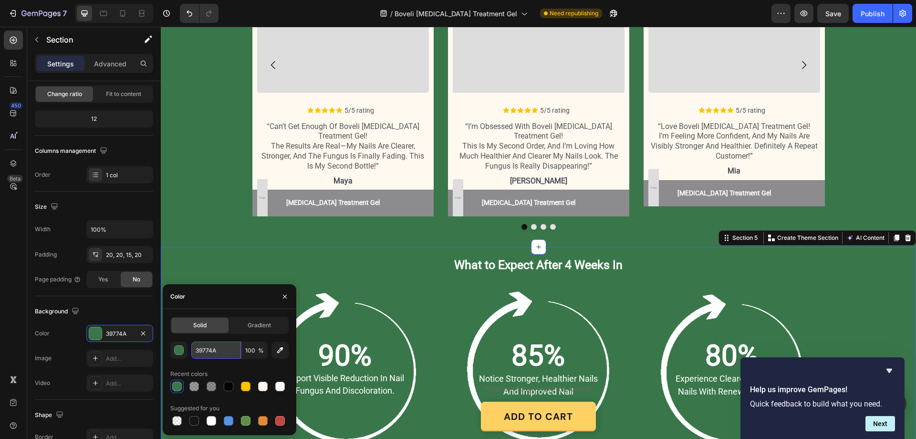
click at [217, 351] on input "39774A" at bounding box center [216, 349] width 50 height 17
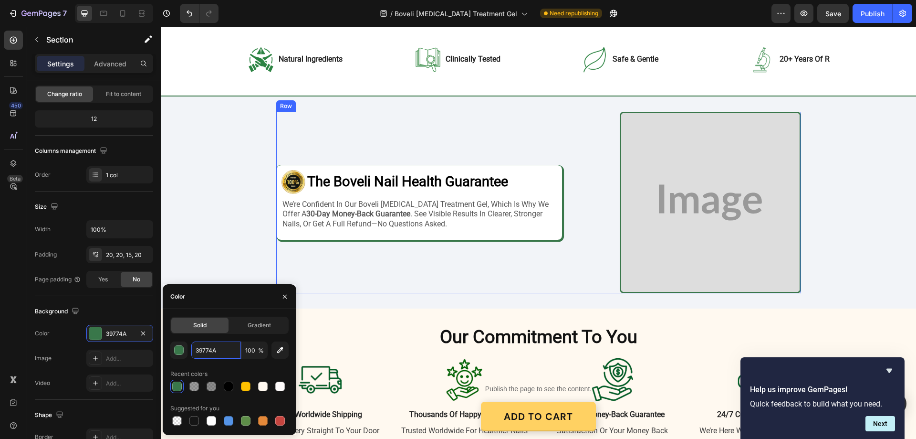
scroll to position [1824, 0]
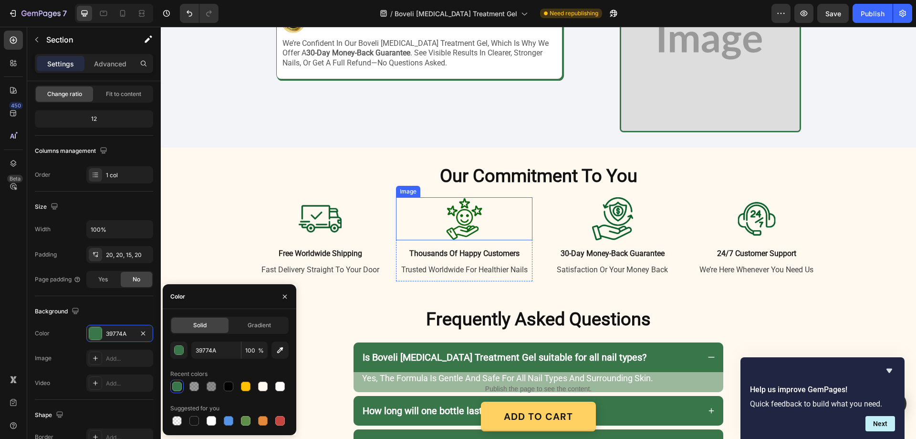
click at [473, 214] on img at bounding box center [464, 218] width 43 height 43
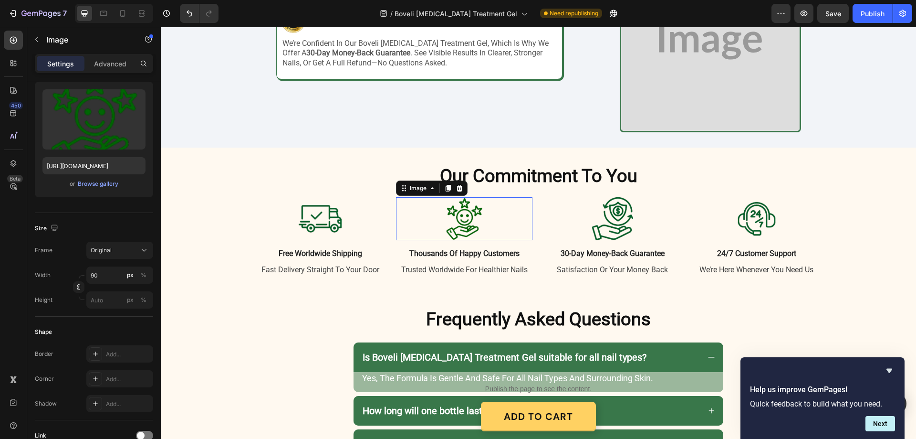
scroll to position [0, 0]
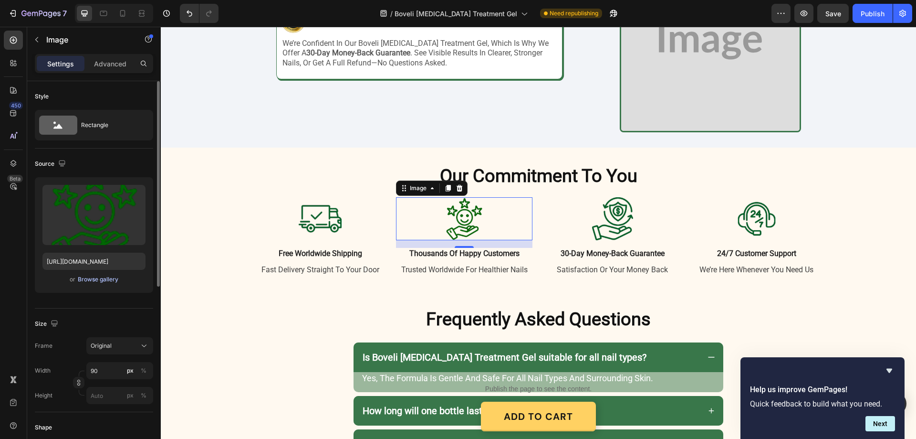
click at [94, 275] on div "Browse gallery" at bounding box center [98, 279] width 41 height 9
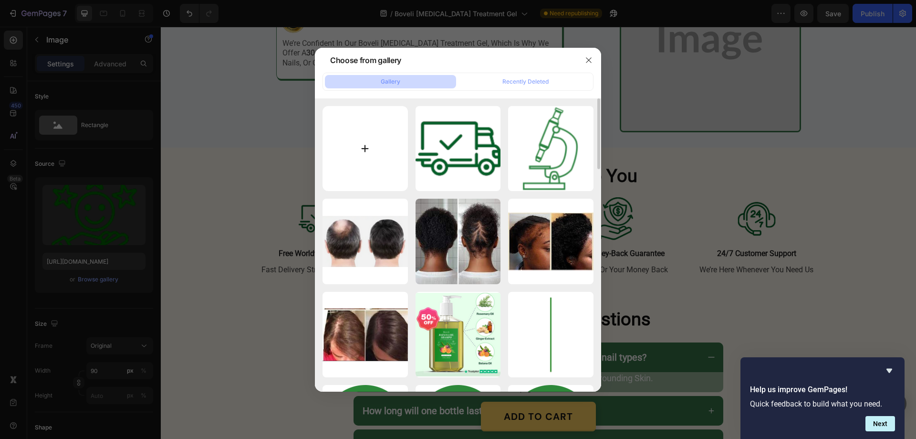
click at [362, 149] on input "file" at bounding box center [365, 148] width 85 height 85
type input "C:\fakepath\gempages_580466417665573459-022eca04-05d1-41e8-aea5-384437c781de[1]…"
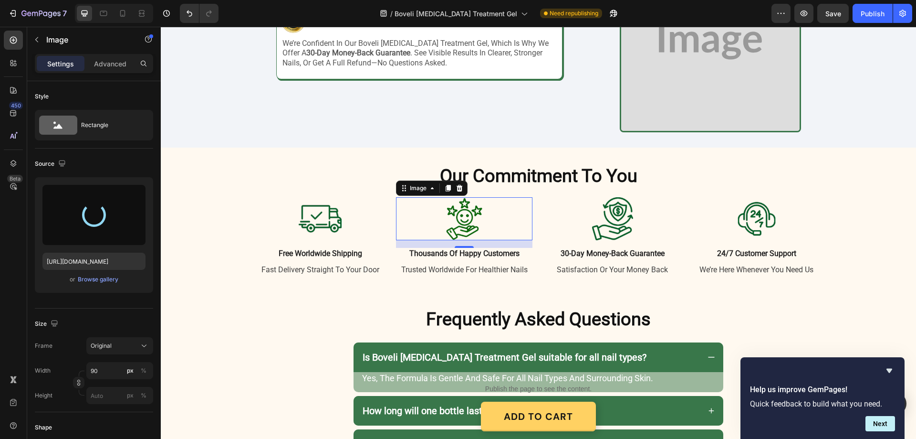
type input "[URL][DOMAIN_NAME]"
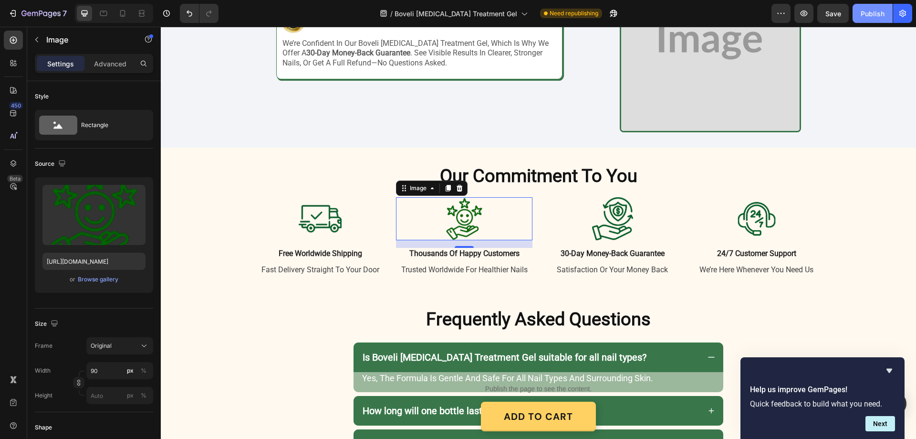
click at [884, 4] on button "Publish" at bounding box center [873, 13] width 40 height 19
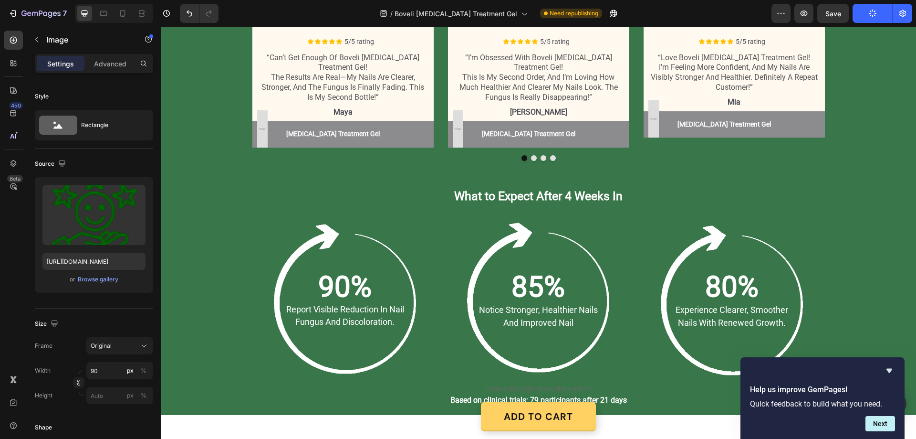
scroll to position [1156, 0]
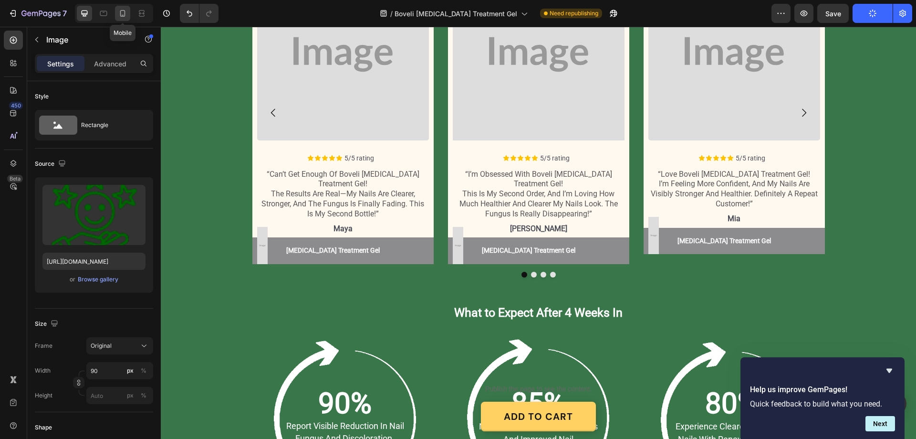
click at [120, 15] on icon at bounding box center [123, 14] width 10 height 10
type input "55"
type input "[URL][DOMAIN_NAME]"
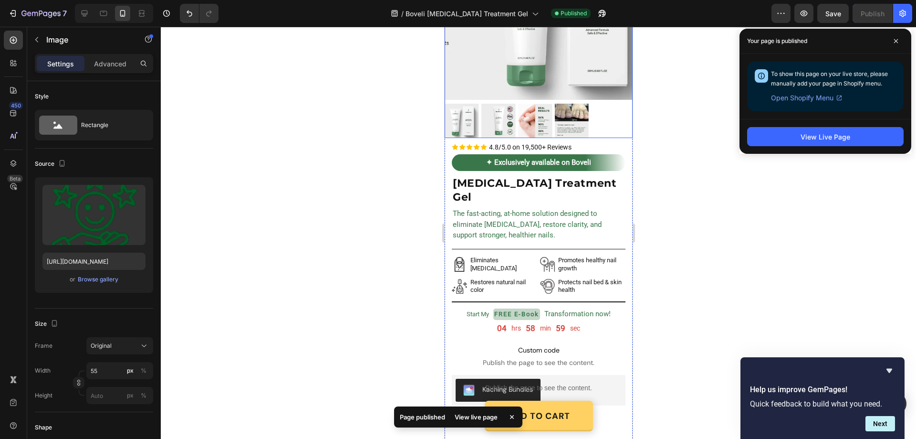
scroll to position [142, 0]
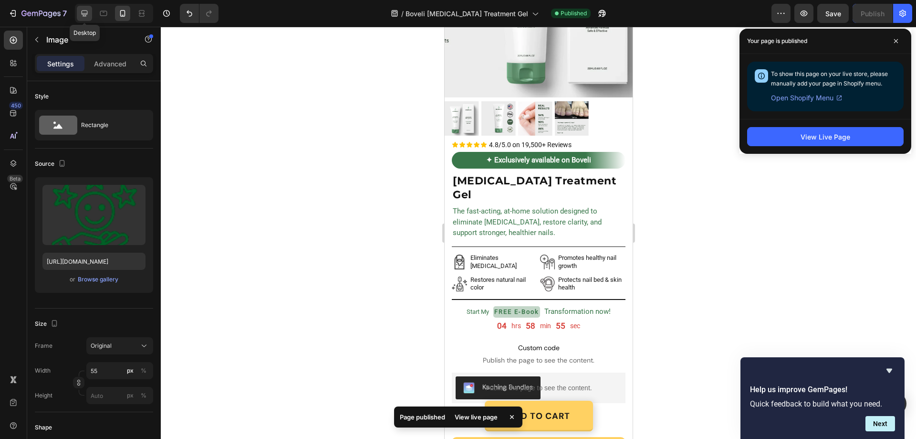
click at [80, 14] on icon at bounding box center [85, 14] width 10 height 10
type input "90"
type input "[URL][DOMAIN_NAME]"
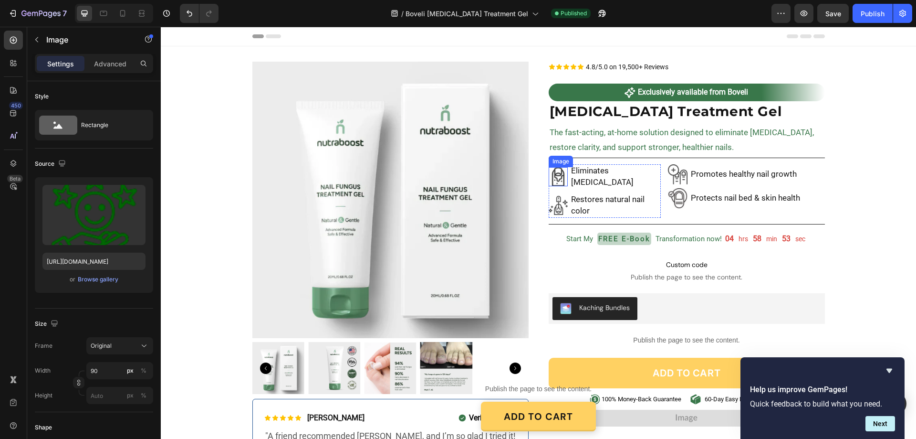
click at [555, 178] on img at bounding box center [558, 176] width 19 height 19
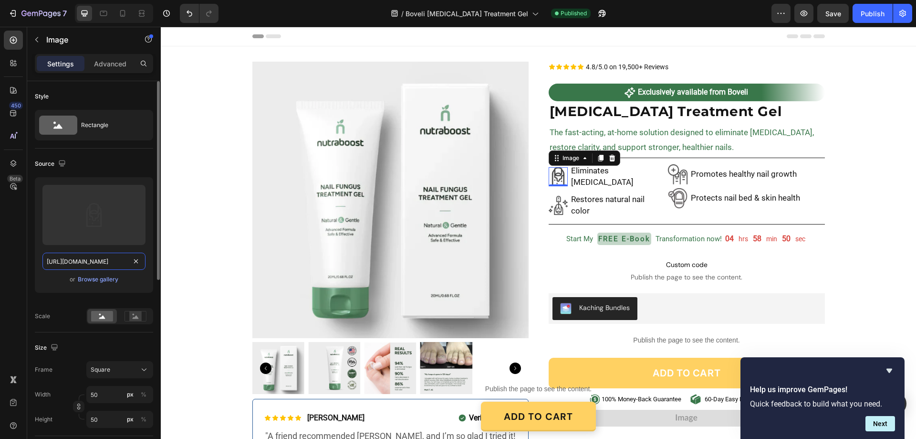
click at [114, 261] on input "[URL][DOMAIN_NAME]" at bounding box center [93, 261] width 103 height 17
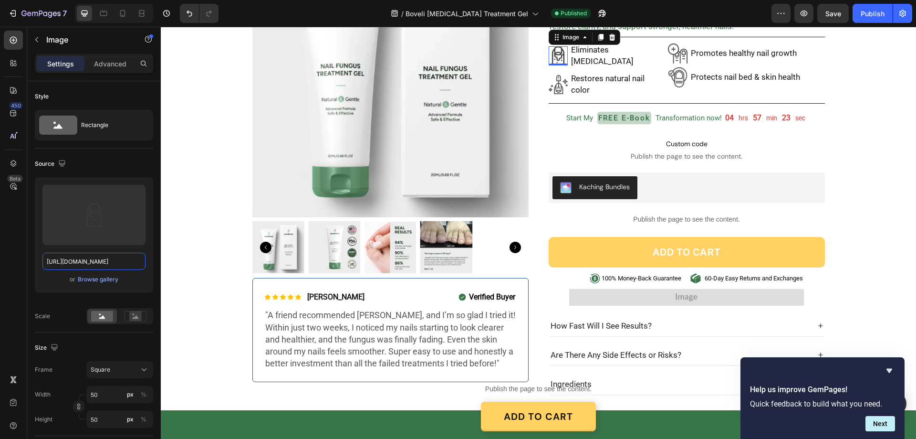
scroll to position [382, 0]
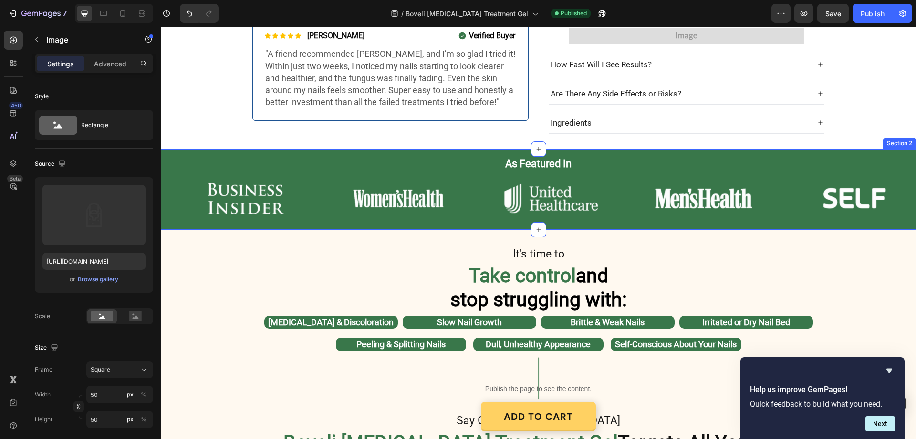
click at [163, 156] on div "As Featured In Heading Row Image Image Image Image Image Image Carousel Image I…" at bounding box center [539, 190] width 756 height 69
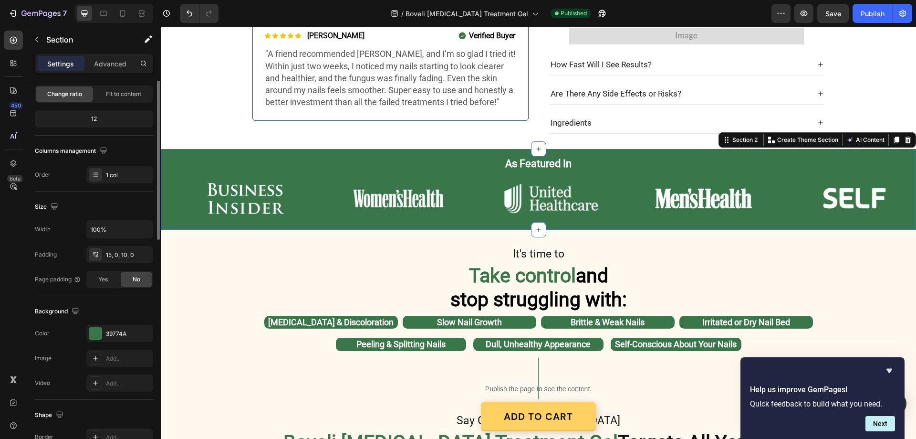
scroll to position [143, 0]
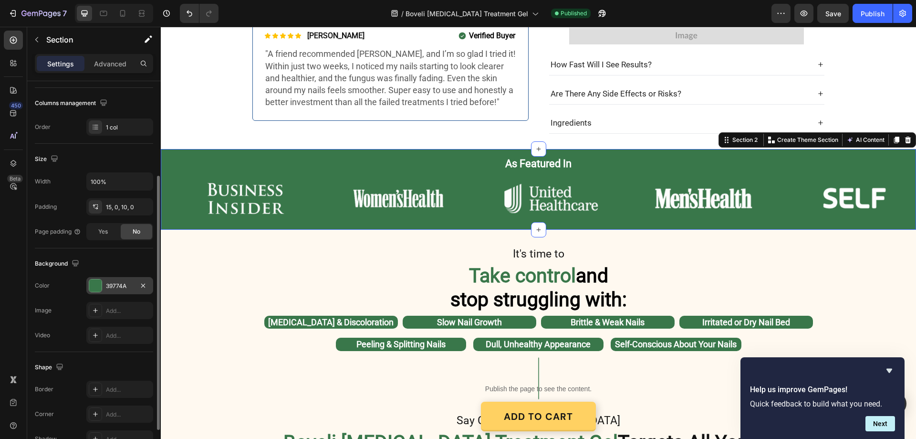
click at [118, 287] on div "39774A" at bounding box center [120, 286] width 28 height 9
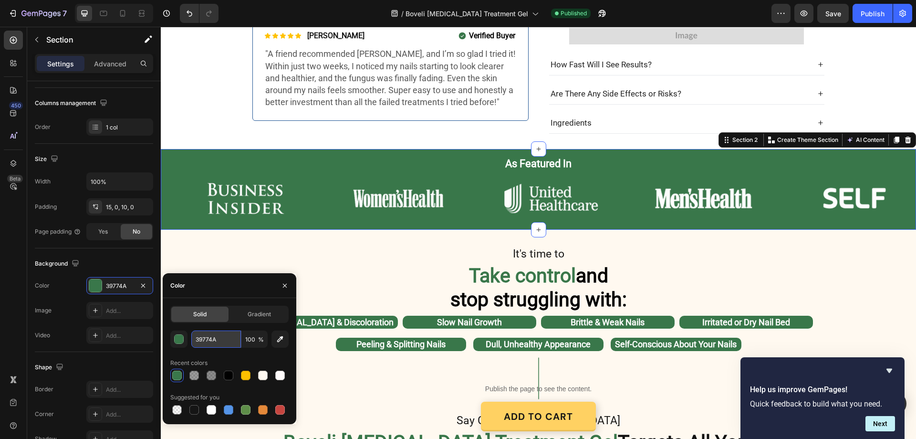
click at [210, 332] on input "39774A" at bounding box center [216, 338] width 50 height 17
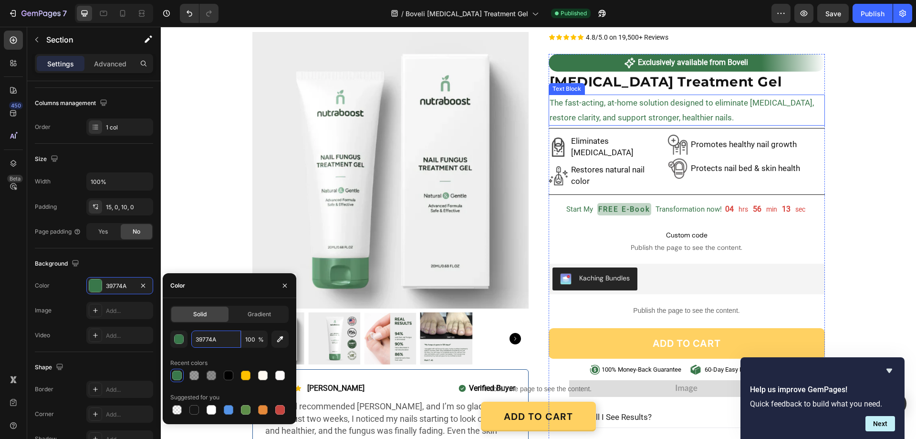
scroll to position [0, 0]
